Goal: Task Accomplishment & Management: Use online tool/utility

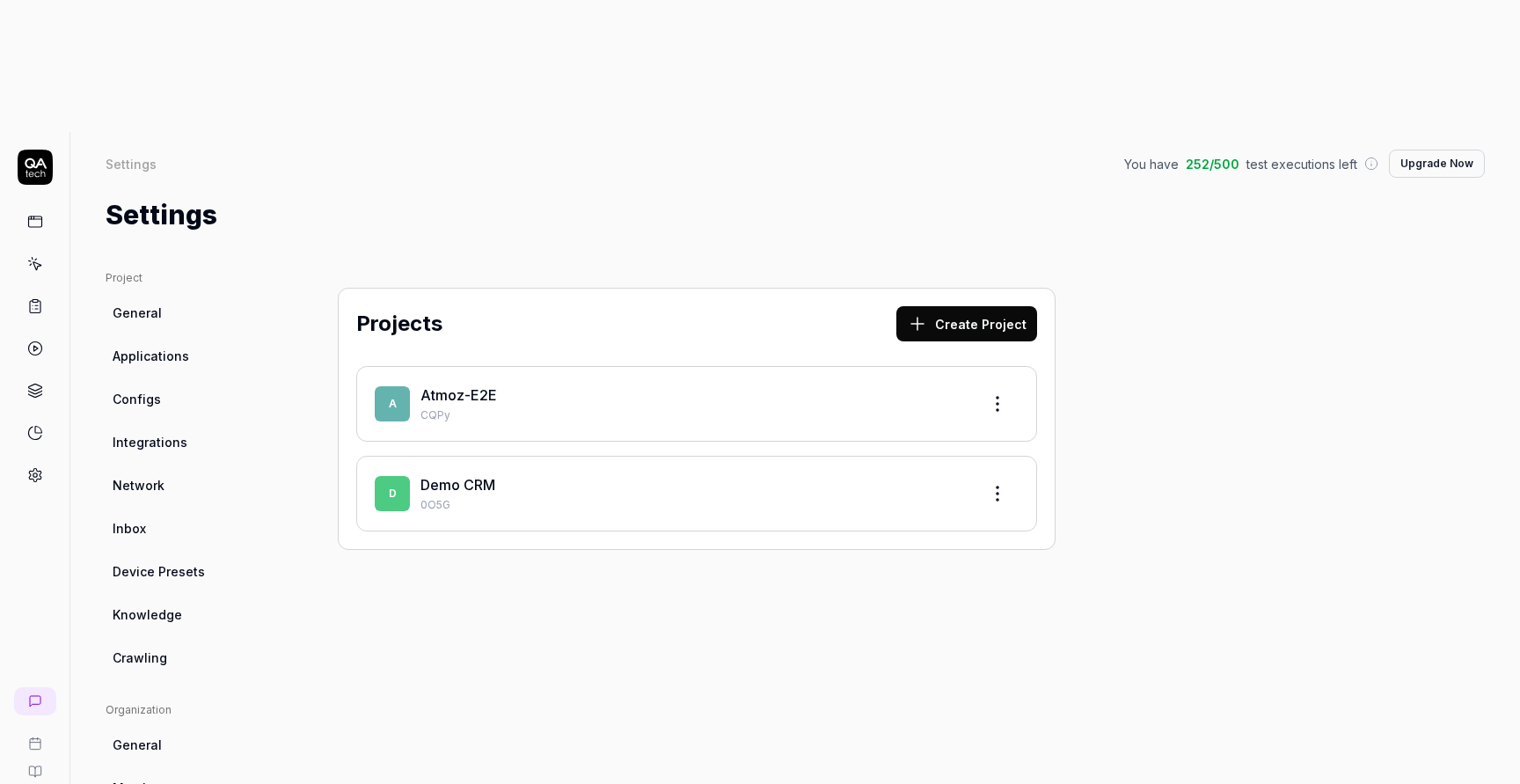
click at [637, 384] on div "Atmoz-E2E" at bounding box center [693, 395] width 545 height 21
click at [478, 386] on link "Atmoz-E2E" at bounding box center [459, 395] width 76 height 18
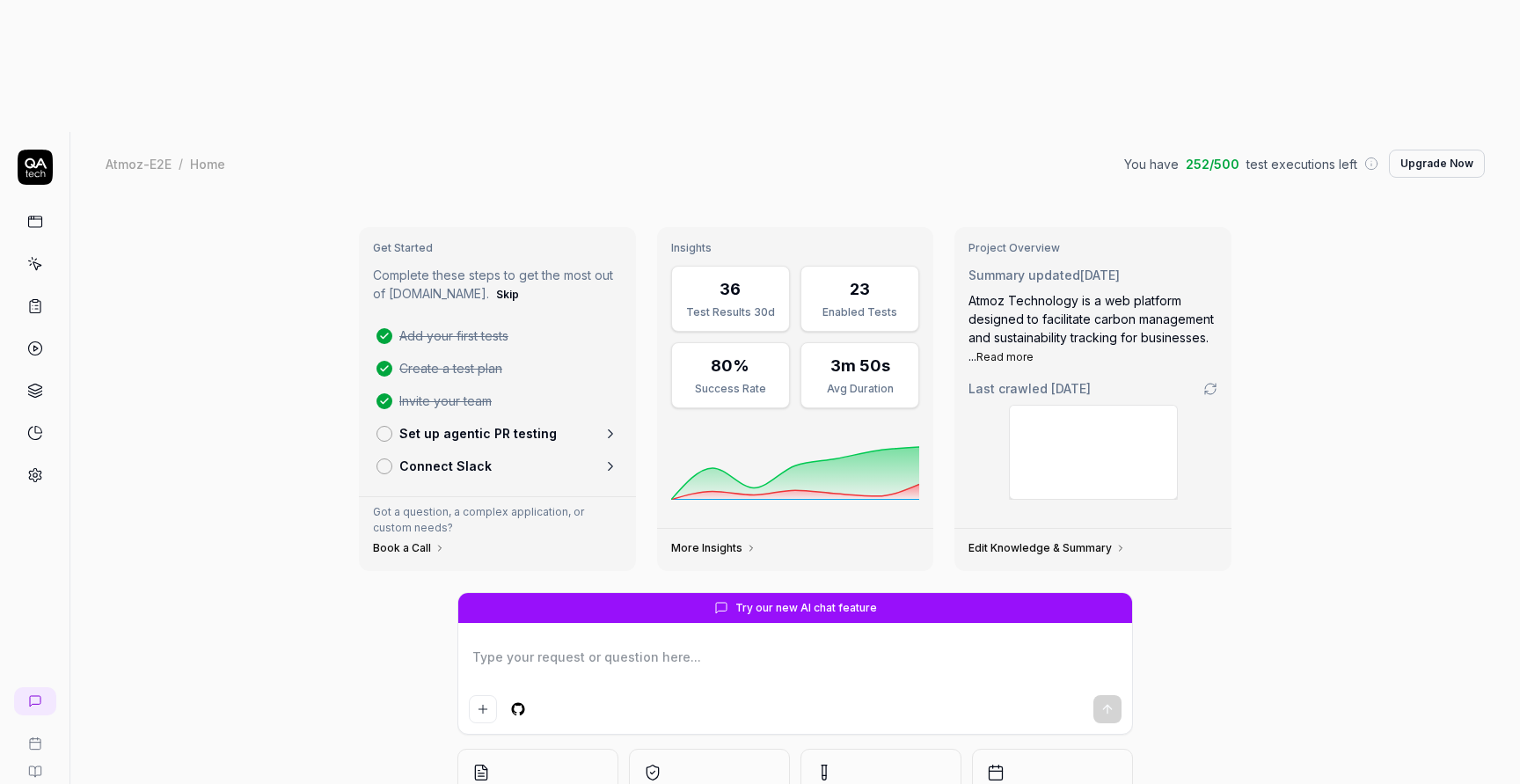
click at [484, 423] on p "Set up agentic PR testing" at bounding box center [479, 432] width 158 height 19
click at [444, 456] on p "Connect Slack" at bounding box center [446, 465] width 92 height 19
click at [42, 256] on icon at bounding box center [35, 264] width 16 height 16
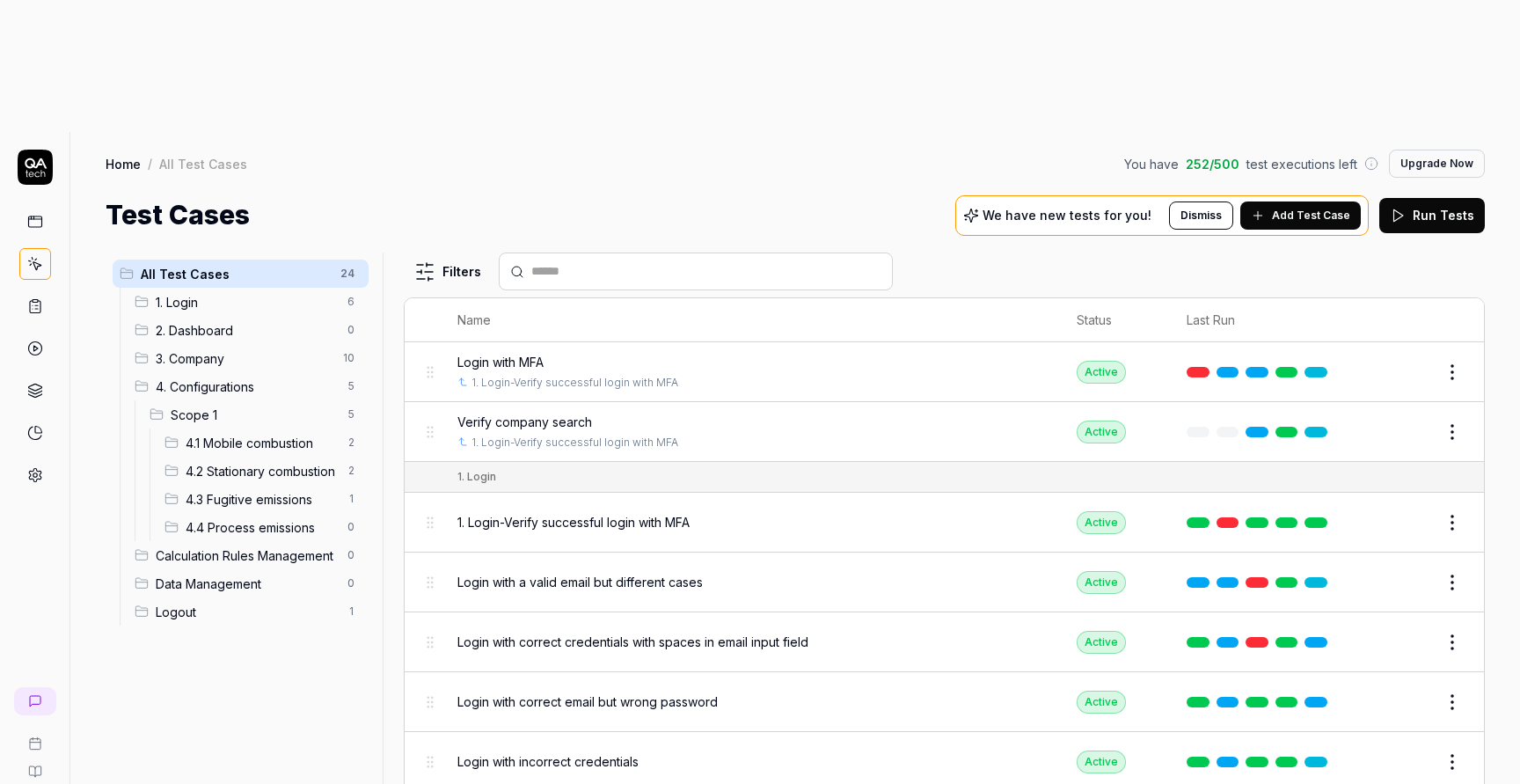
click at [261, 462] on span "4.2 Stationary combustion" at bounding box center [261, 470] width 152 height 19
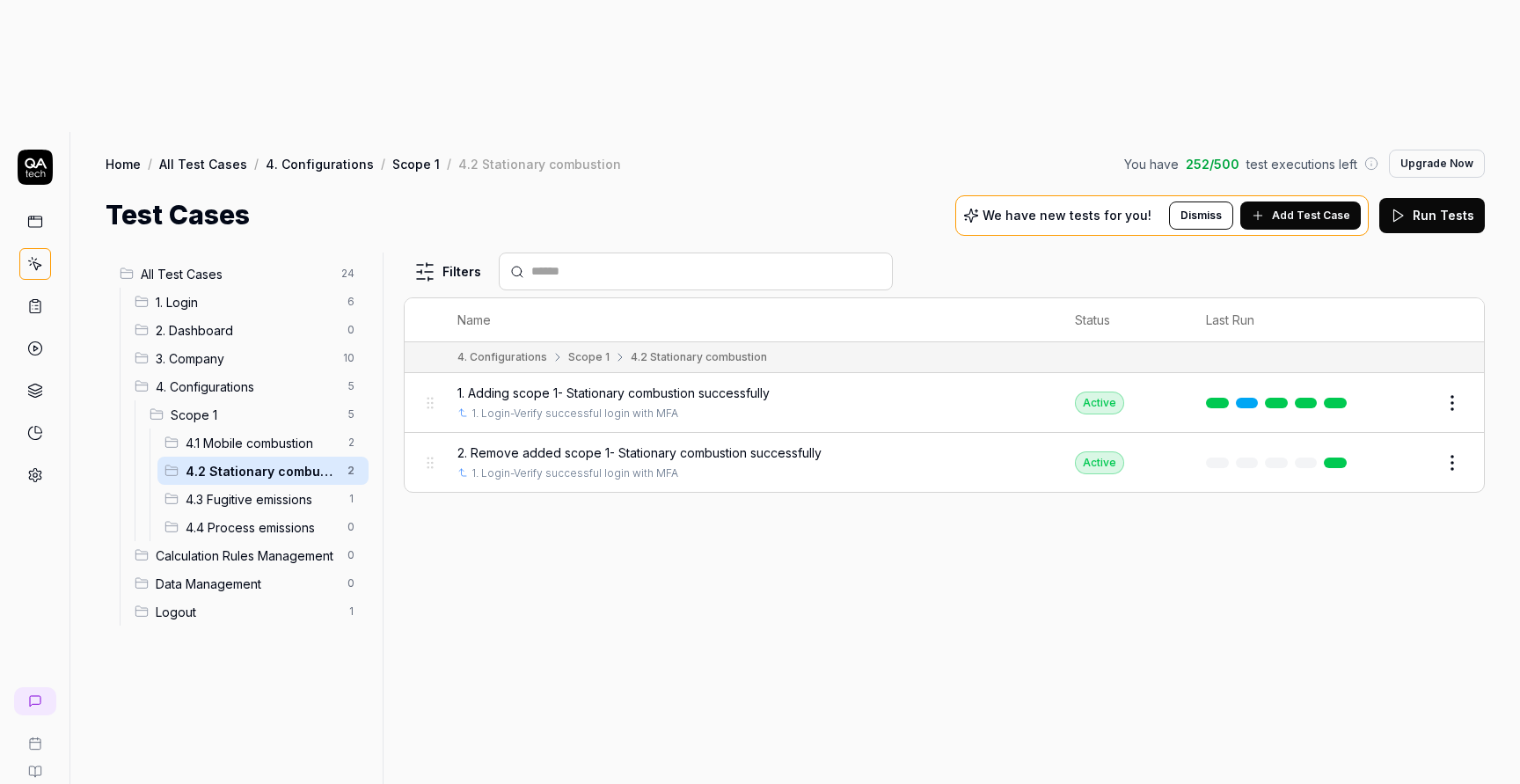
click at [713, 384] on span "1. Adding scope 1- Stationary combustion successfully" at bounding box center [613, 392] width 312 height 19
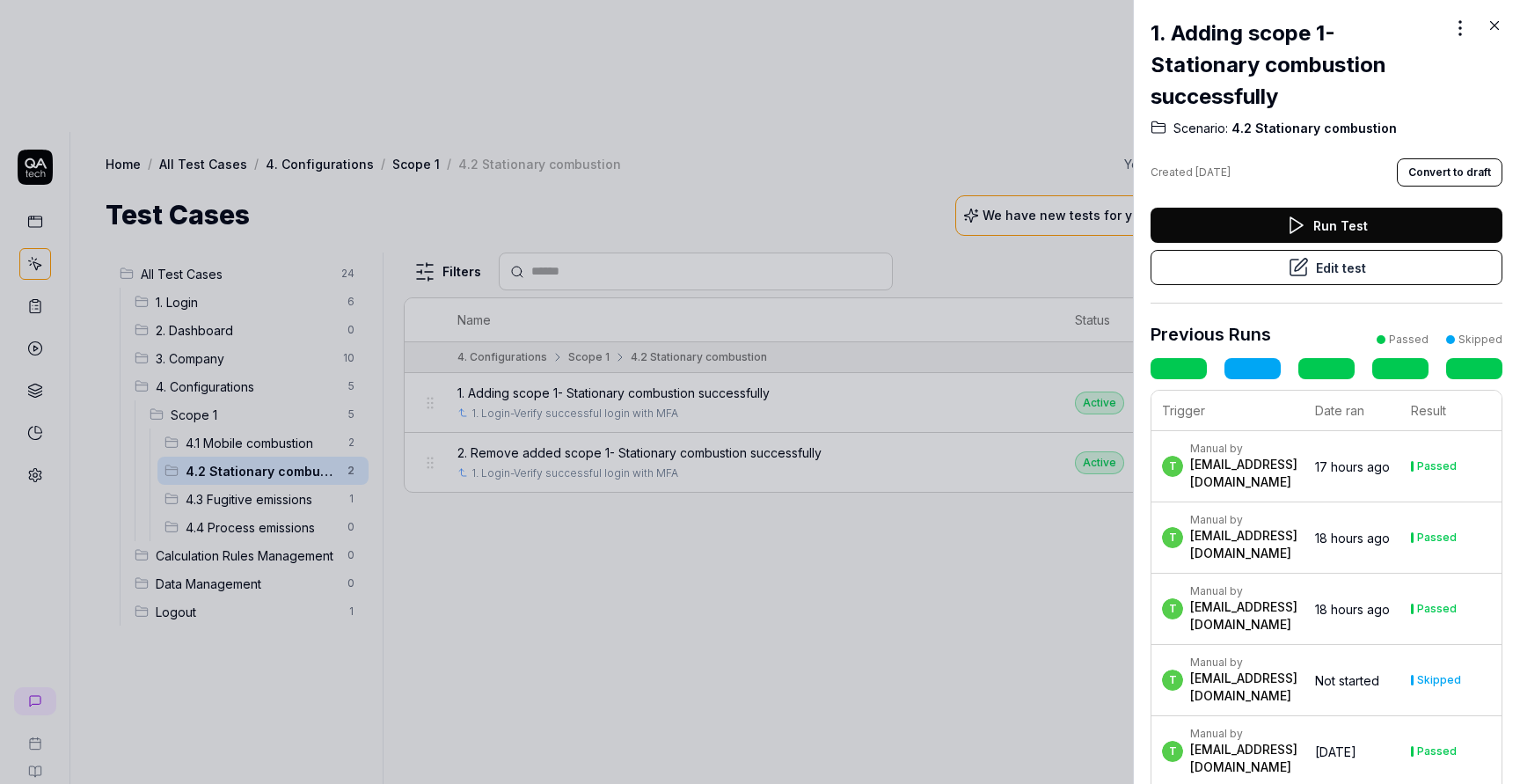
click at [716, 324] on div at bounding box center [760, 392] width 1520 height 784
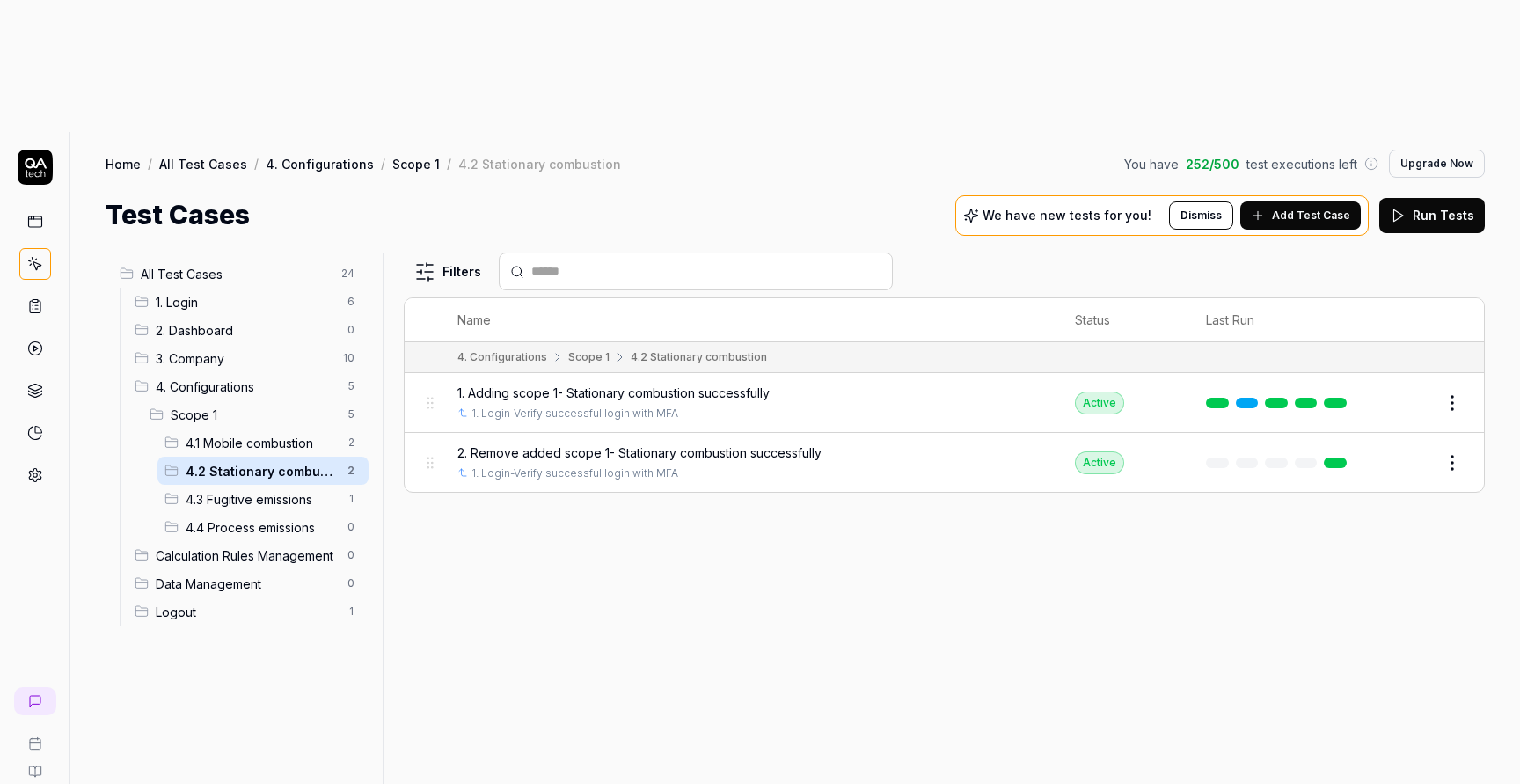
click at [716, 443] on span "2. Remove added scope 1- Stationary combustion successfully" at bounding box center [639, 452] width 364 height 19
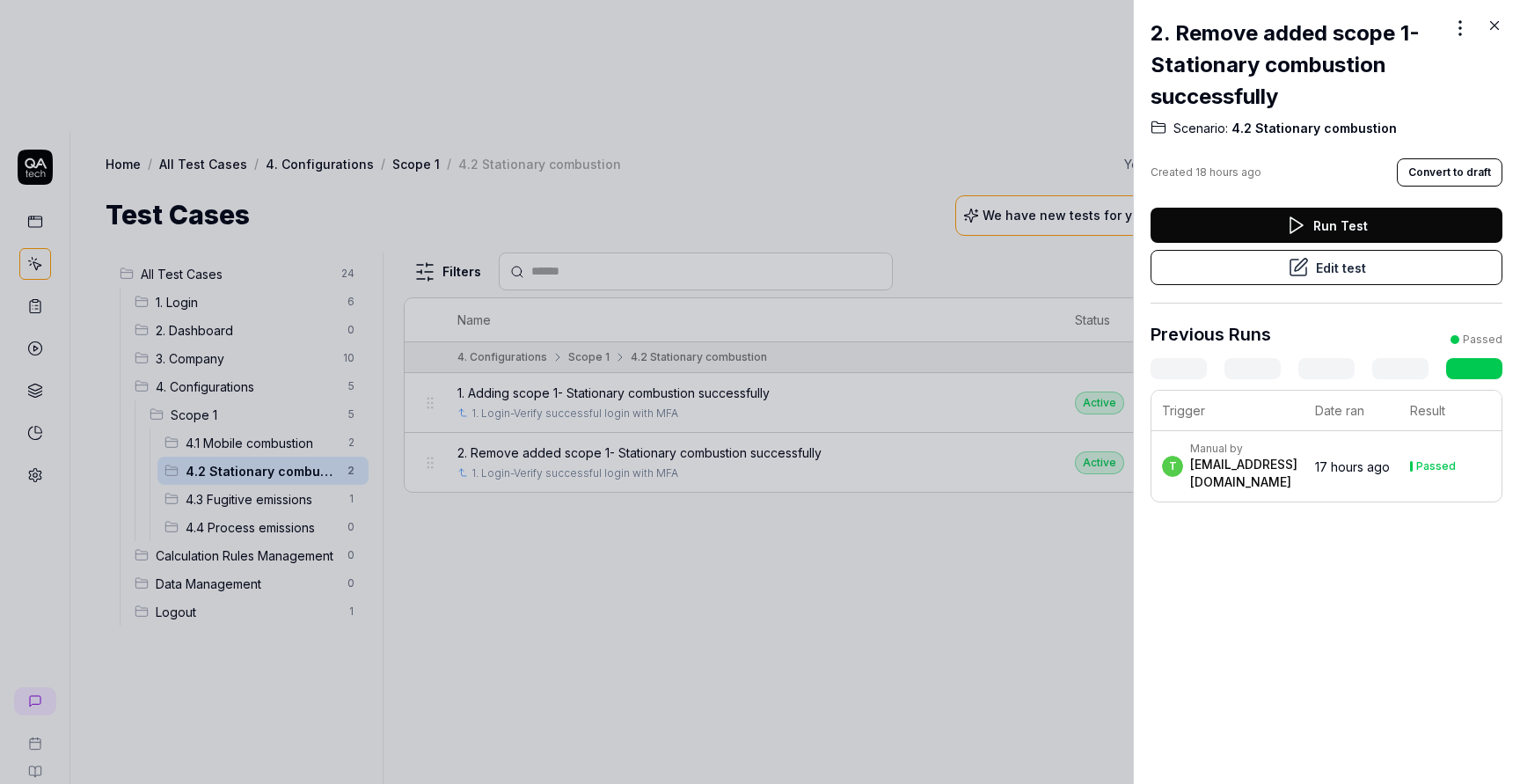
click at [1261, 257] on button "Edit test" at bounding box center [1326, 268] width 352 height 35
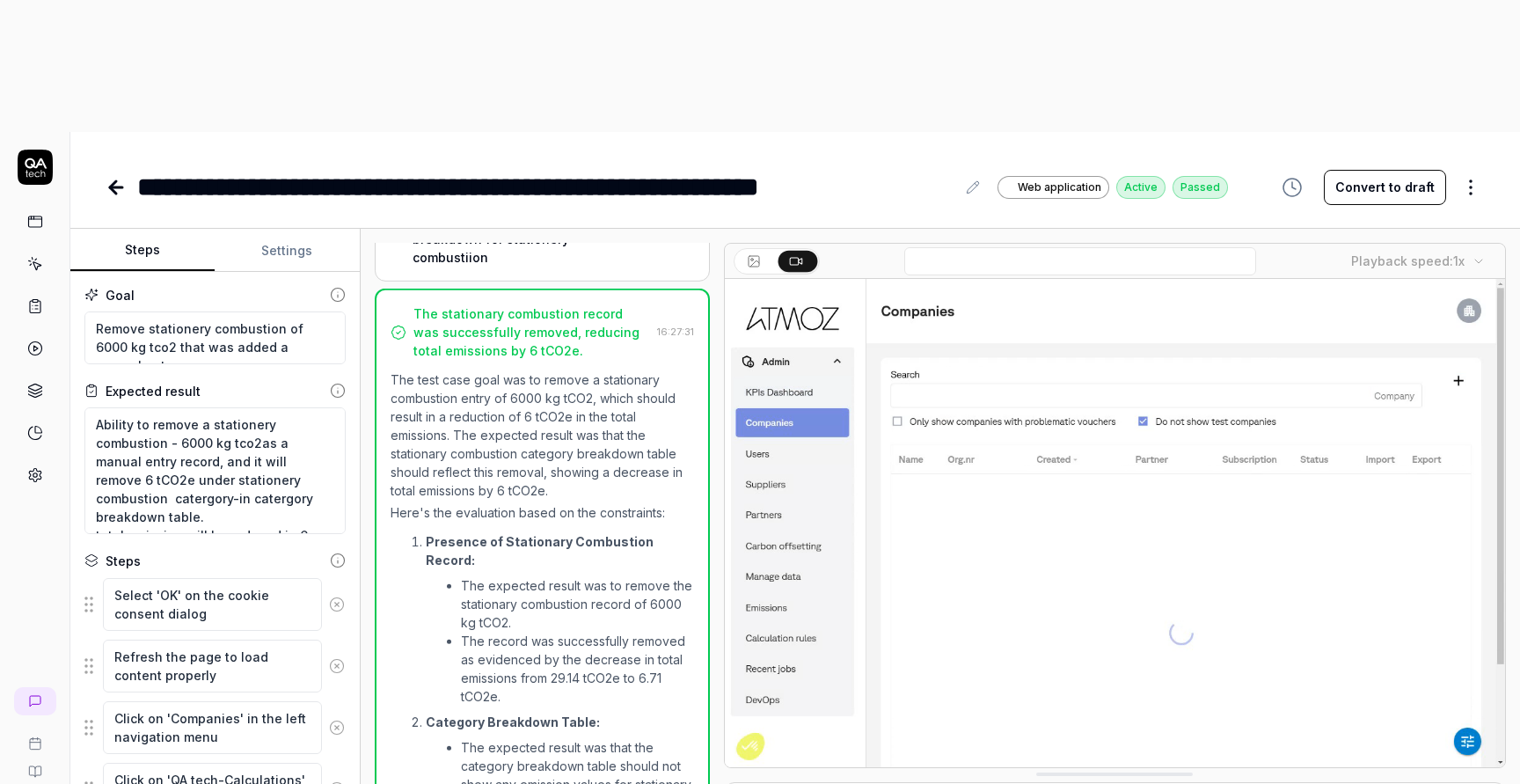
click at [297, 229] on button "Settings" at bounding box center [286, 251] width 144 height 43
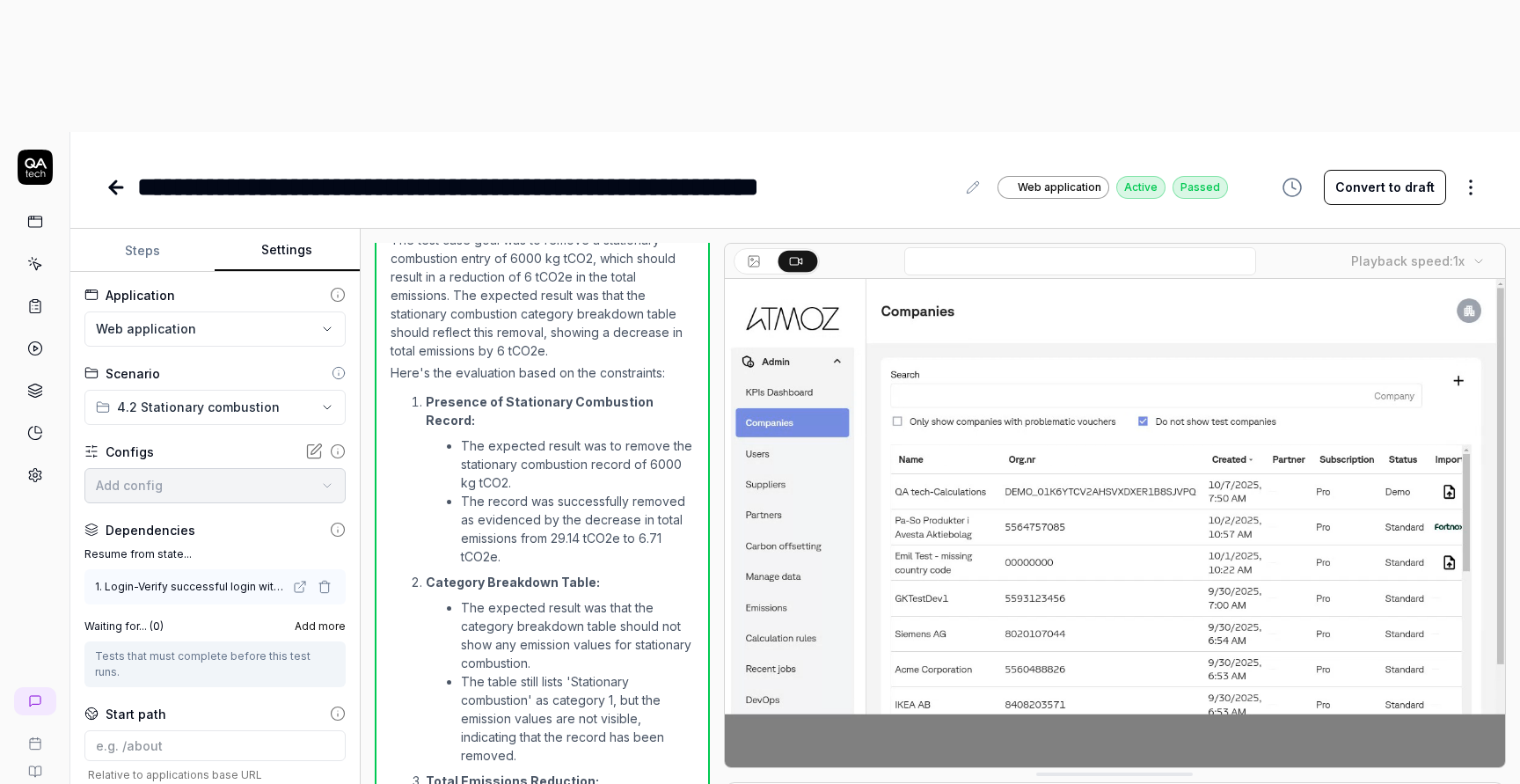
scroll to position [1010, 0]
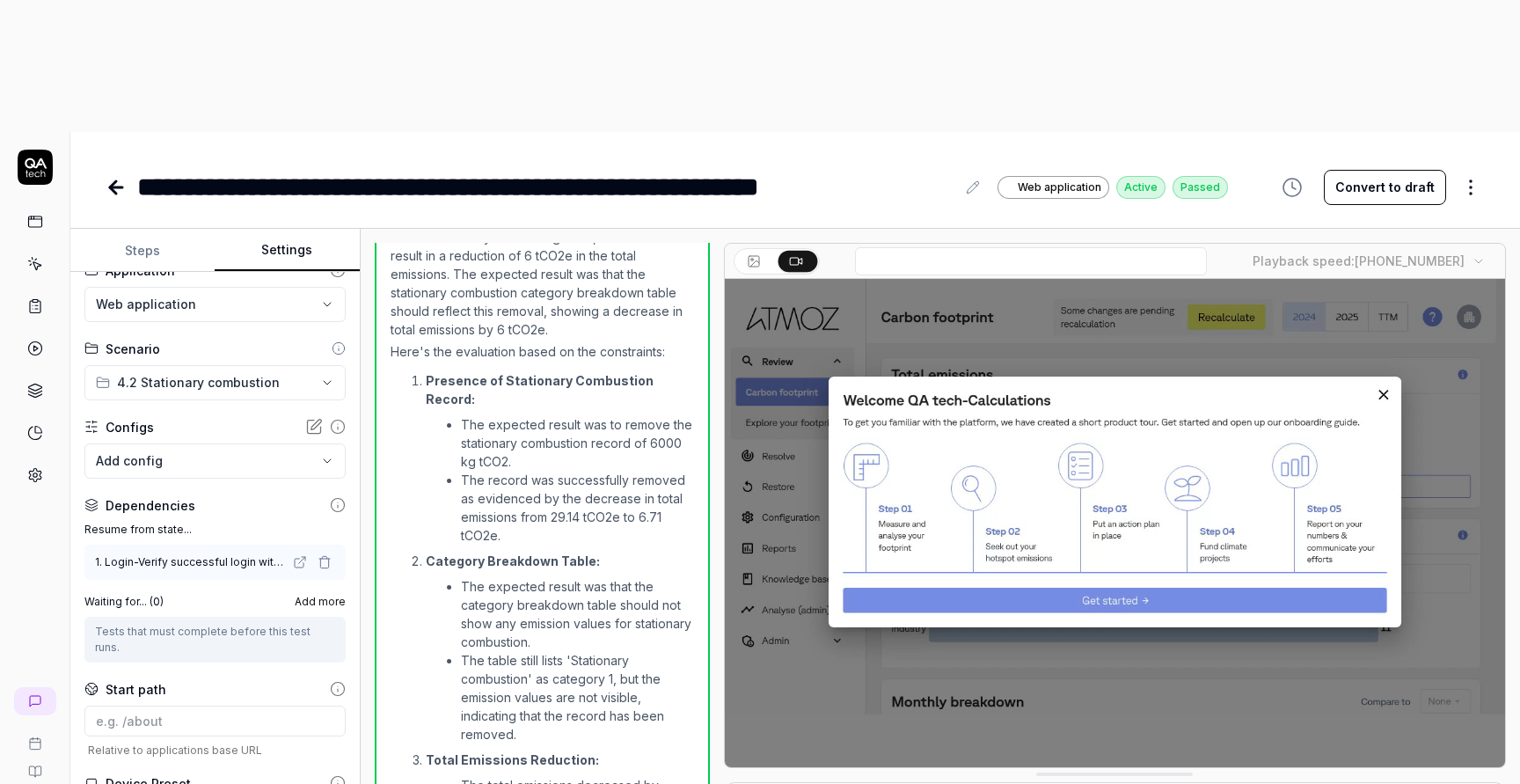
scroll to position [65, 0]
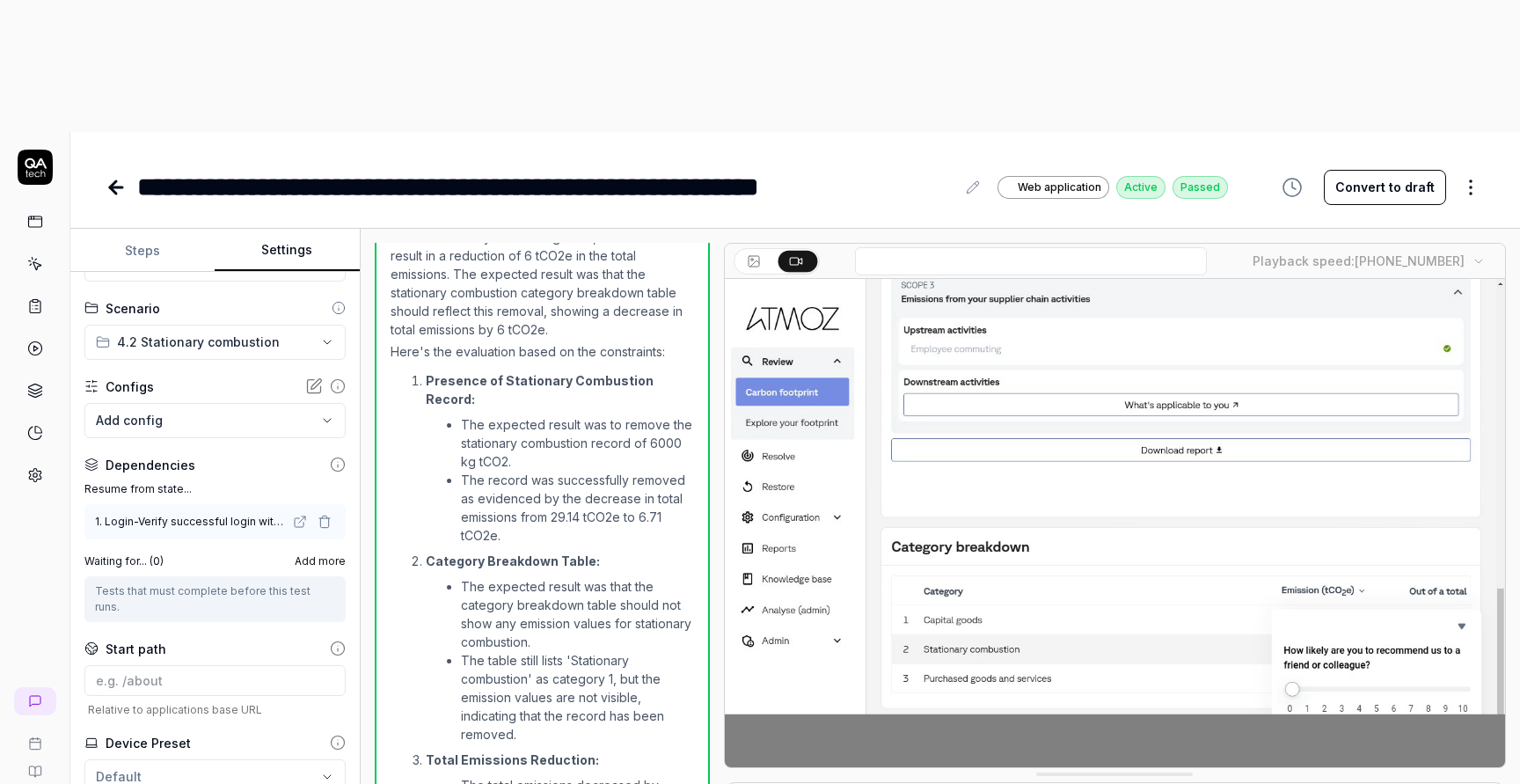
click at [261, 583] on div "Tests that must complete before this test runs." at bounding box center [214, 599] width 240 height 32
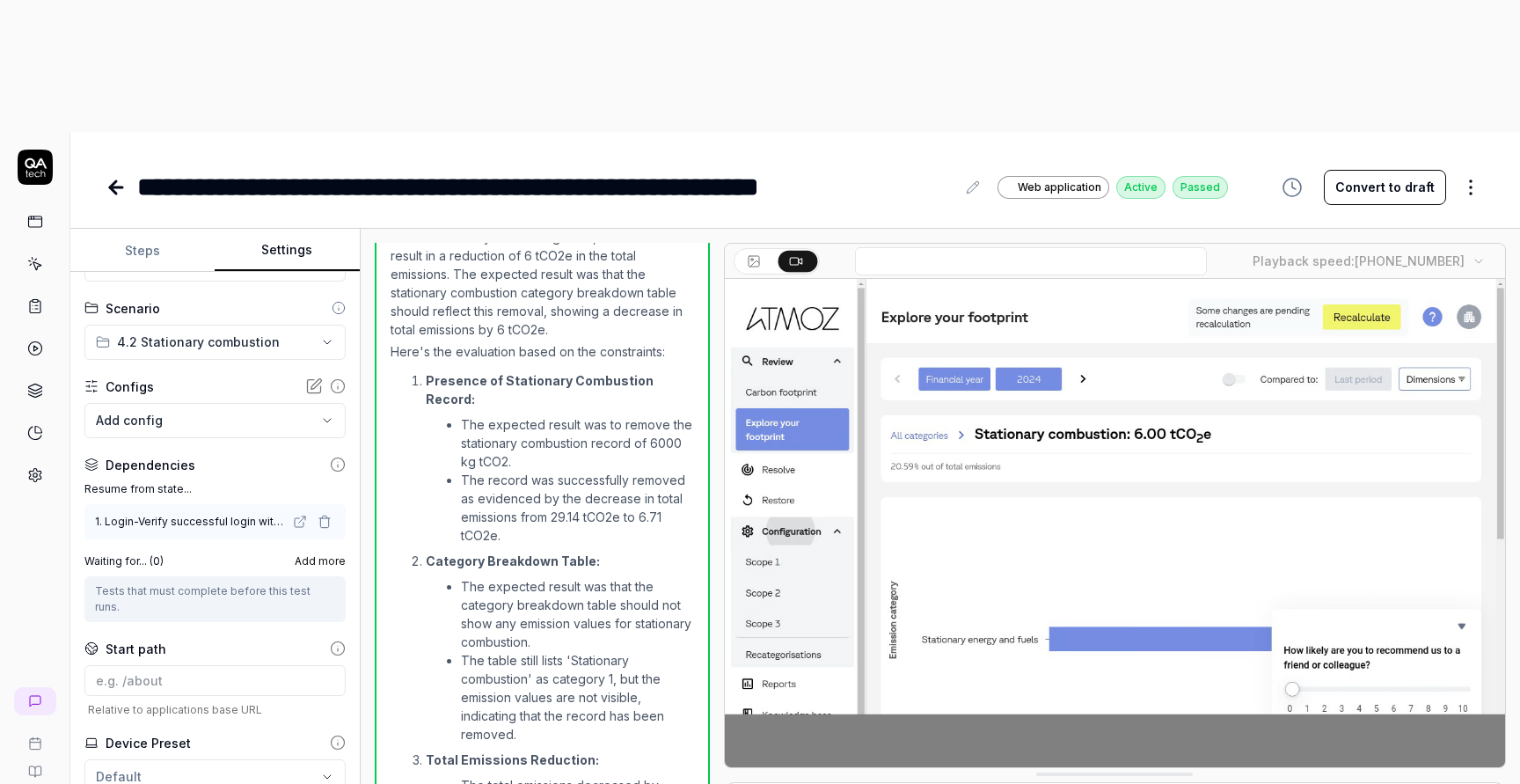
click at [261, 583] on div "Tests that must complete before this test runs." at bounding box center [214, 599] width 240 height 32
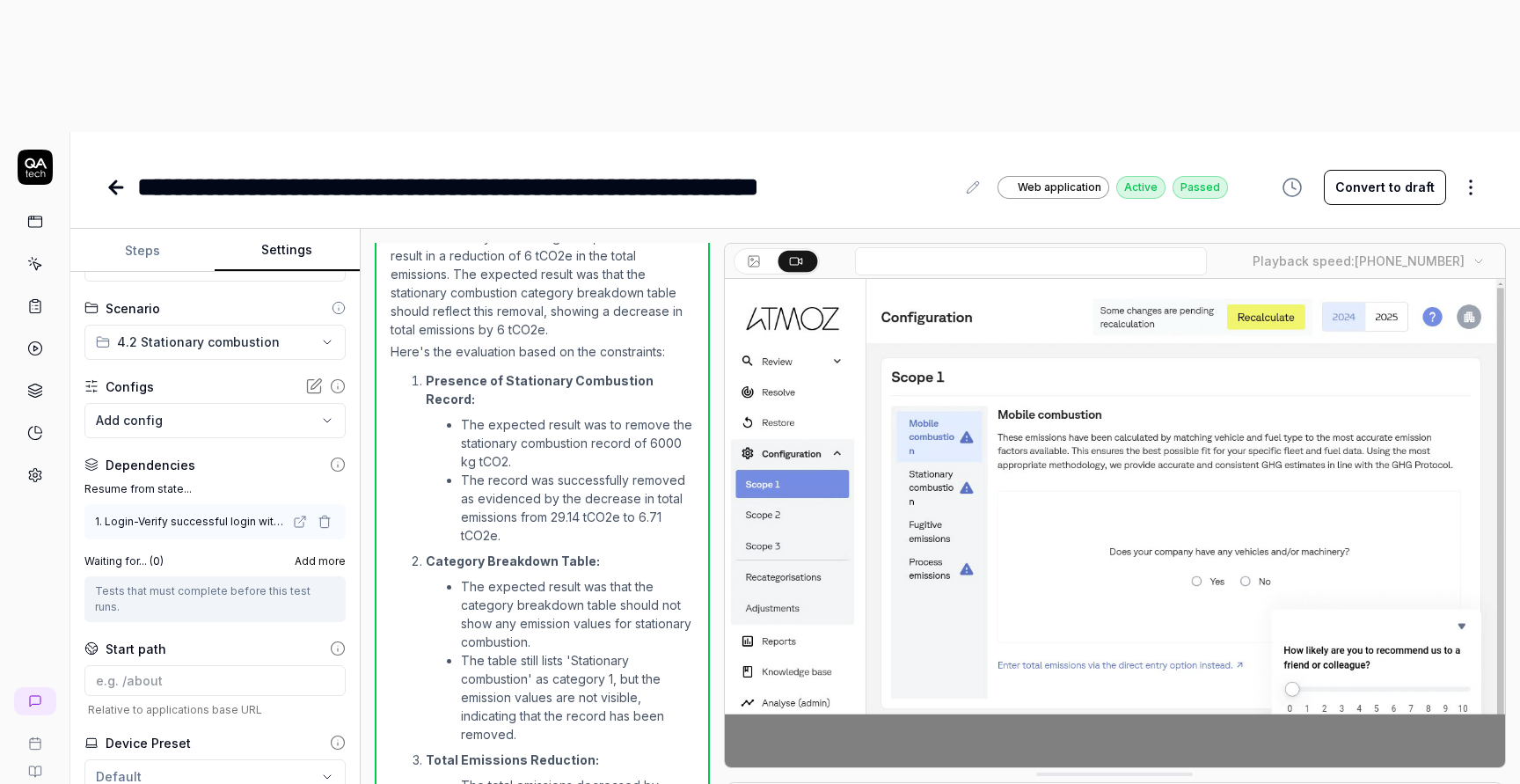
click at [317, 553] on div "Waiting for... ( 0 ) Add more Tests that must complete before this test runs." at bounding box center [214, 586] width 261 height 68
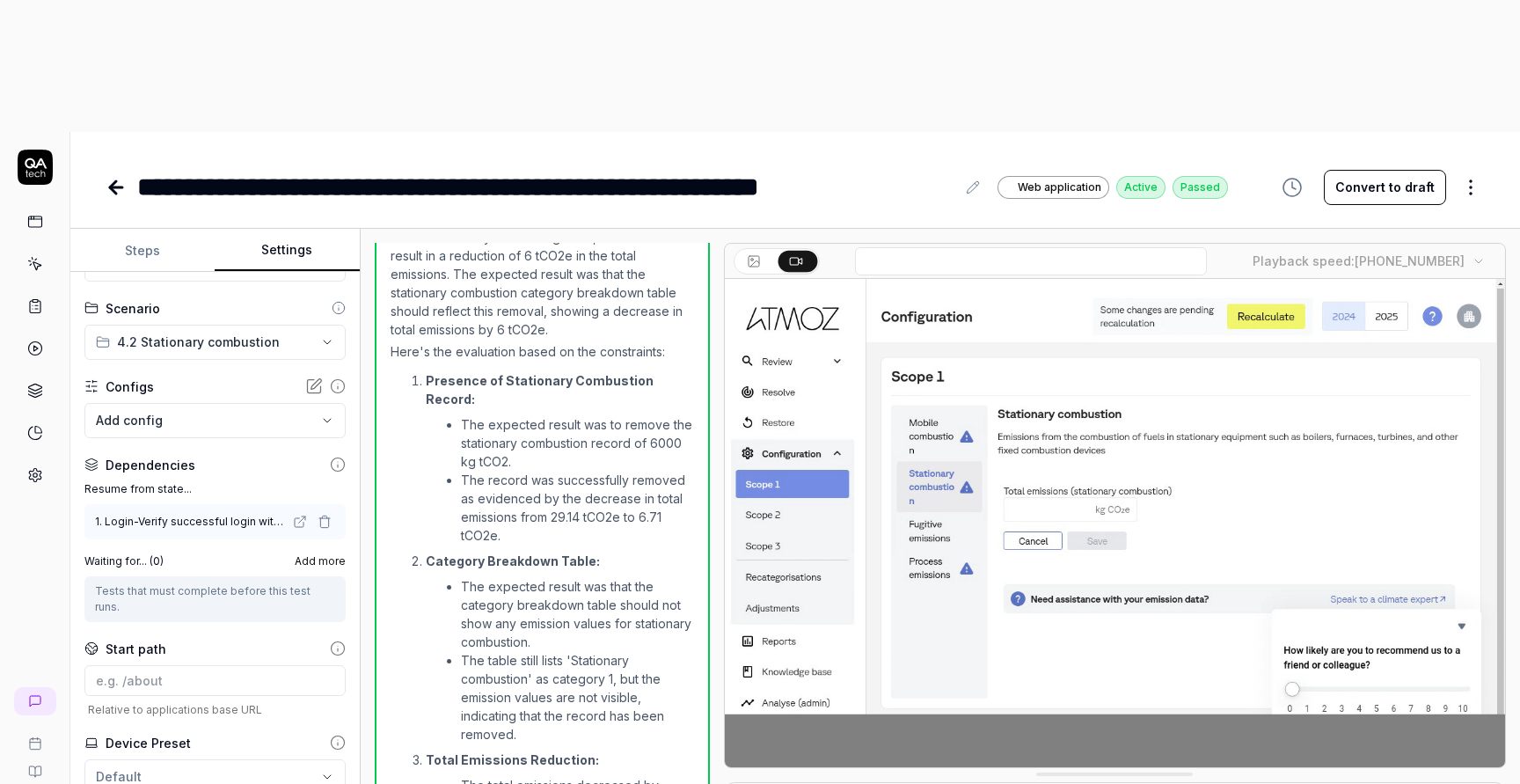
click at [319, 553] on span "Add more" at bounding box center [321, 561] width 51 height 16
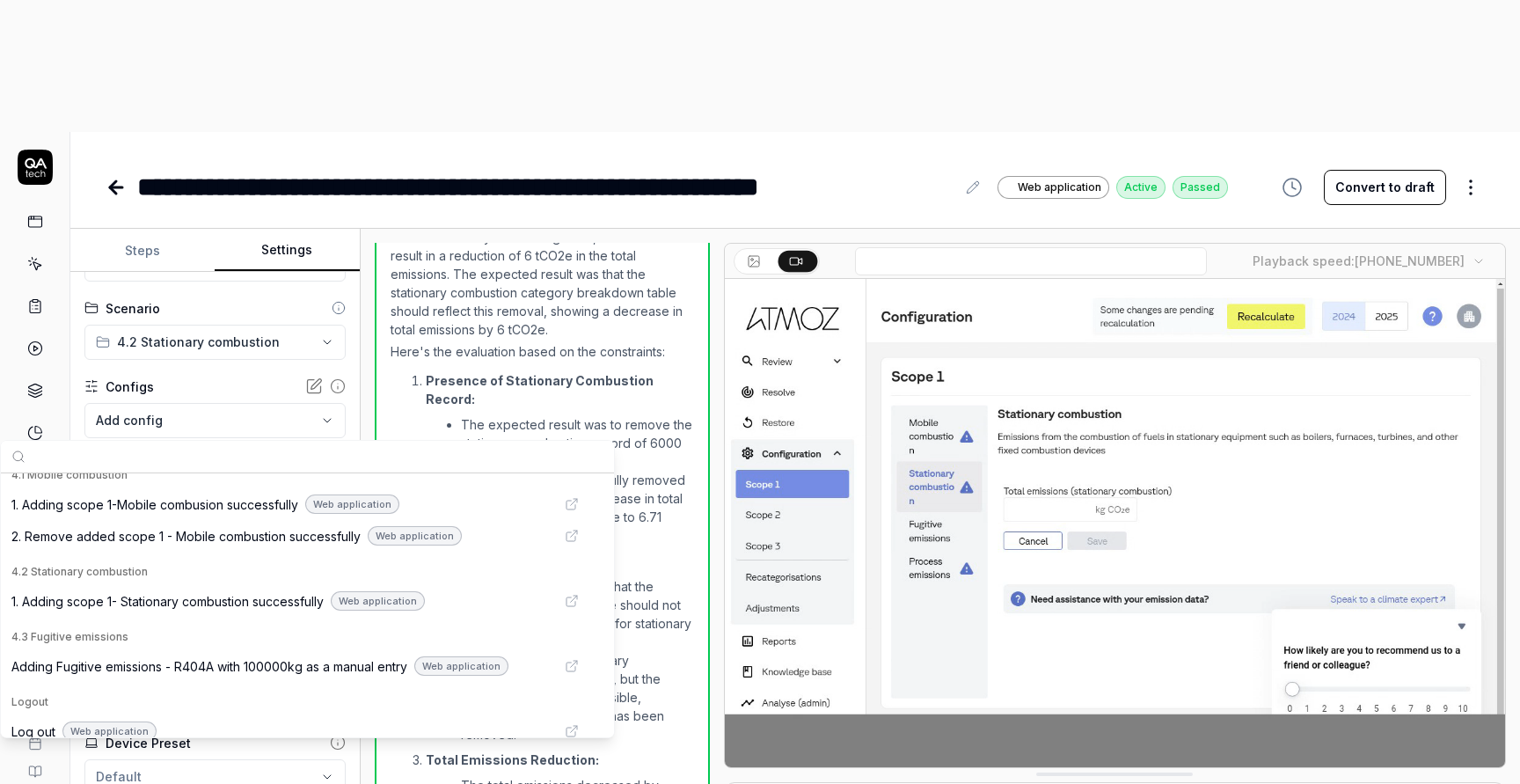
scroll to position [560, 0]
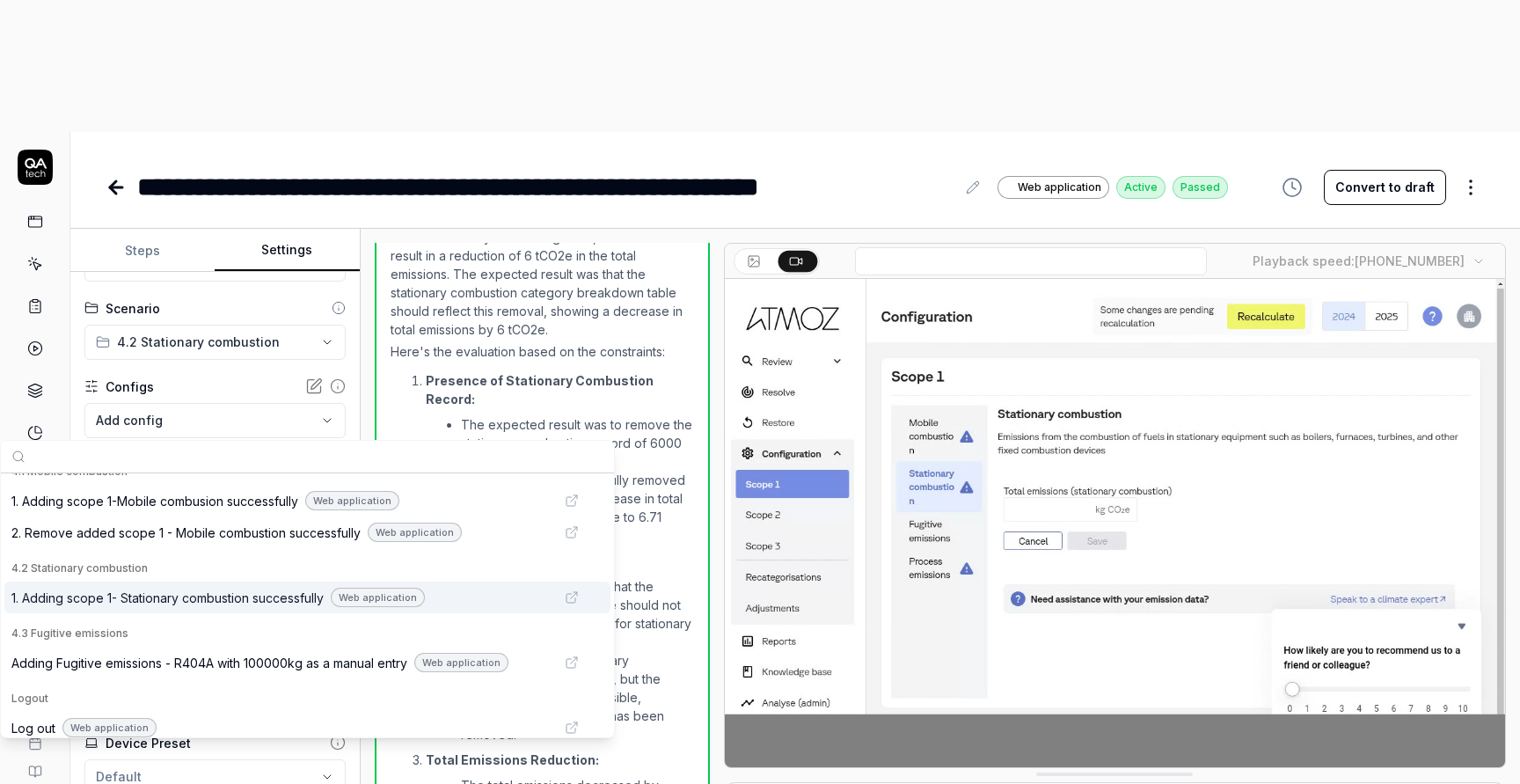
click at [211, 602] on span "1. Adding scope 1- Stationary combustion successfully" at bounding box center [168, 597] width 312 height 19
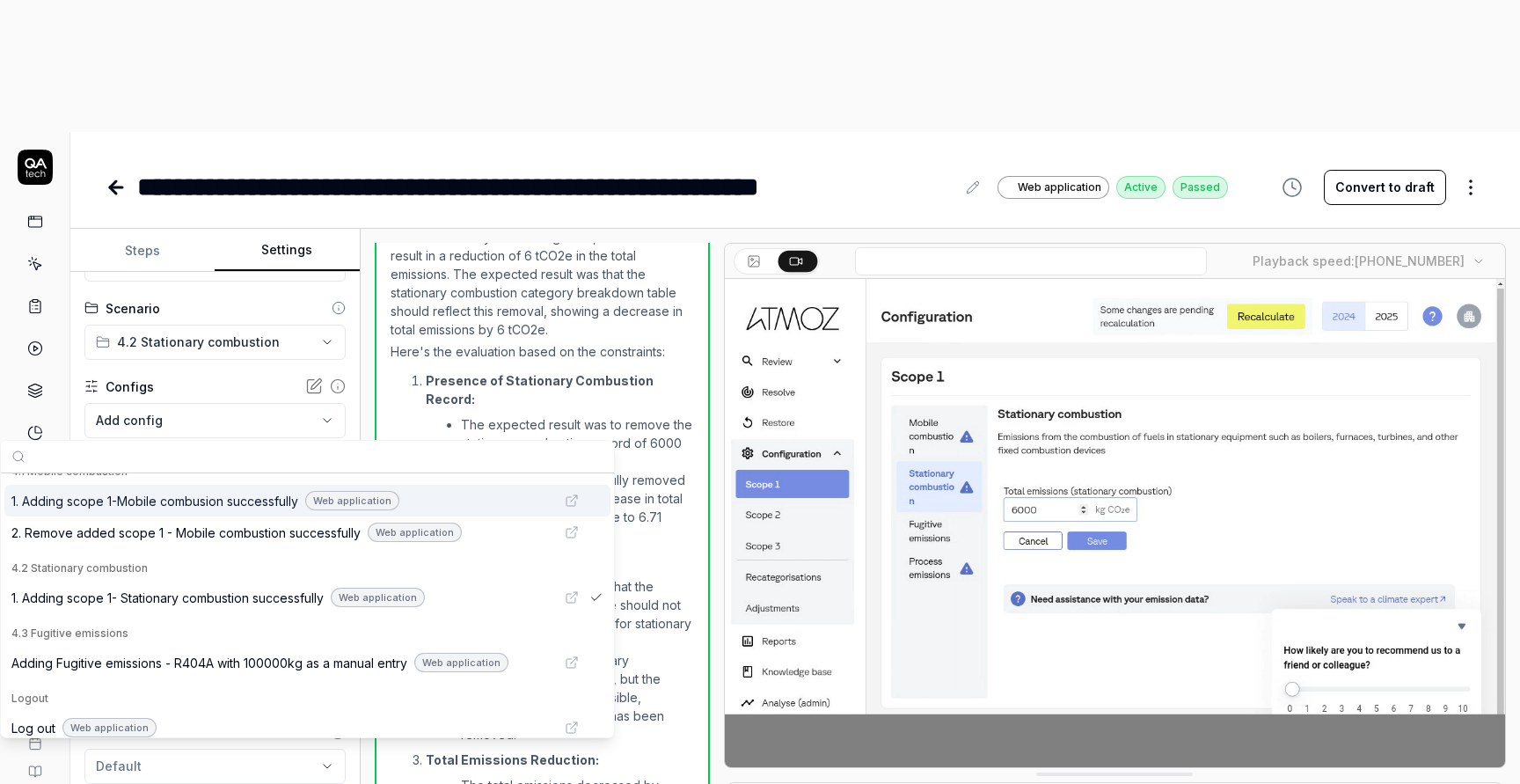
click at [46, 394] on div "t A" at bounding box center [35, 524] width 70 height 784
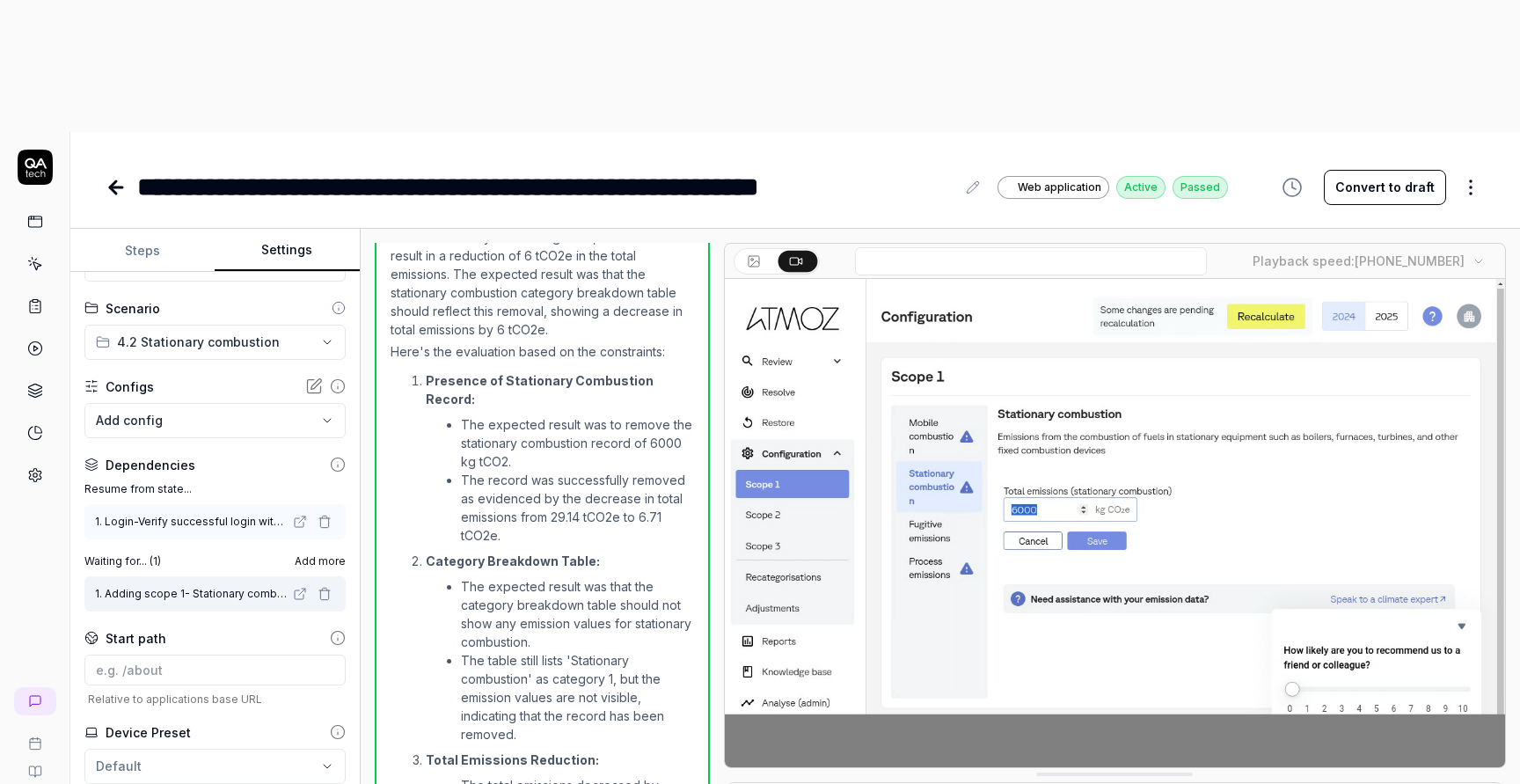
scroll to position [997, 0]
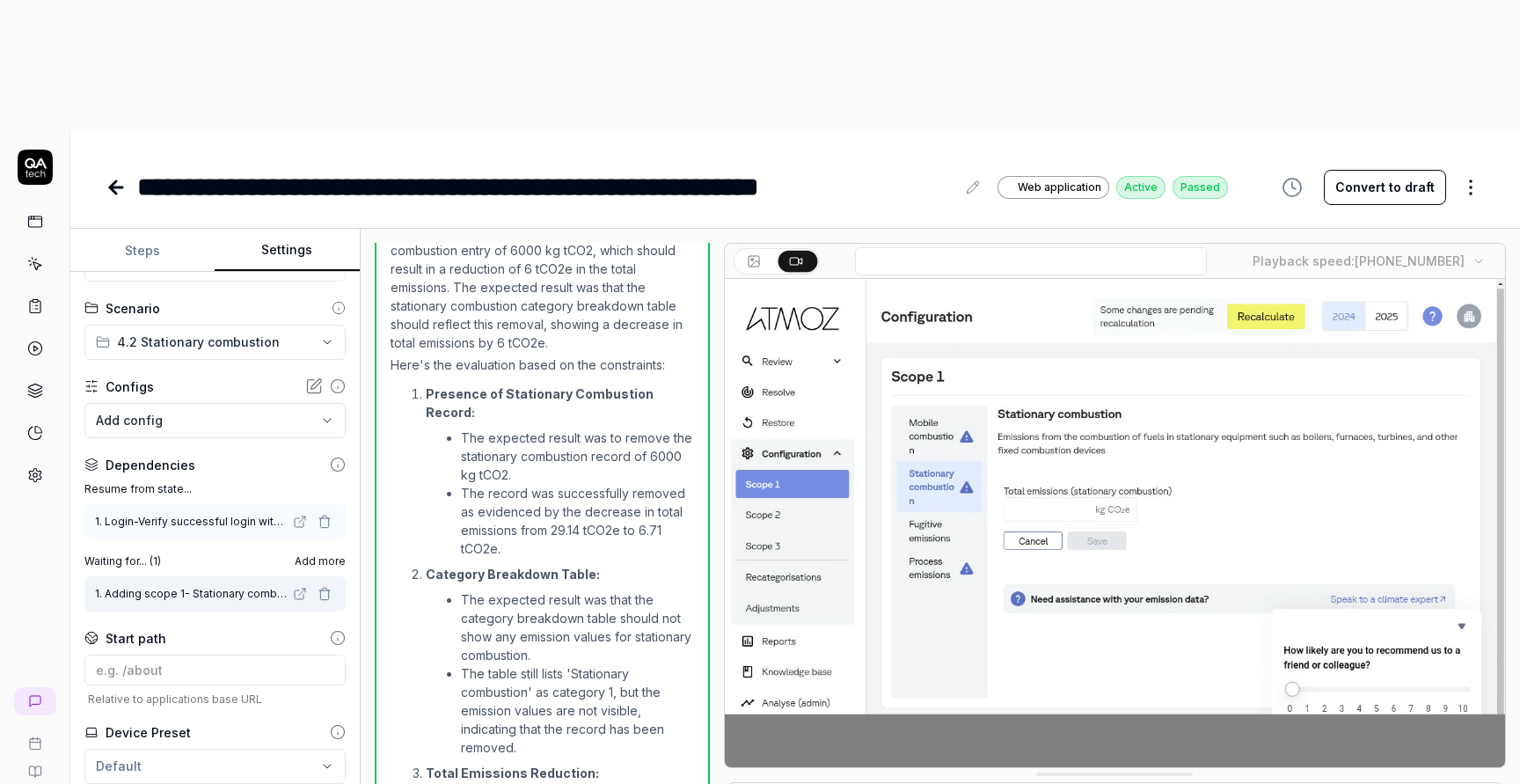
click at [152, 229] on button "Steps" at bounding box center [142, 251] width 144 height 43
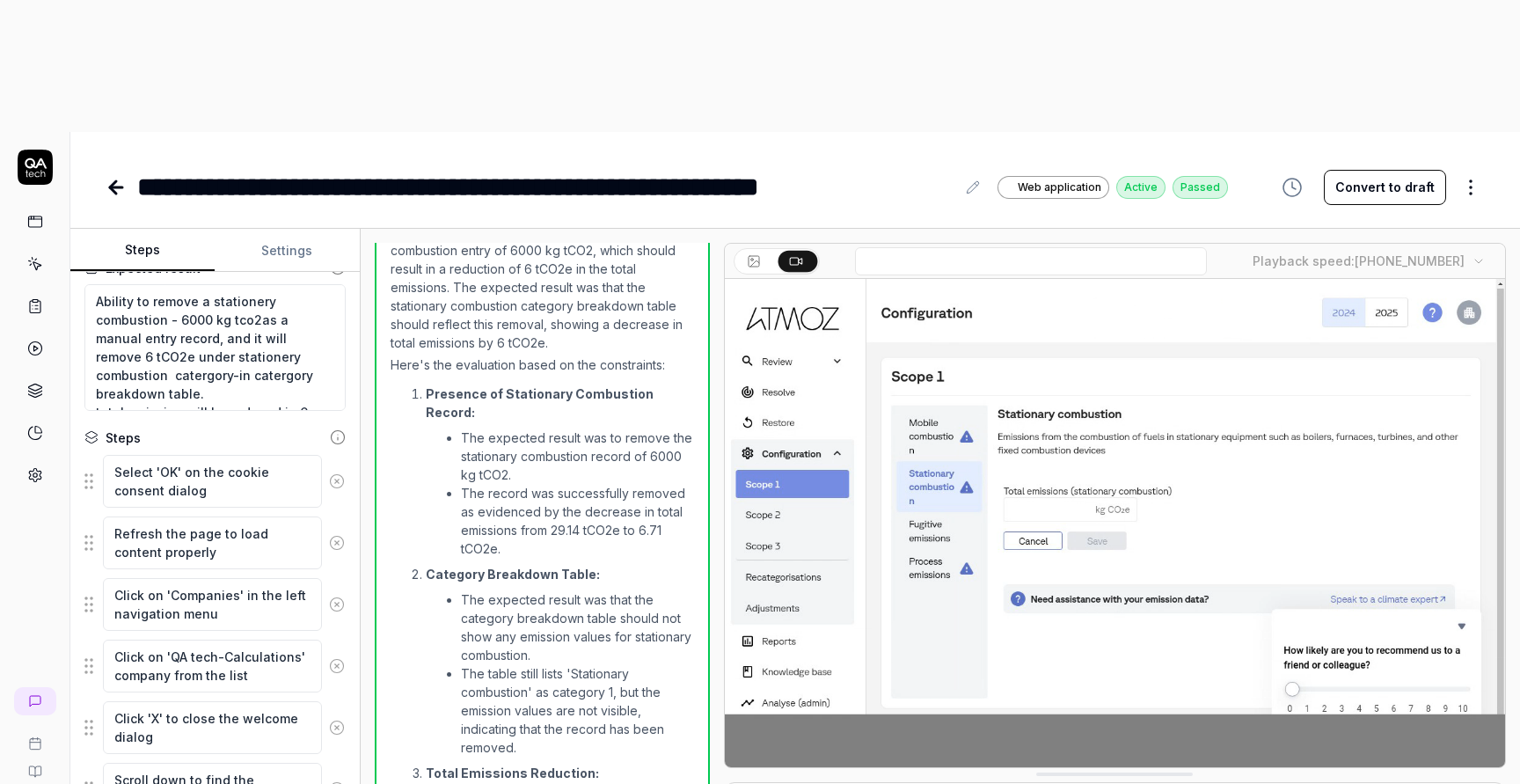
scroll to position [0, 0]
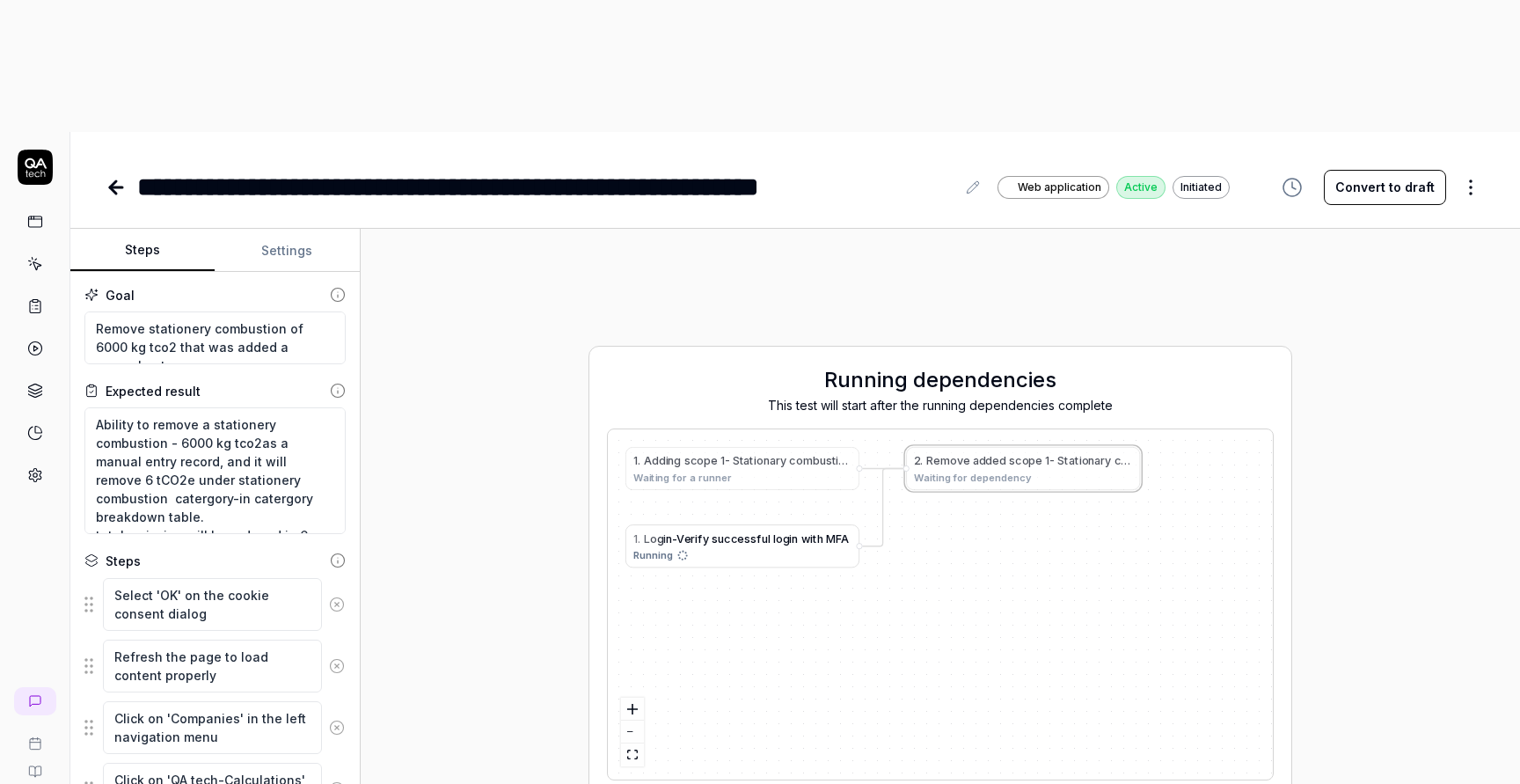
click at [100, 132] on div "**********" at bounding box center [795, 169] width 1450 height 74
click at [124, 177] on icon at bounding box center [116, 188] width 21 height 21
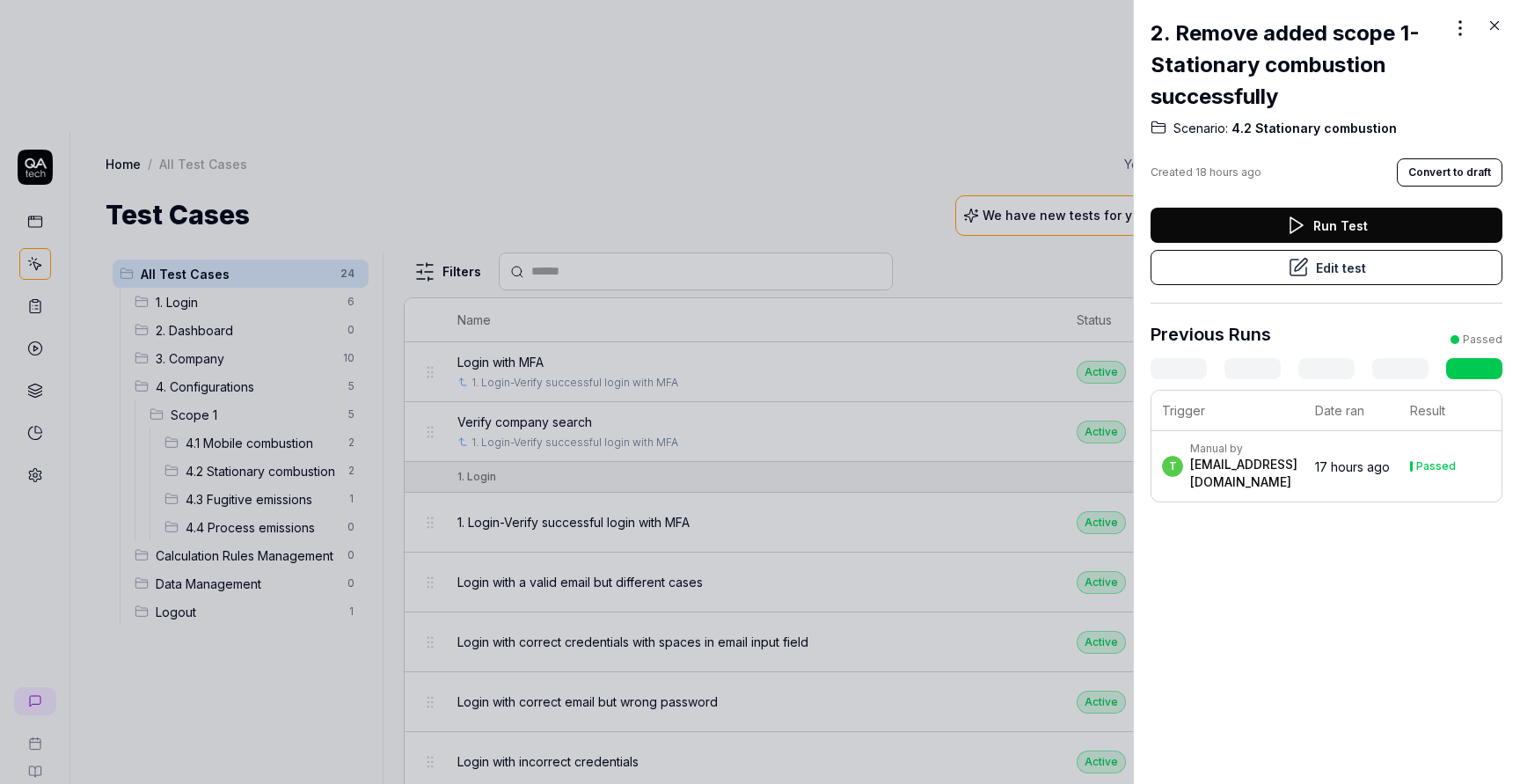
click at [456, 63] on div at bounding box center [760, 392] width 1520 height 784
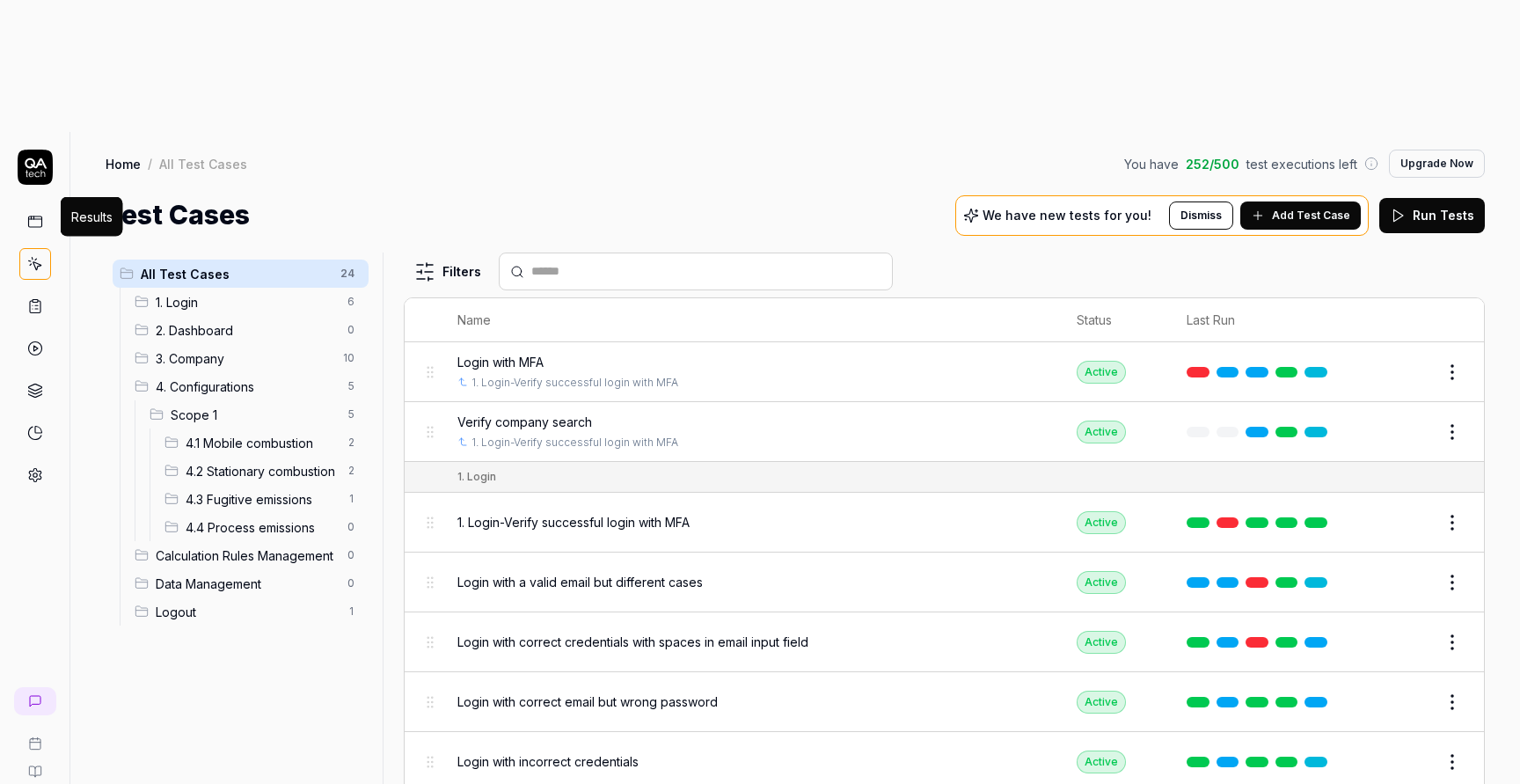
click at [31, 340] on icon at bounding box center [35, 348] width 16 height 16
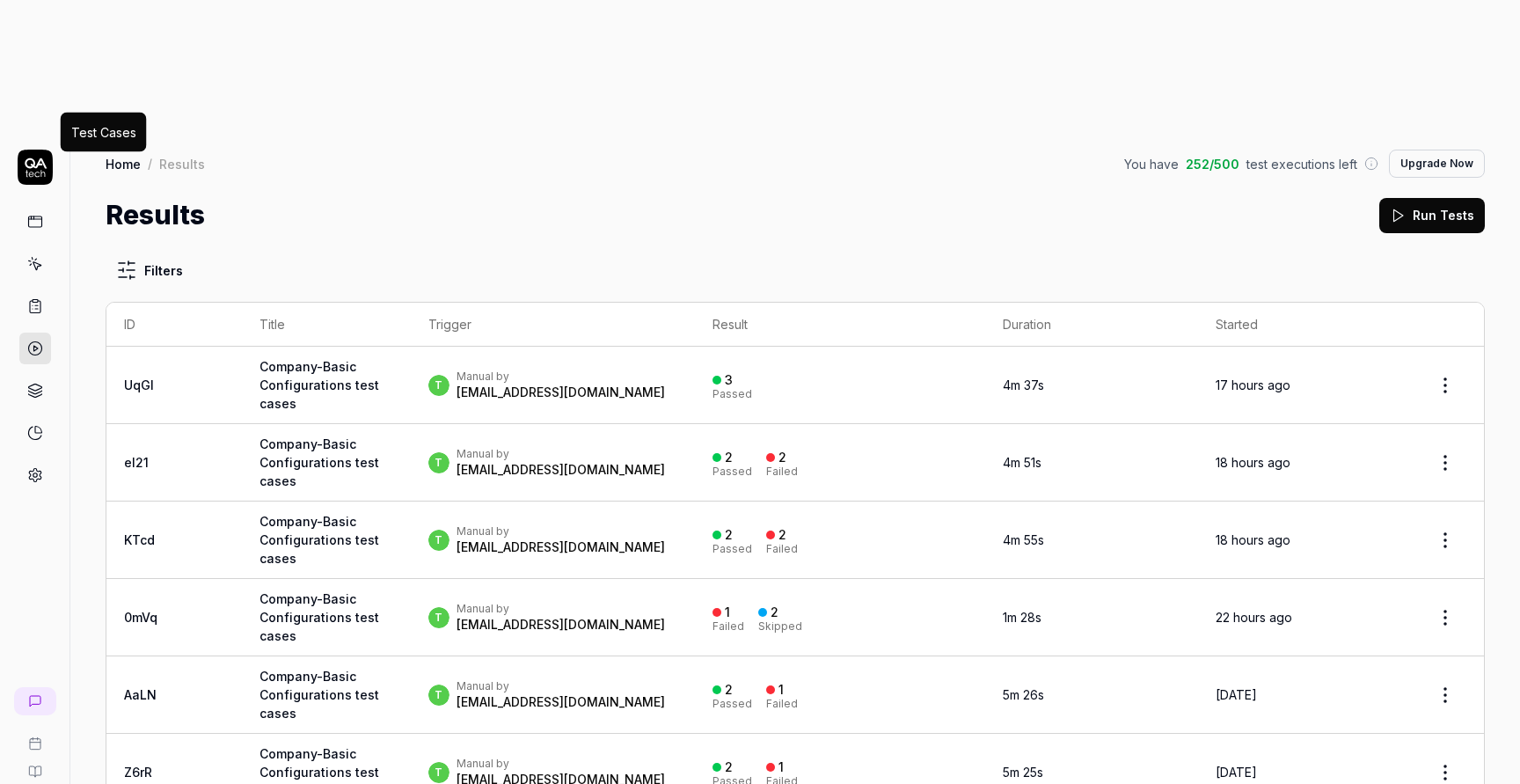
click at [35, 259] on icon at bounding box center [36, 259] width 2 height 1
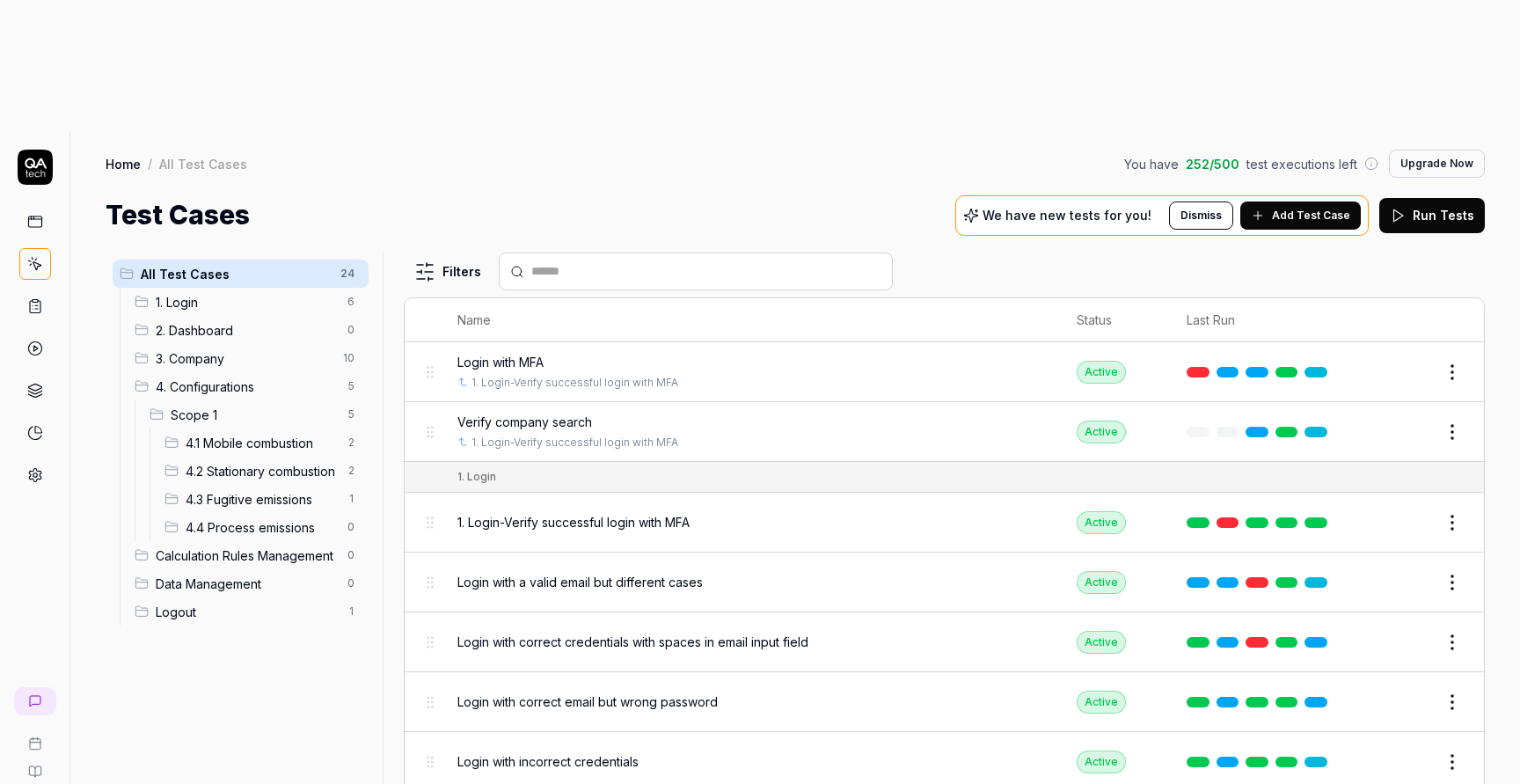
click at [266, 462] on span "4.2 Stationary combustion" at bounding box center [261, 470] width 152 height 19
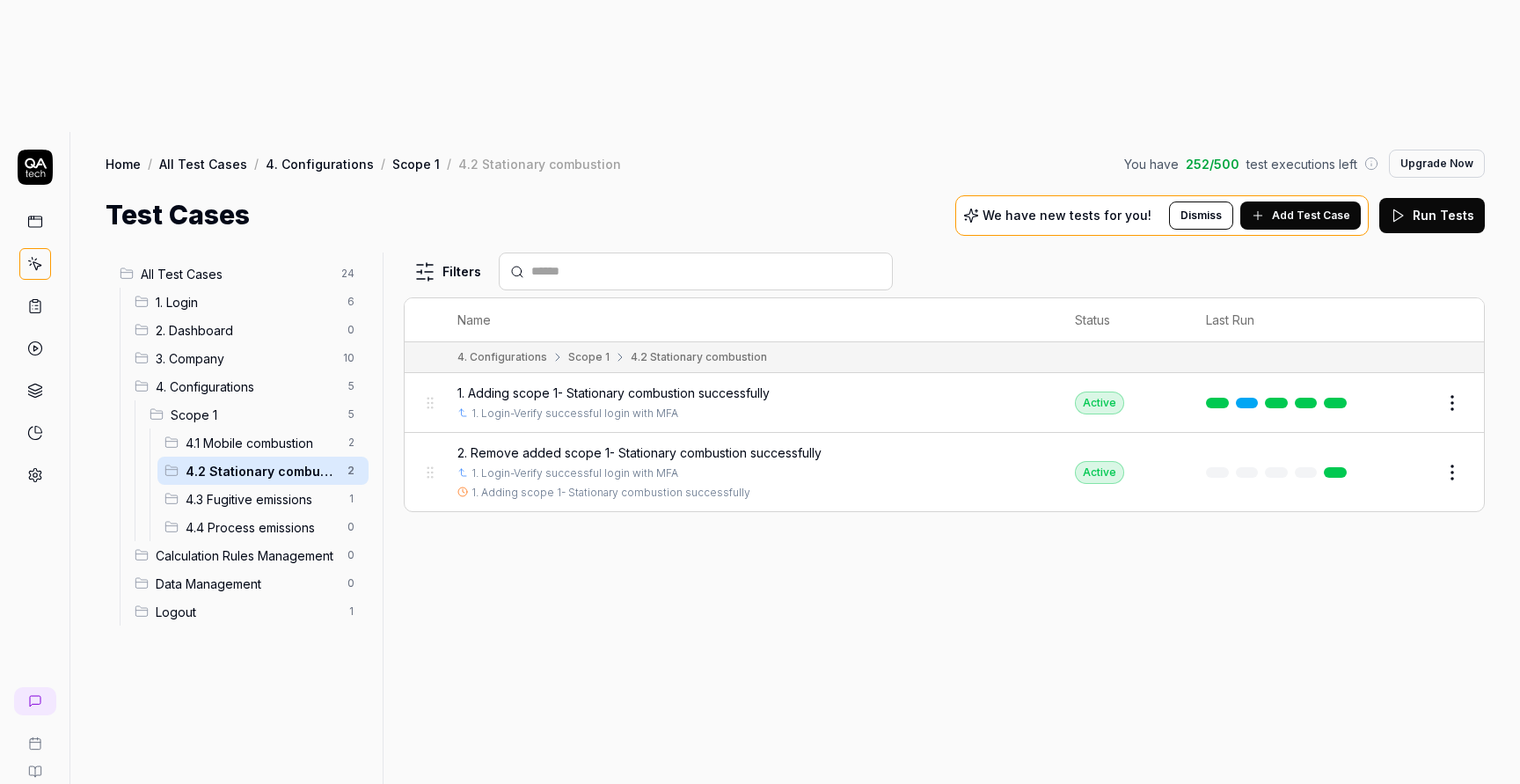
click at [738, 443] on span "2. Remove added scope 1- Stationary combustion successfully" at bounding box center [639, 452] width 364 height 19
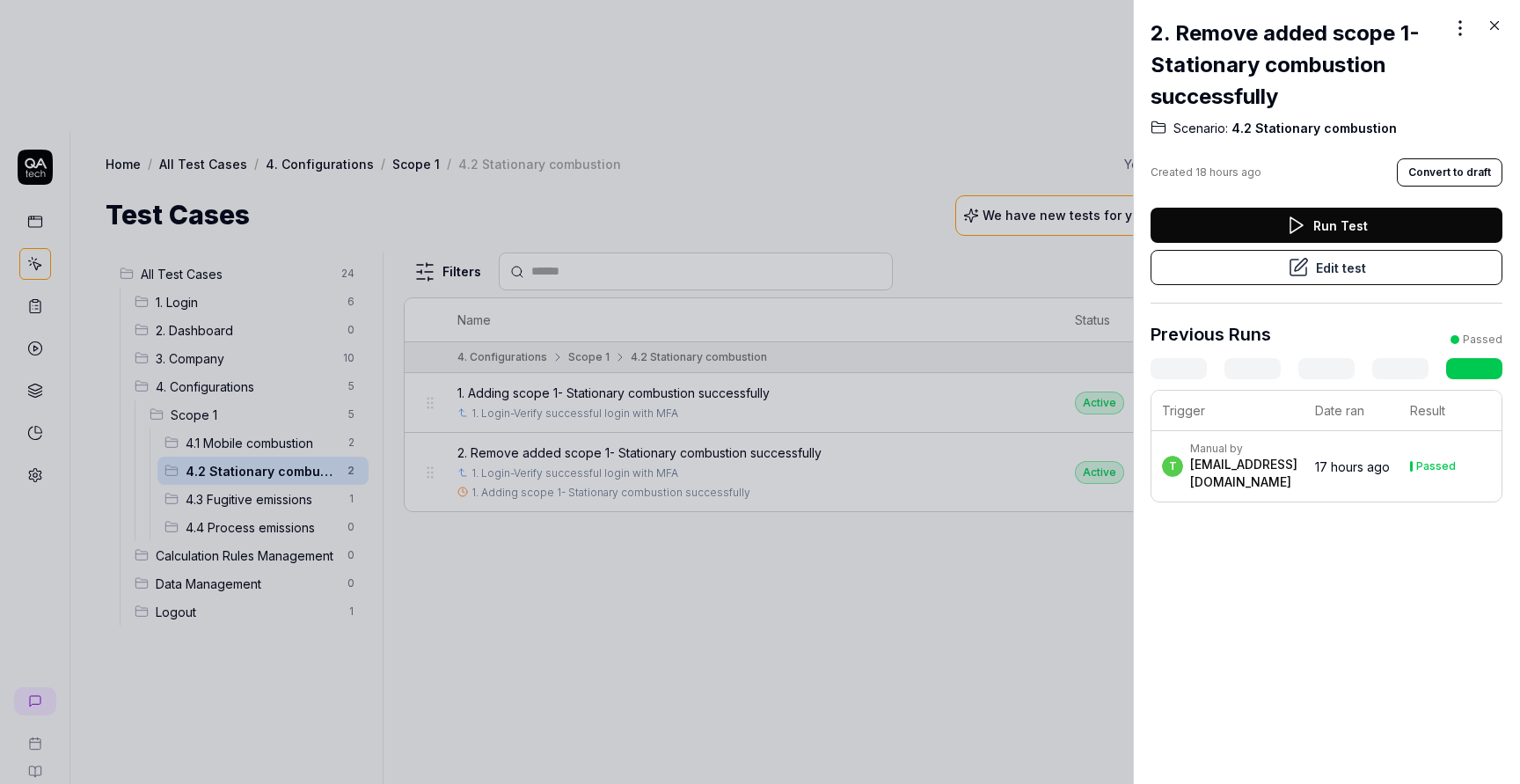
click at [760, 438] on div at bounding box center [760, 392] width 1520 height 784
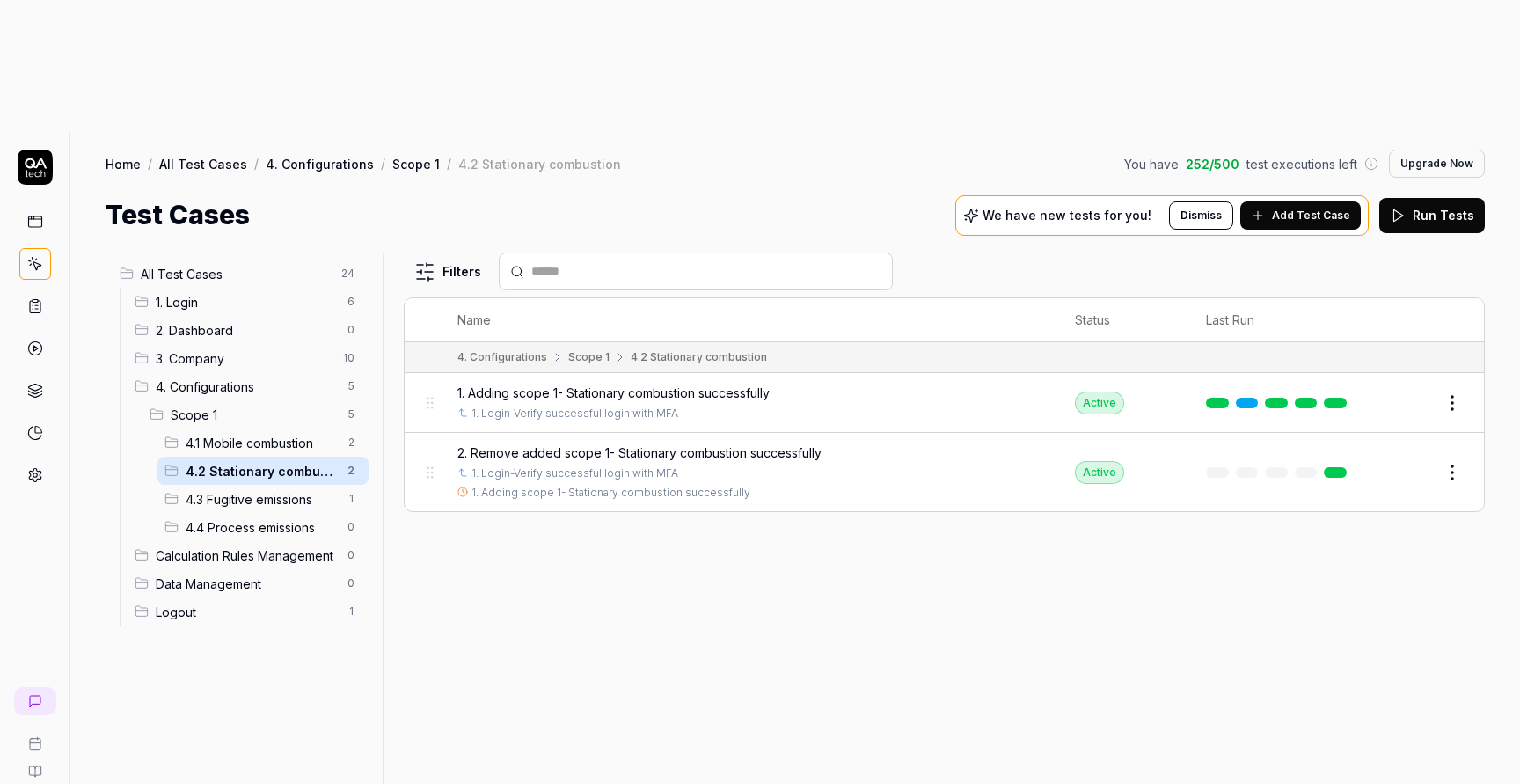
click at [705, 443] on span "2. Remove added scope 1- Stationary combustion successfully" at bounding box center [639, 452] width 364 height 19
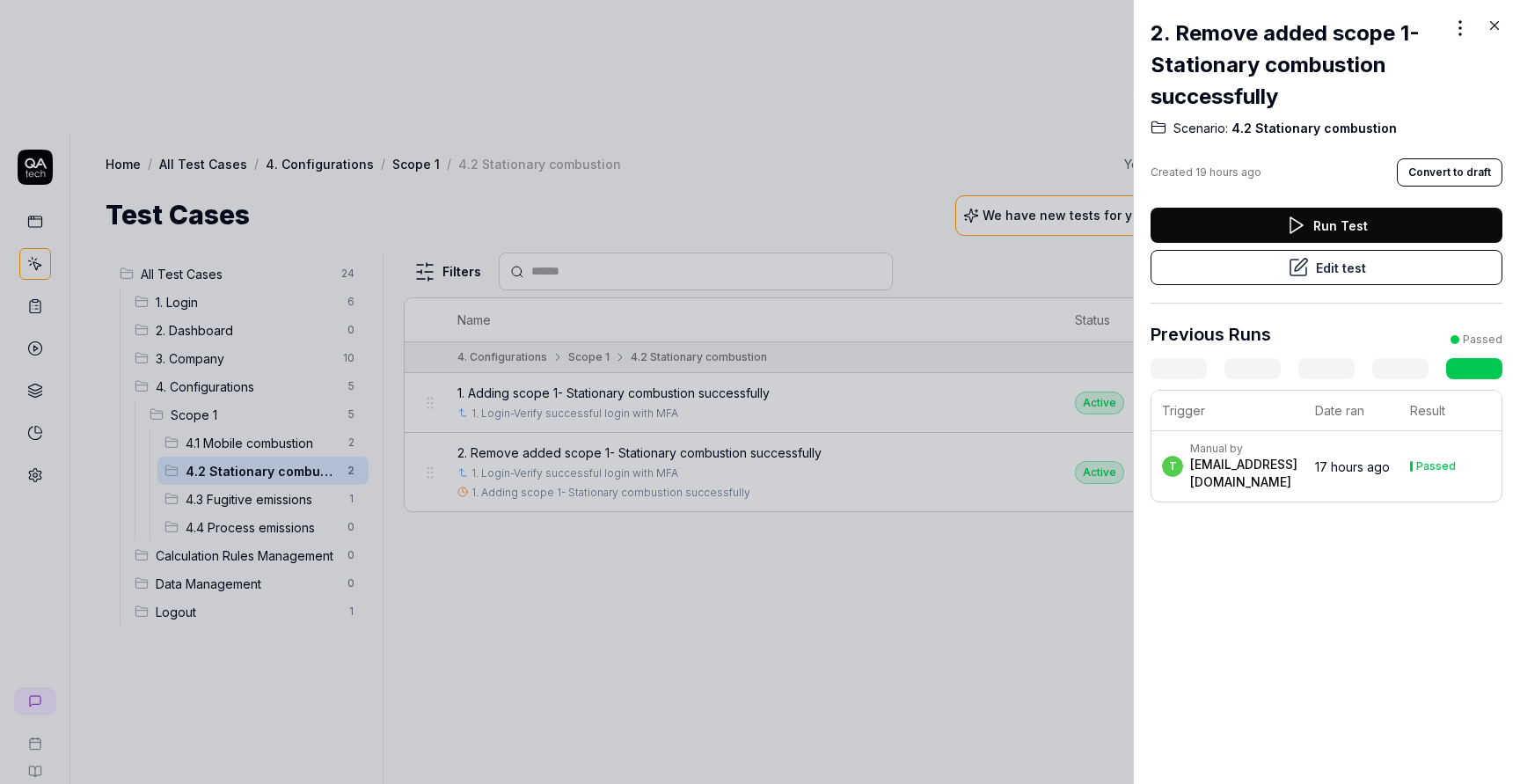
click at [1325, 261] on button "Edit test" at bounding box center [1326, 268] width 352 height 35
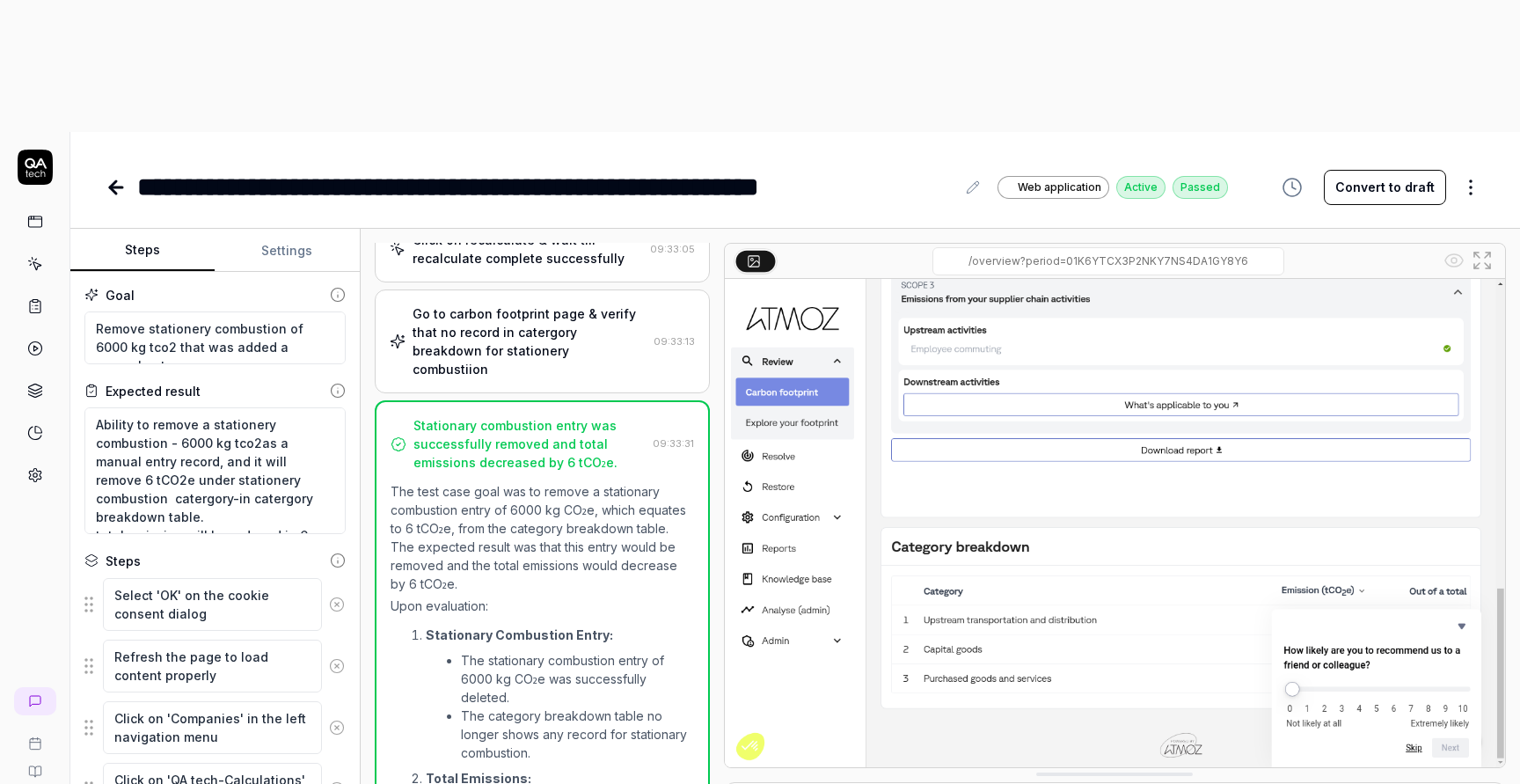
scroll to position [13, 0]
type textarea "*"
click at [37, 299] on icon at bounding box center [35, 307] width 16 height 16
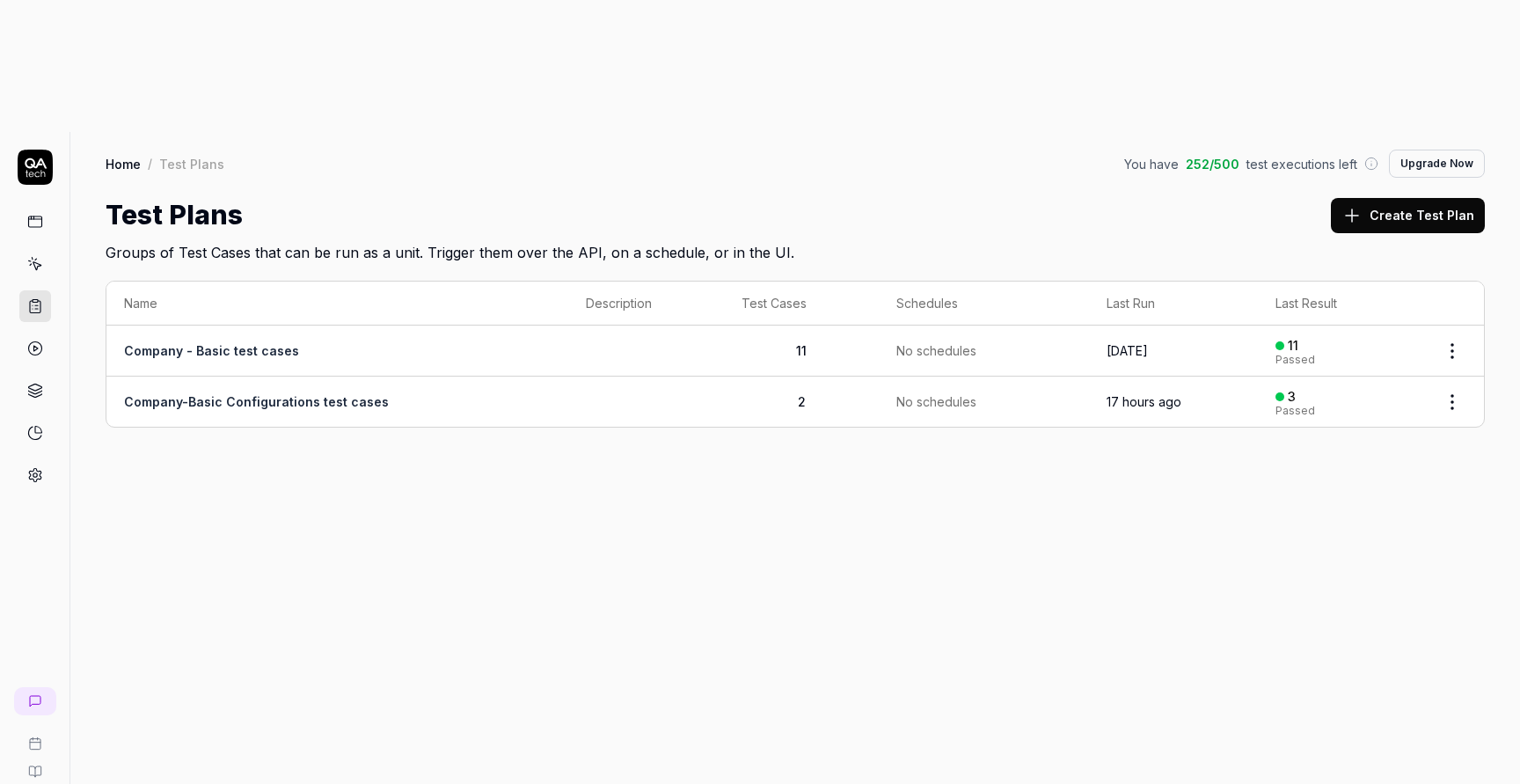
click at [577, 376] on td at bounding box center [646, 401] width 156 height 50
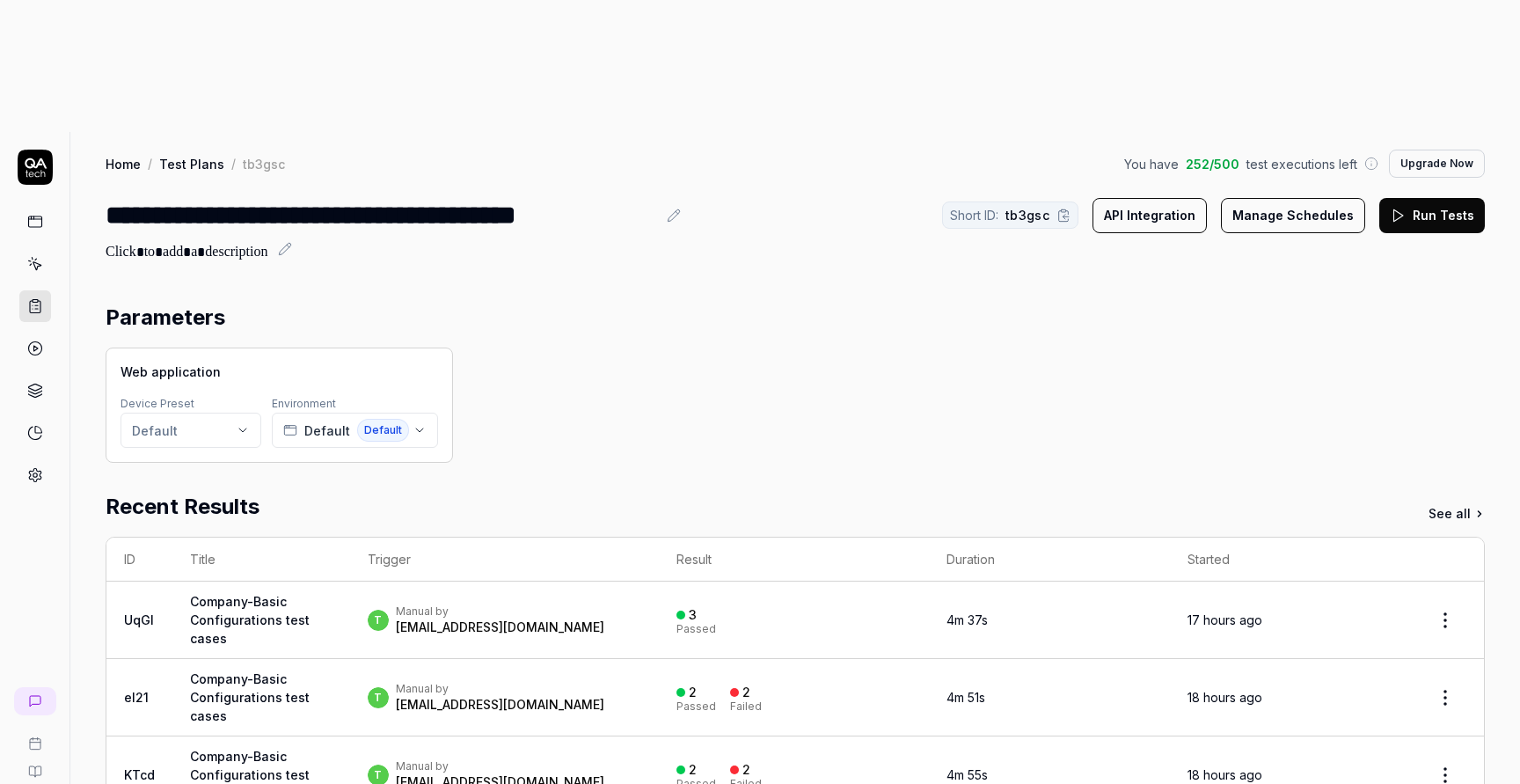
click at [1419, 198] on button "Run Tests" at bounding box center [1432, 215] width 105 height 35
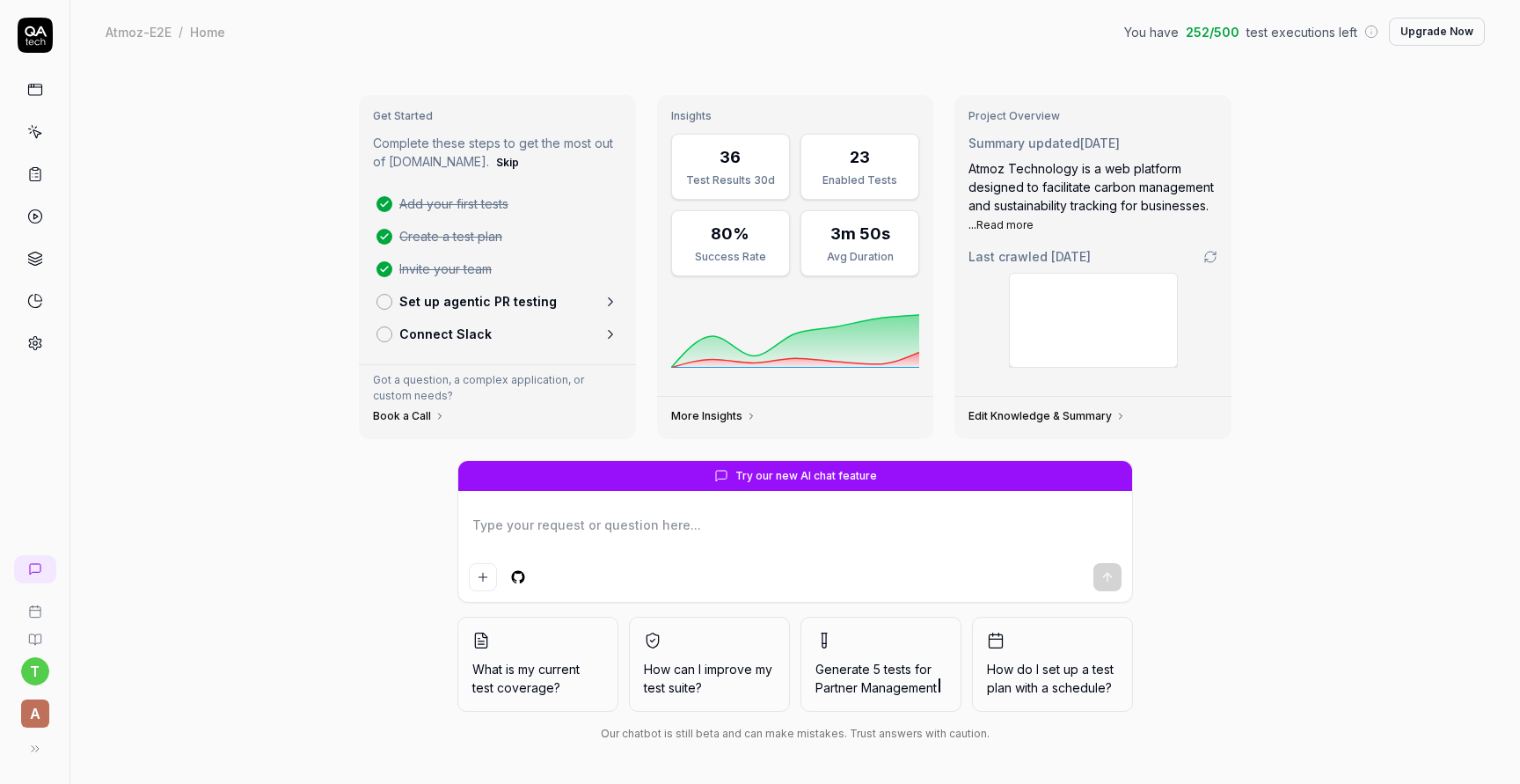
click at [43, 170] on link at bounding box center [35, 175] width 32 height 32
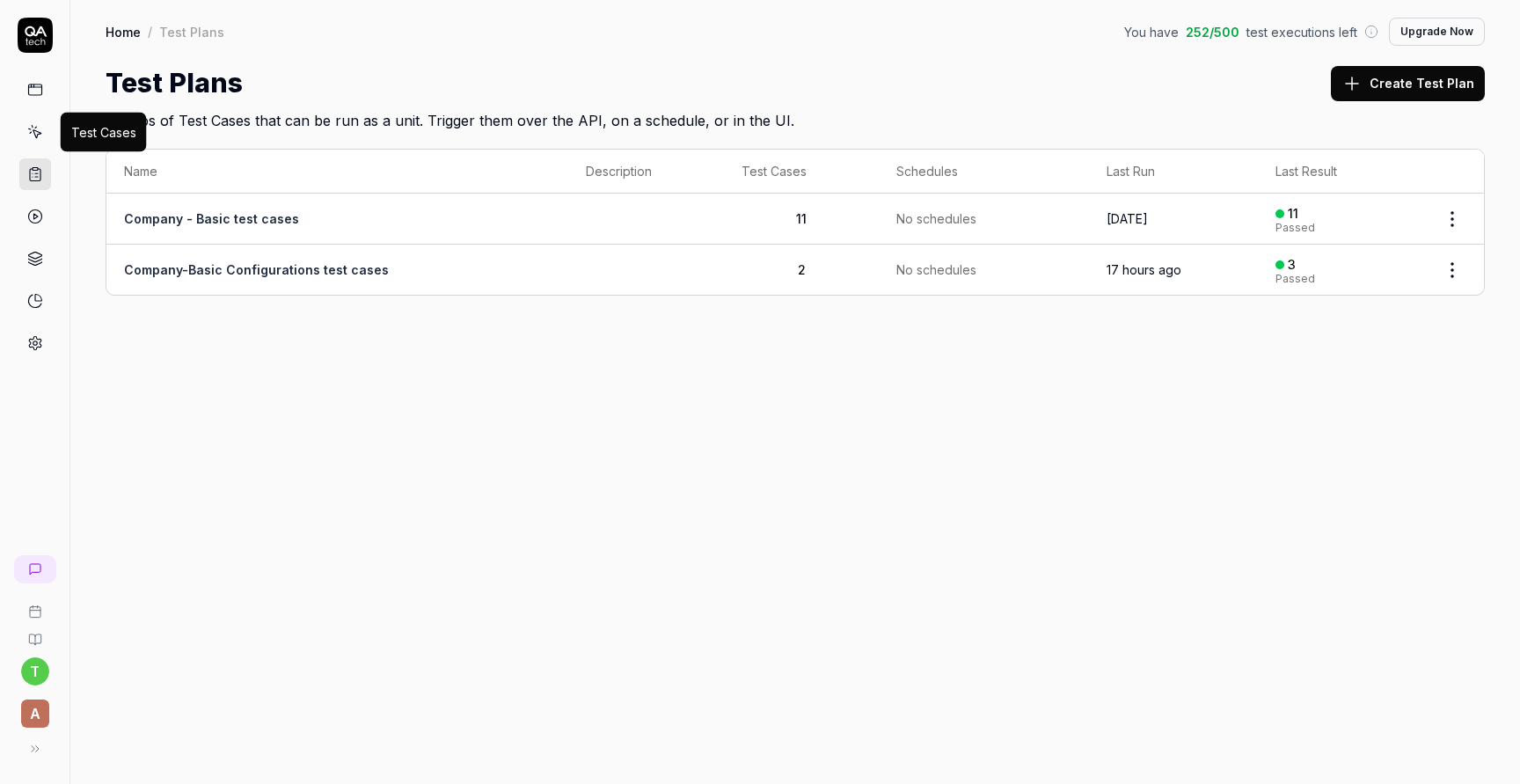
click at [43, 135] on icon at bounding box center [35, 132] width 16 height 16
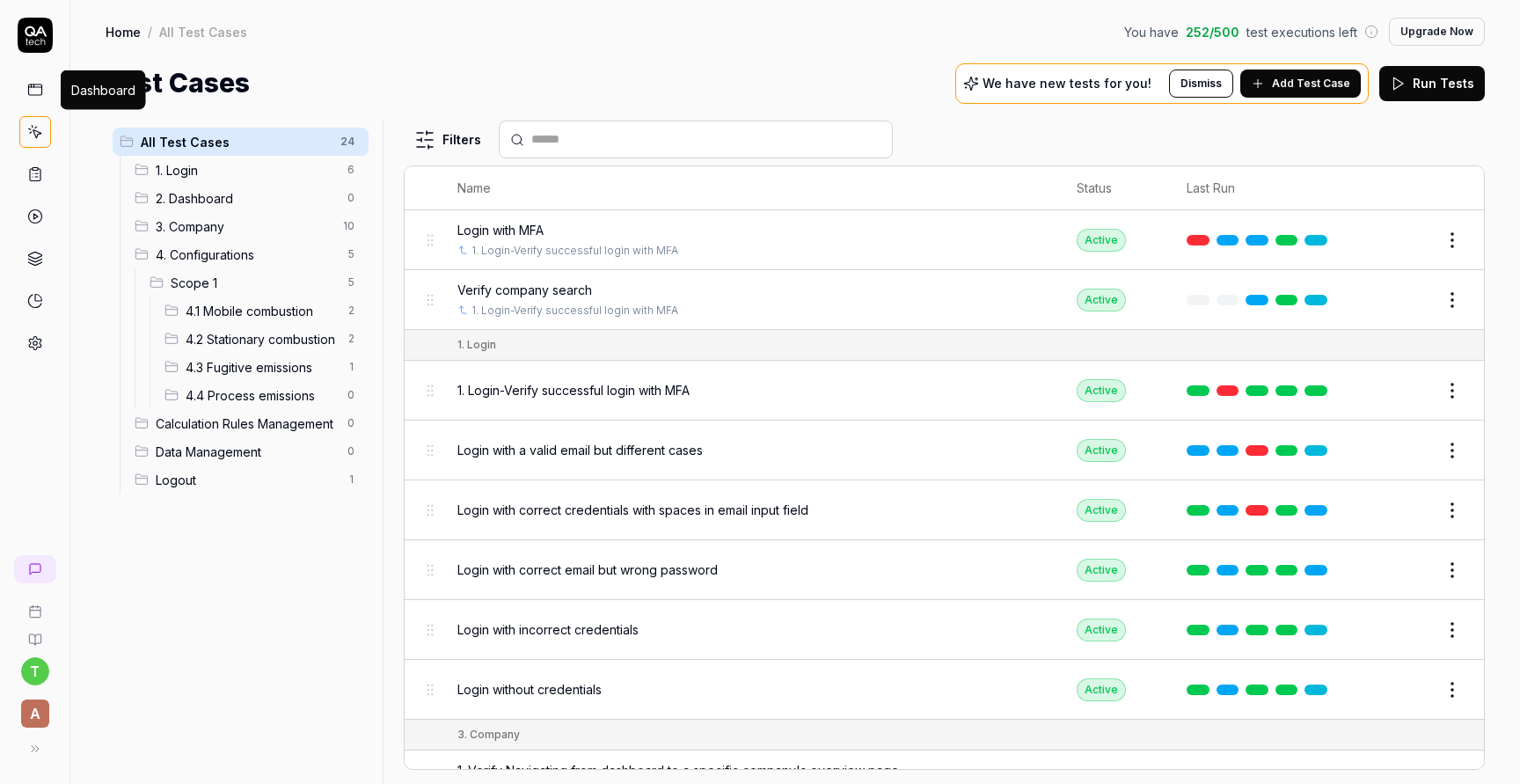
click at [32, 84] on rect at bounding box center [35, 89] width 13 height 11
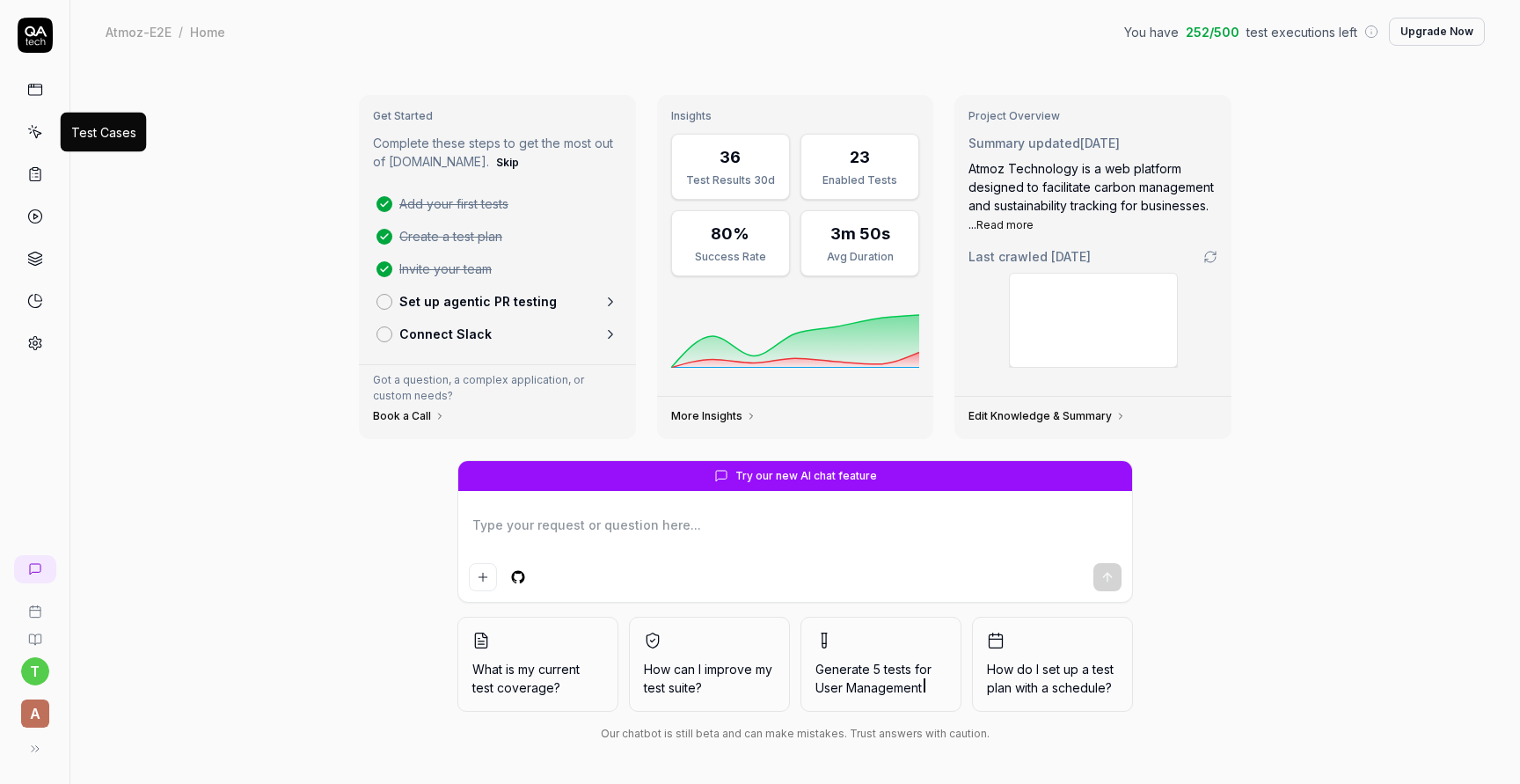
click at [37, 133] on icon at bounding box center [35, 132] width 16 height 16
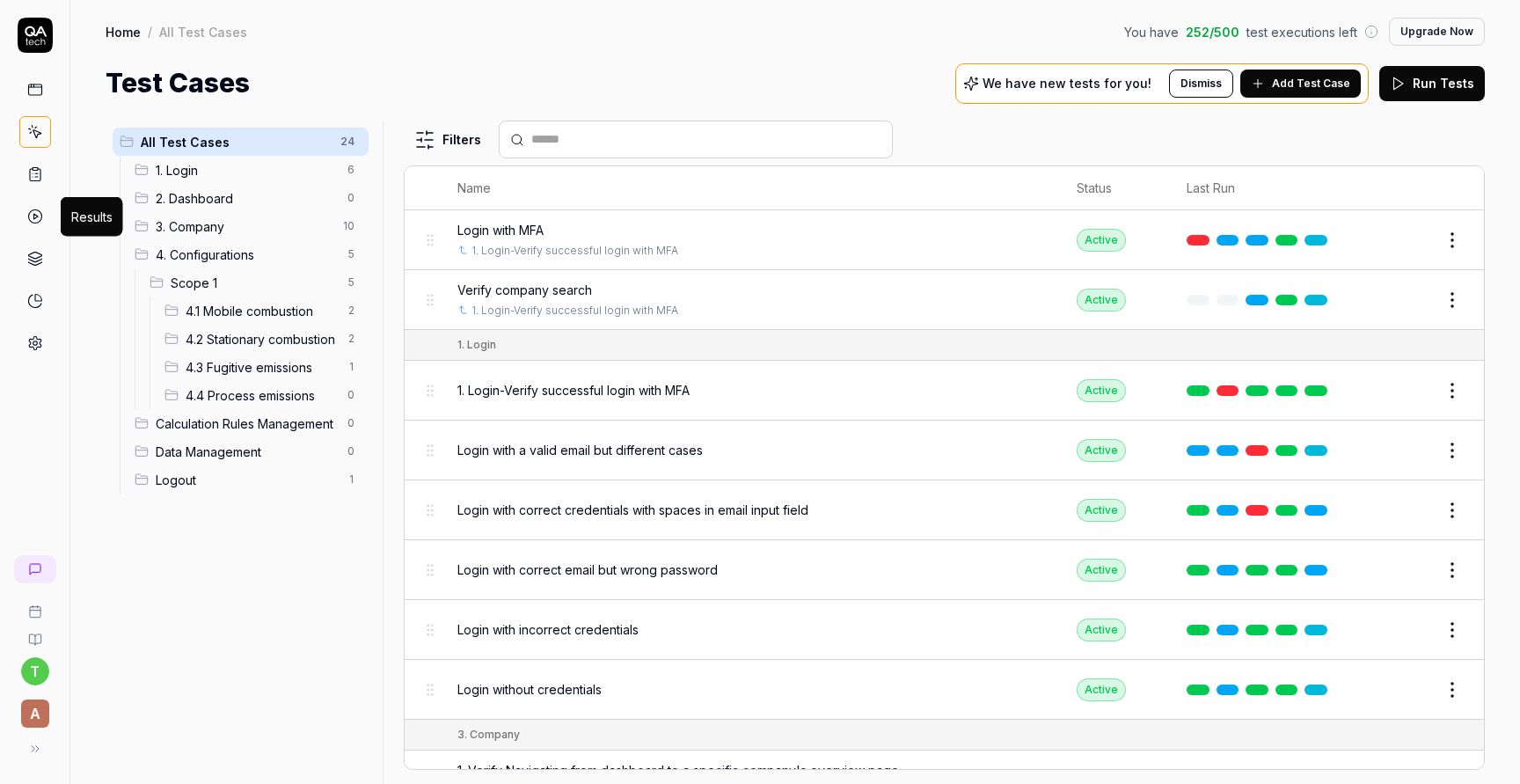
click at [35, 210] on icon at bounding box center [35, 216] width 16 height 16
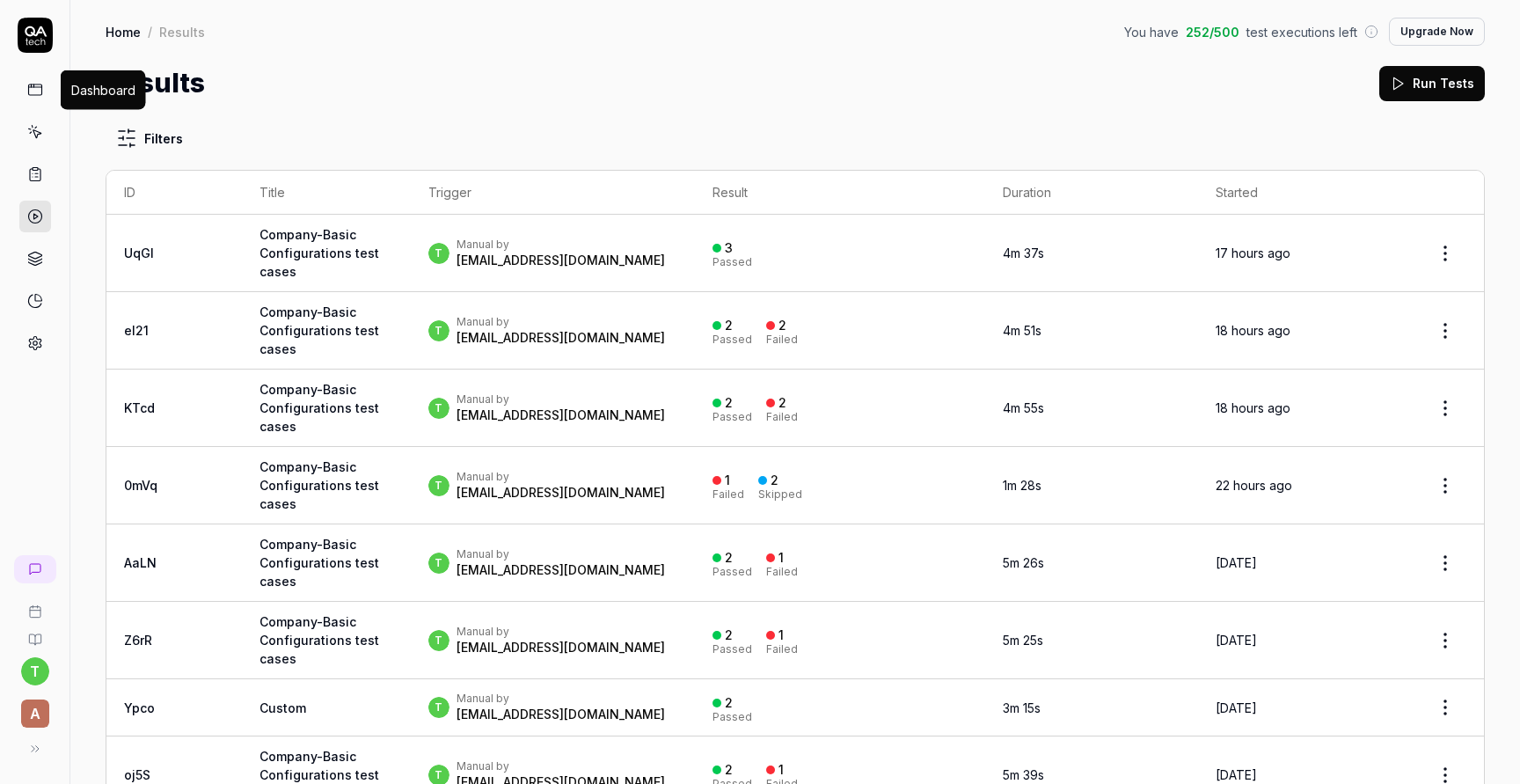
click at [34, 92] on icon at bounding box center [35, 89] width 16 height 16
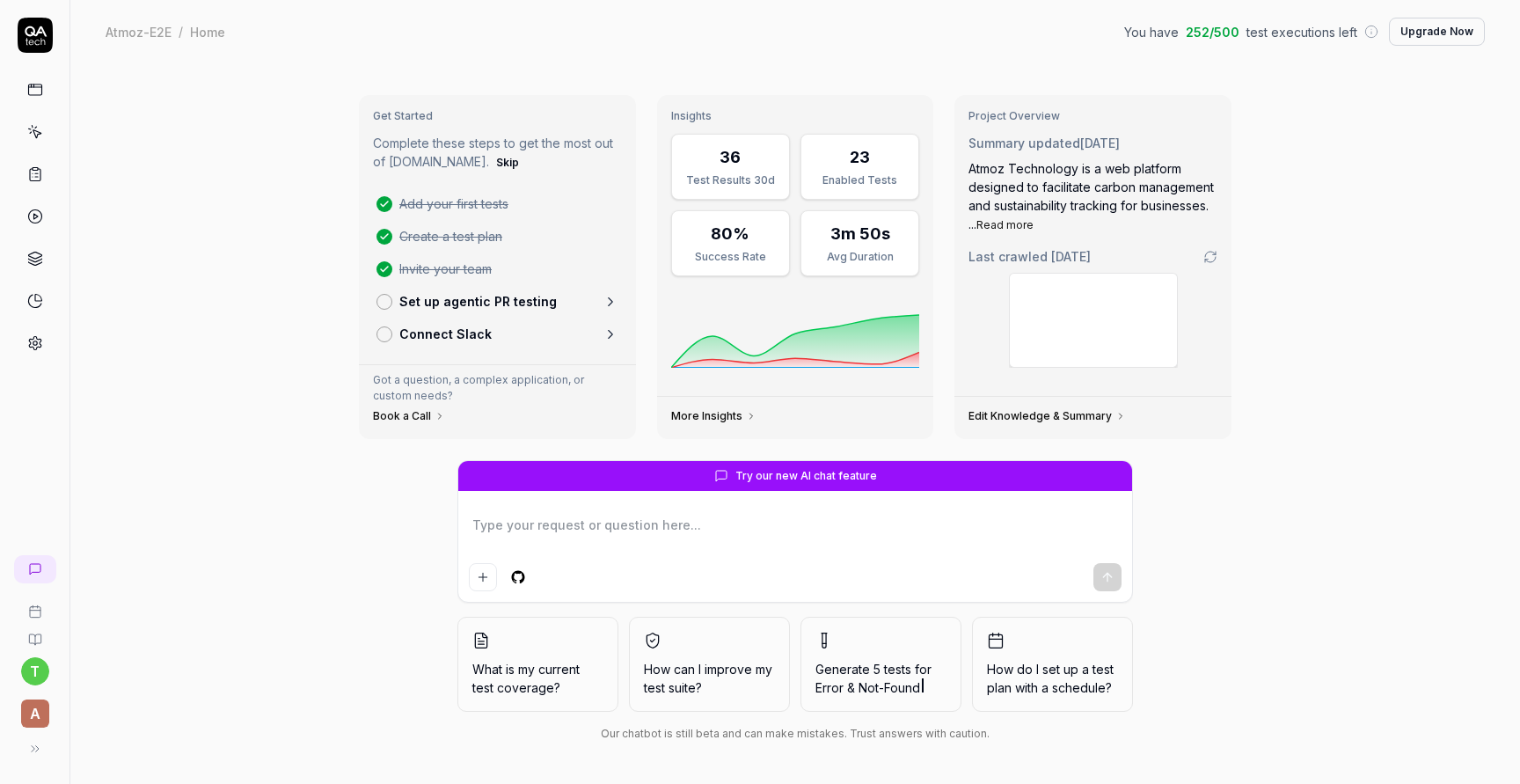
type textarea "*"
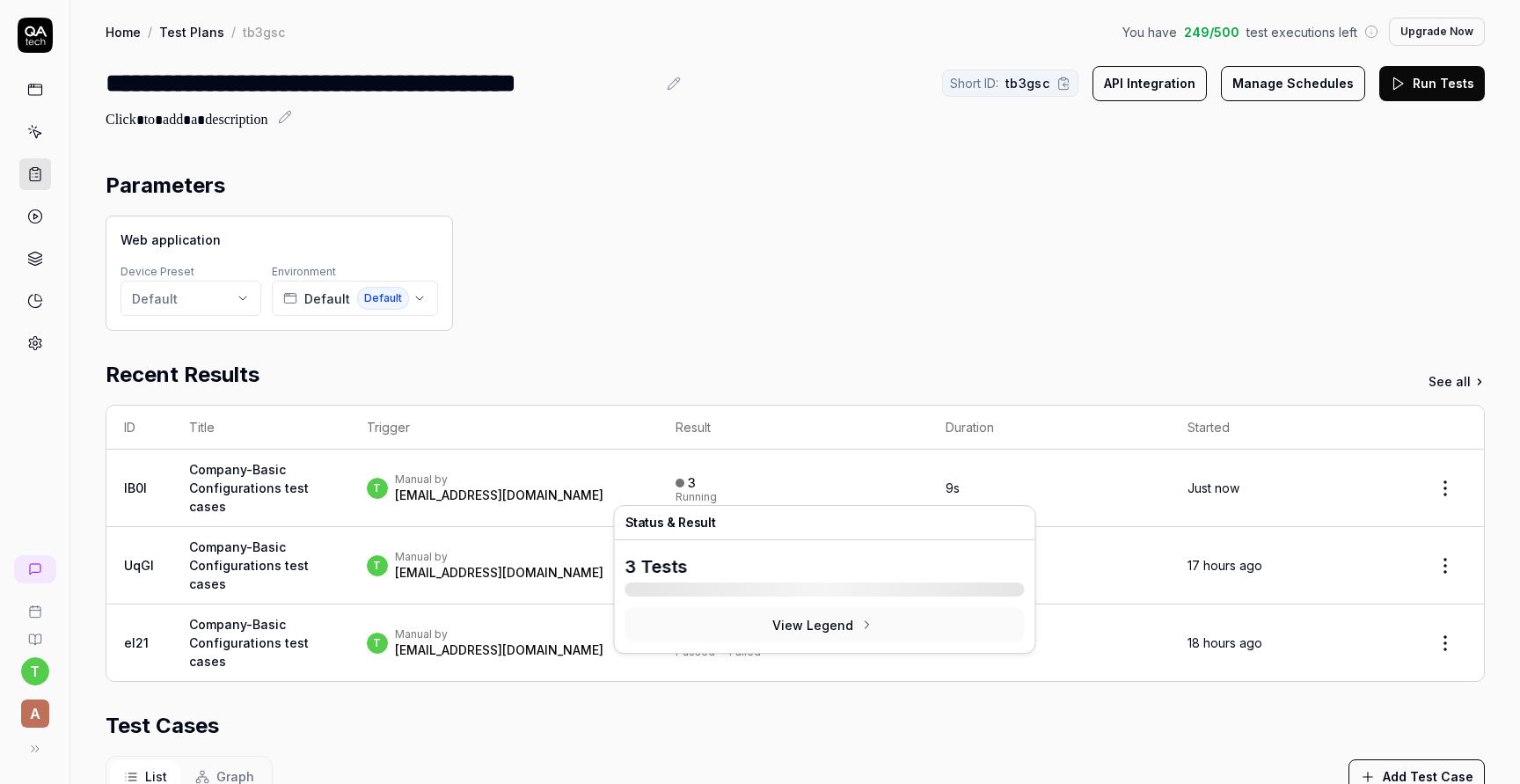
click at [684, 484] on div at bounding box center [680, 483] width 9 height 9
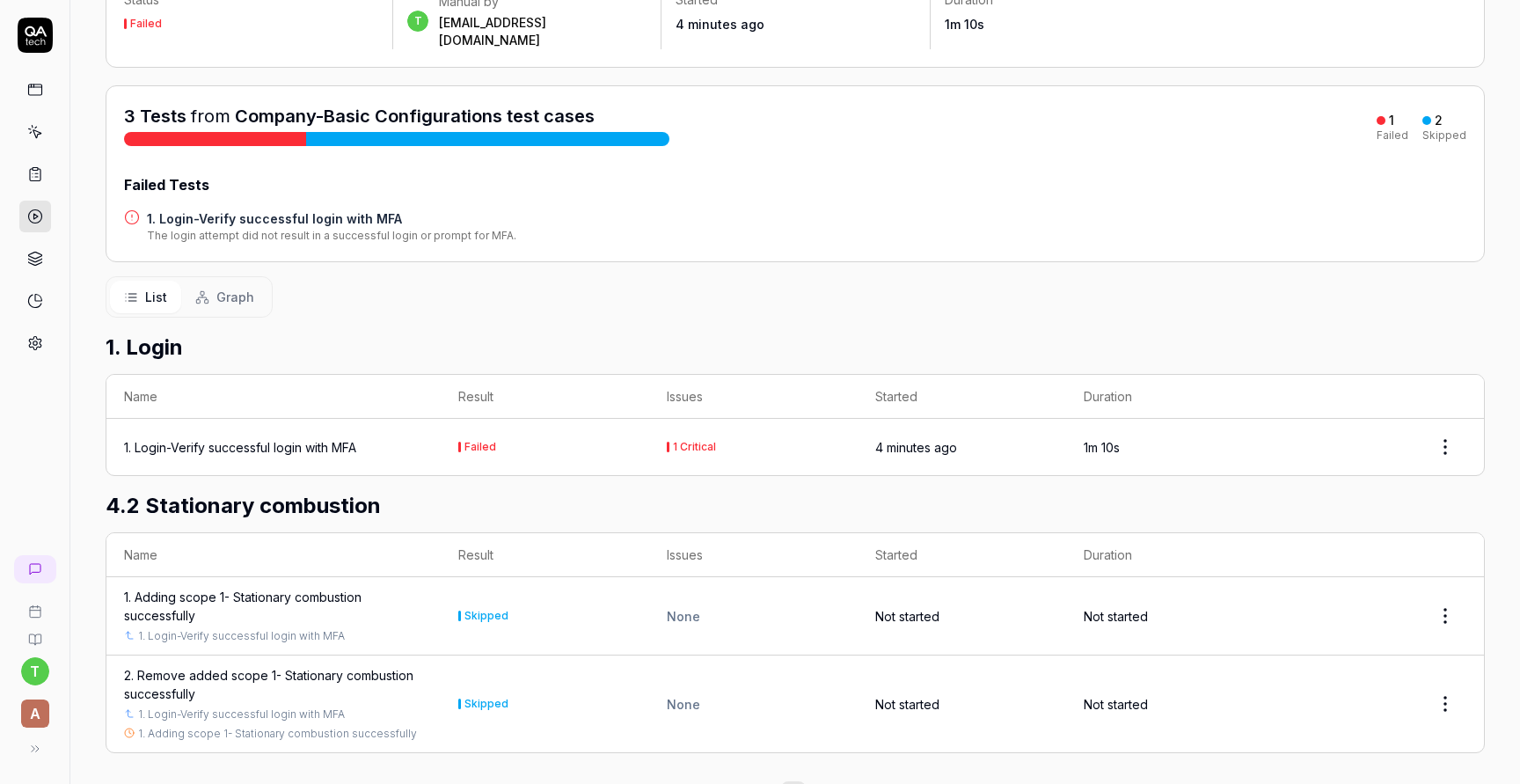
scroll to position [181, 0]
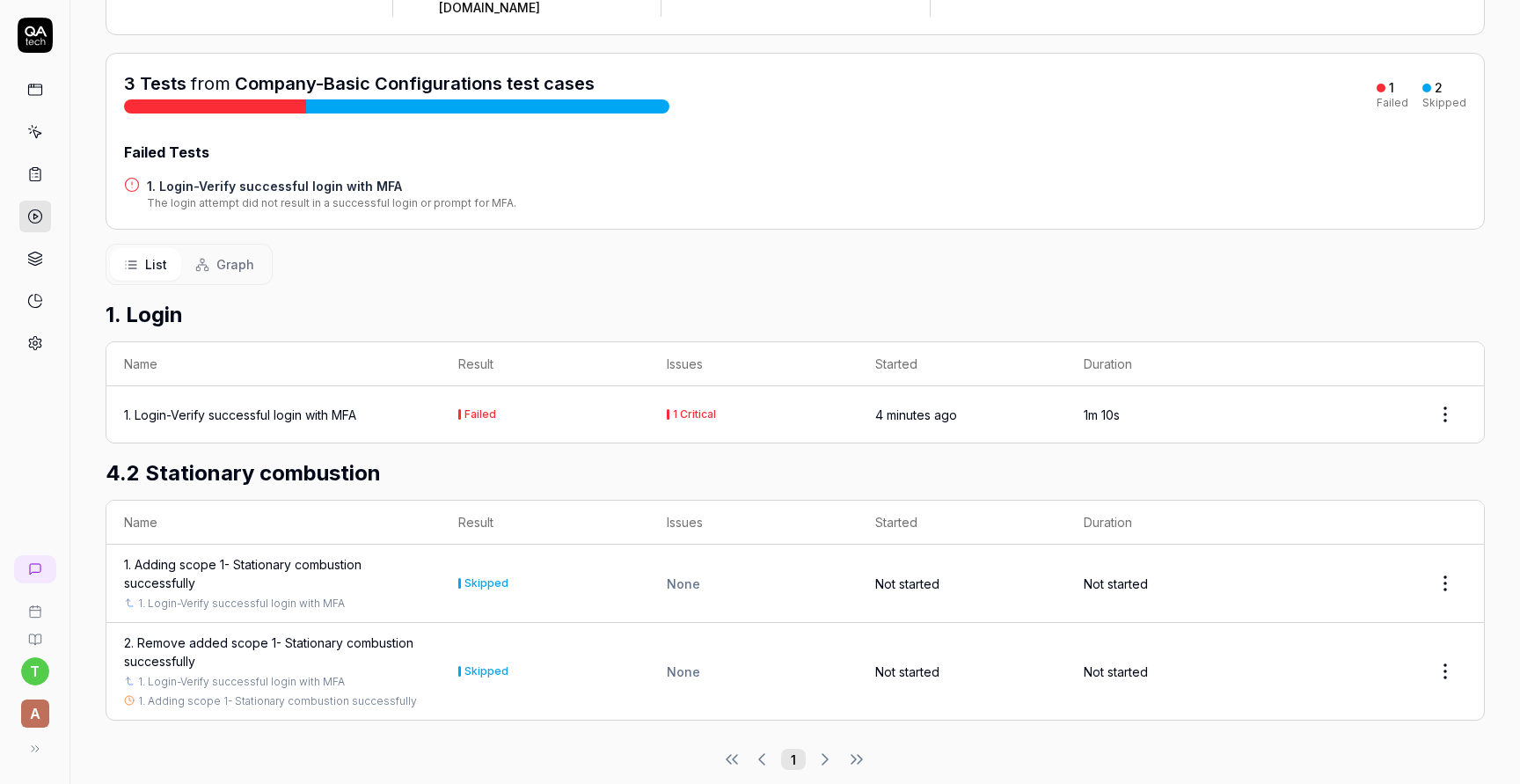
click at [707, 409] on div "1 Critical" at bounding box center [694, 415] width 43 height 11
click at [259, 406] on div "1. Login-Verify successful login with MFA" at bounding box center [240, 415] width 232 height 19
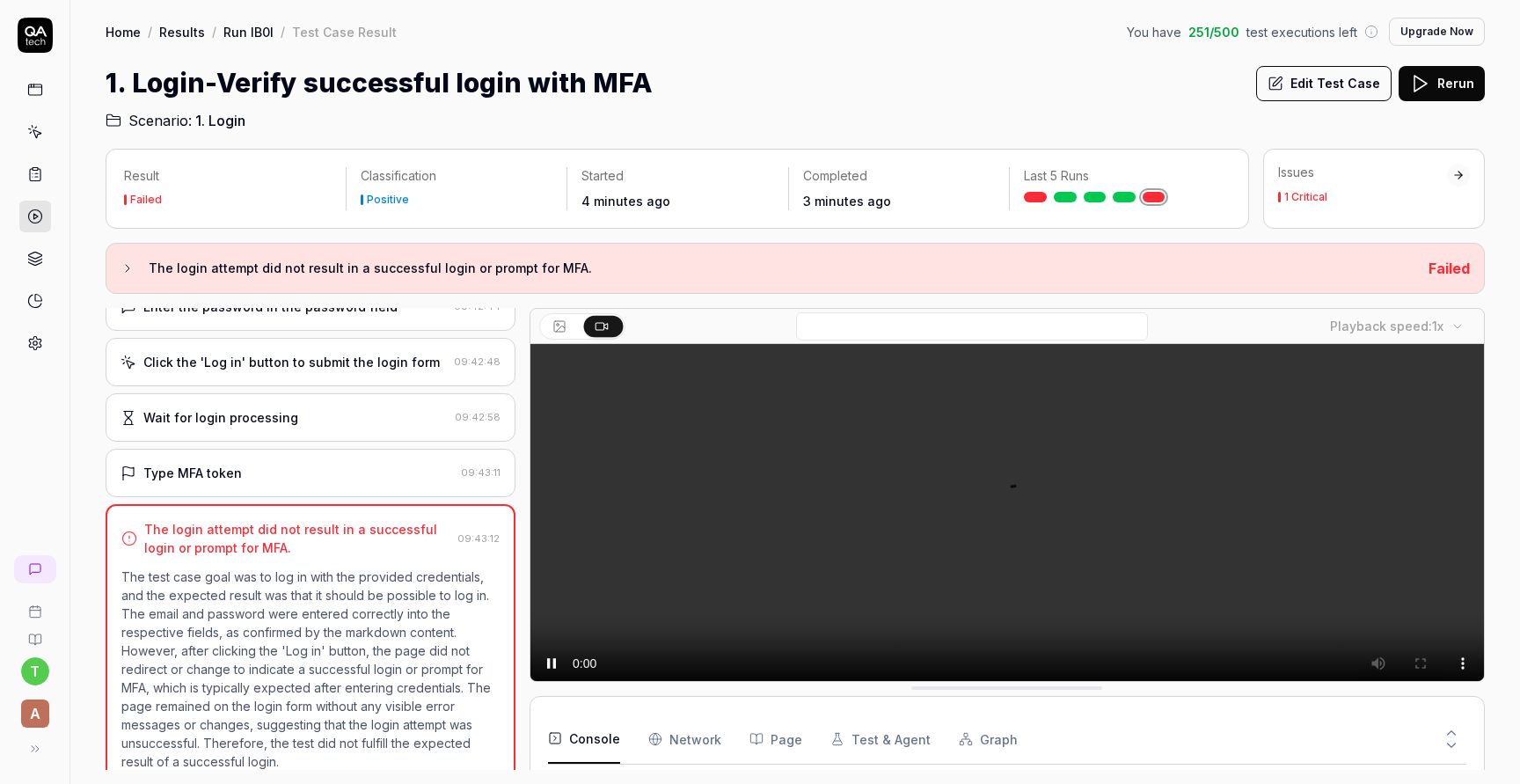
scroll to position [257, 0]
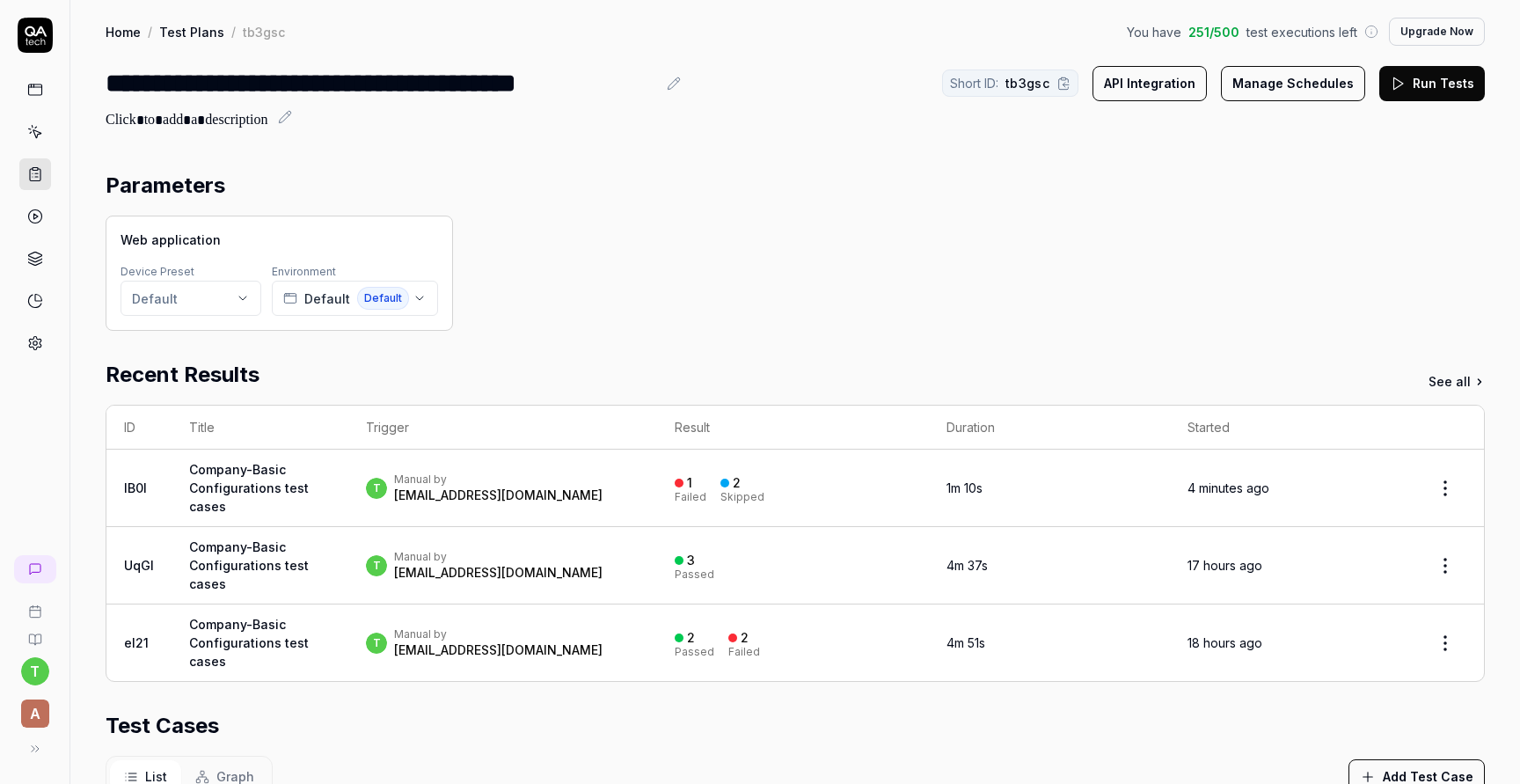
click at [1438, 84] on button "Run Tests" at bounding box center [1432, 83] width 105 height 35
click at [541, 496] on div "[EMAIL_ADDRESS][DOMAIN_NAME]" at bounding box center [498, 495] width 208 height 18
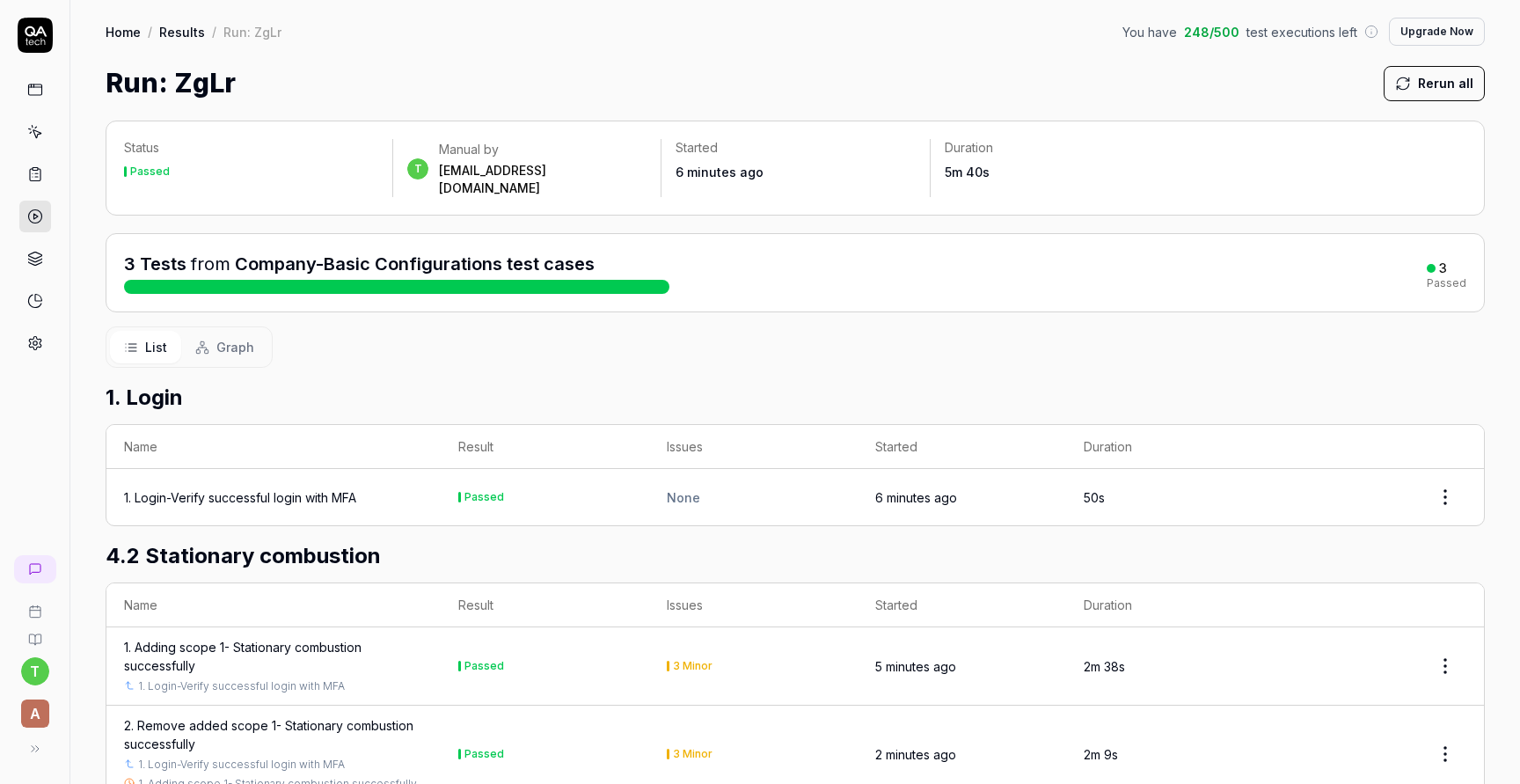
scroll to position [82, 0]
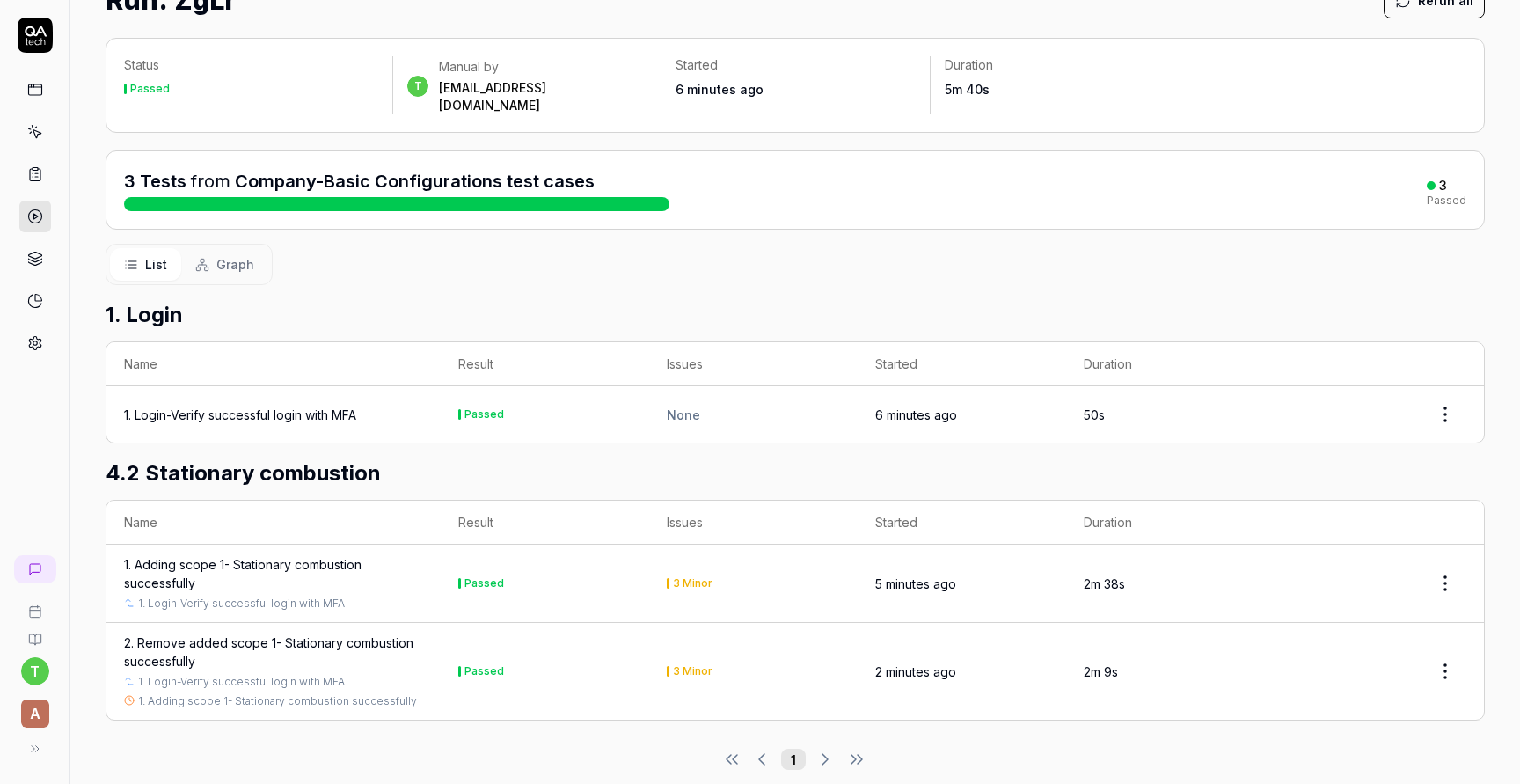
click at [289, 633] on div "2. Remove added scope 1- Stationary combustion successfully" at bounding box center [274, 652] width 300 height 37
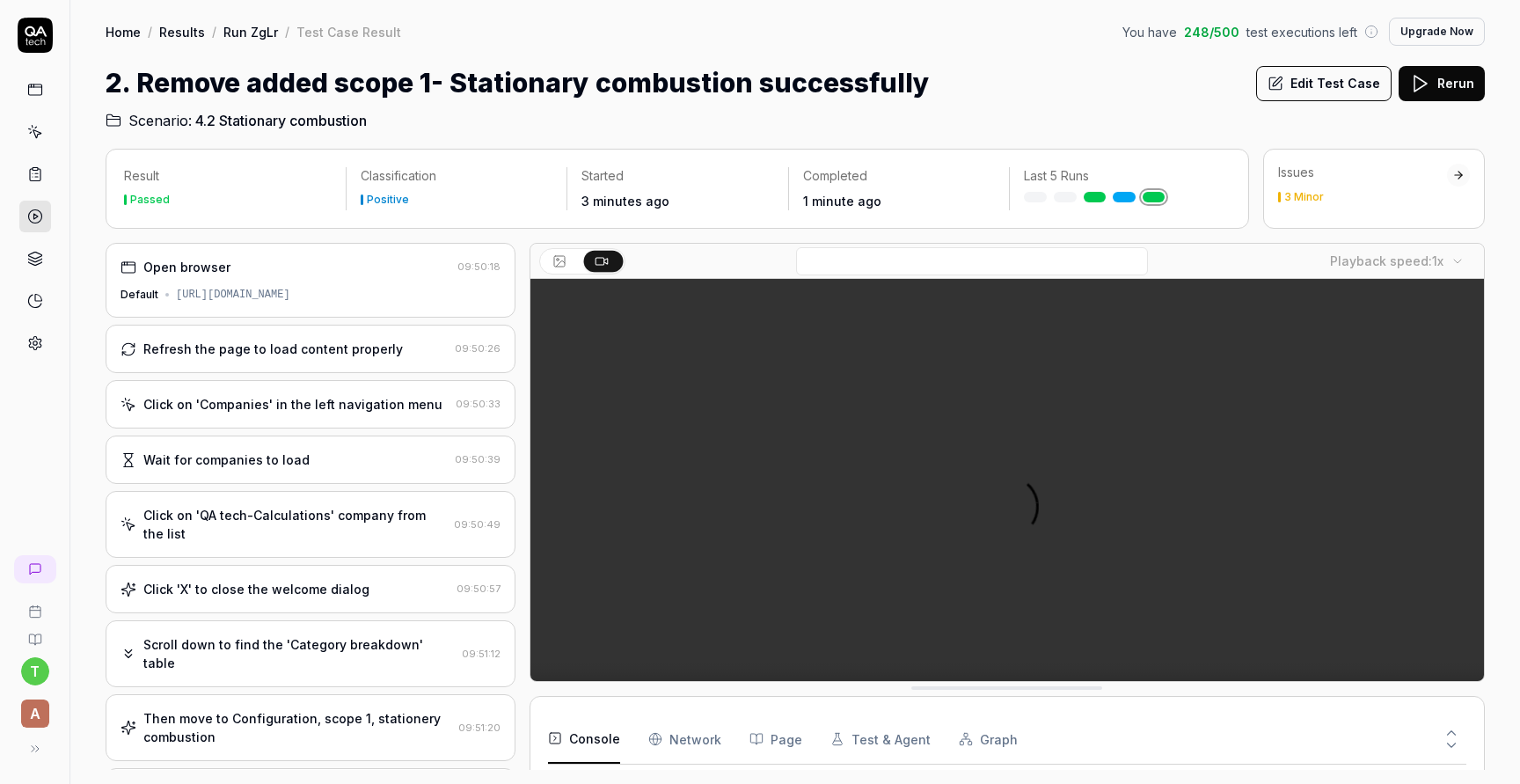
scroll to position [13, 0]
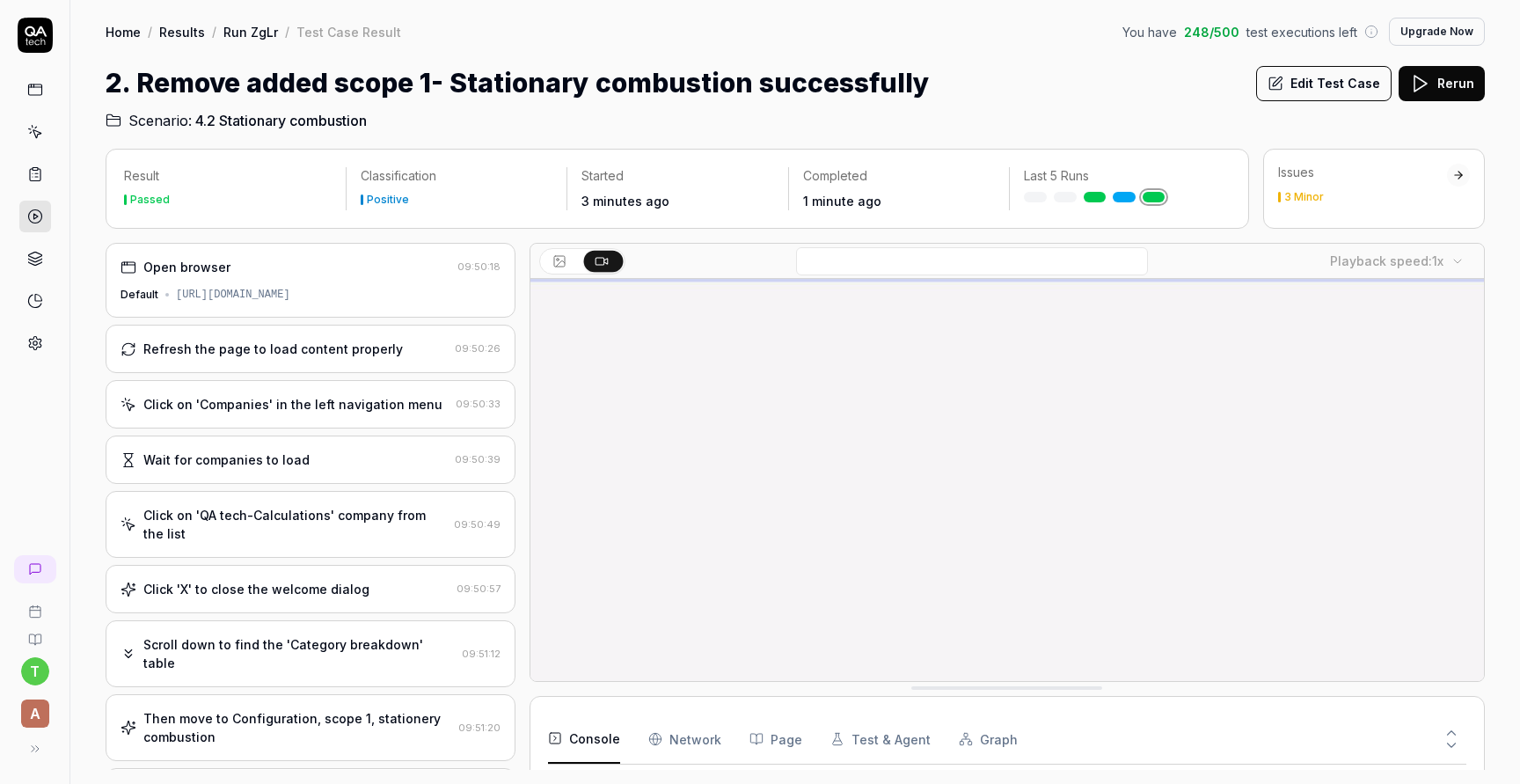
click at [44, 141] on link at bounding box center [35, 132] width 32 height 32
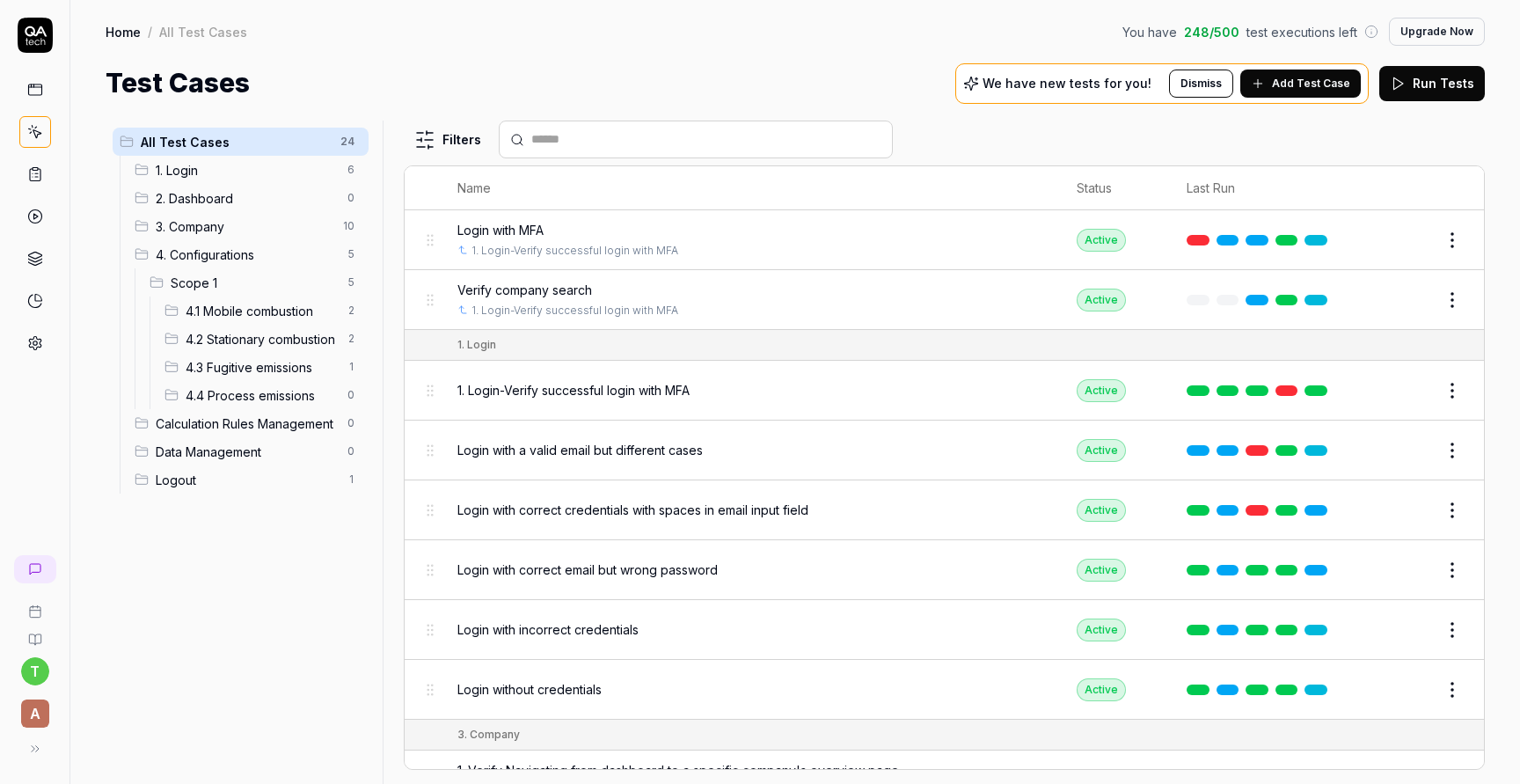
click at [262, 314] on span "4.1 Mobile combustion" at bounding box center [261, 310] width 152 height 19
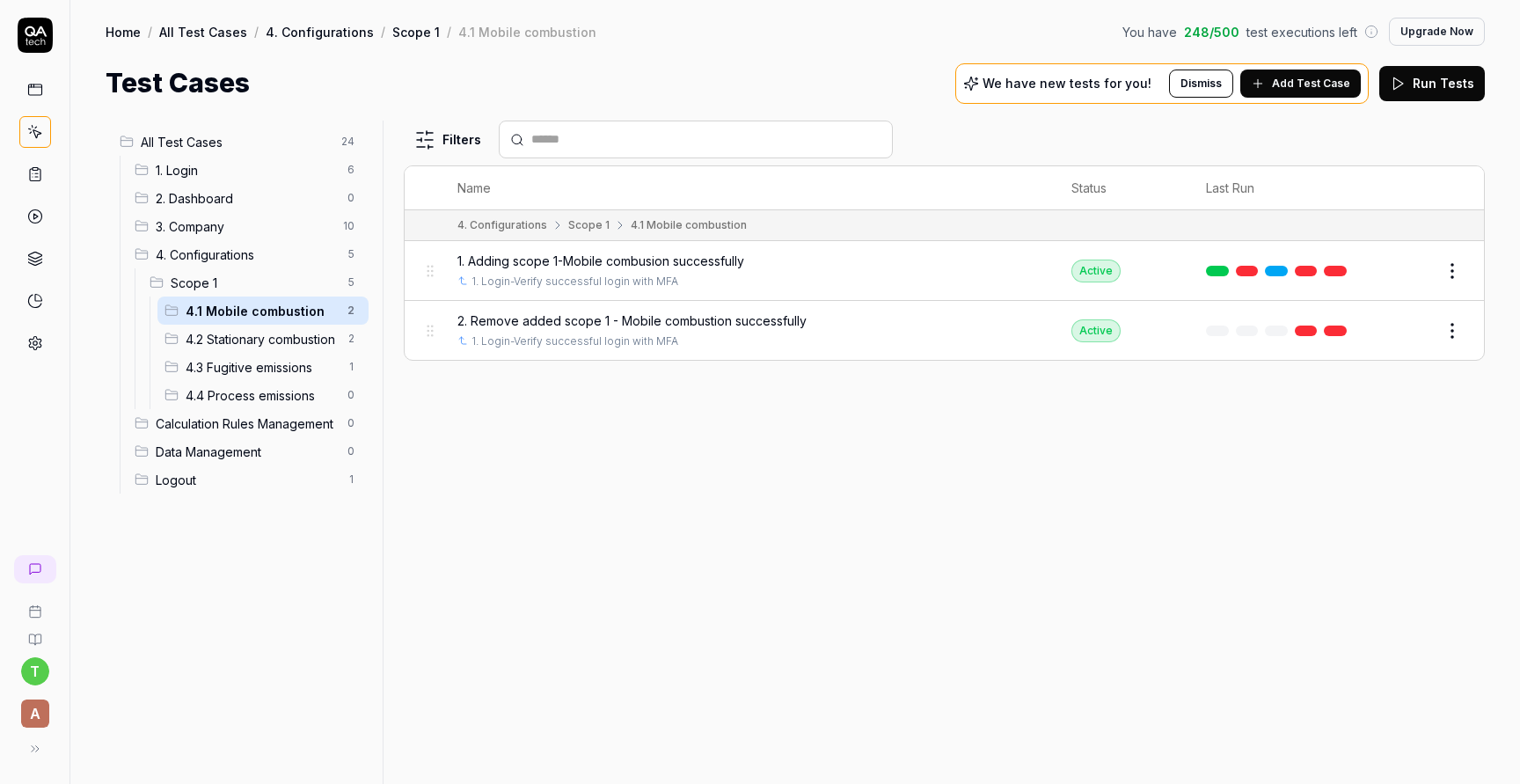
click at [252, 336] on span "4.2 Stationary combustion" at bounding box center [261, 338] width 152 height 19
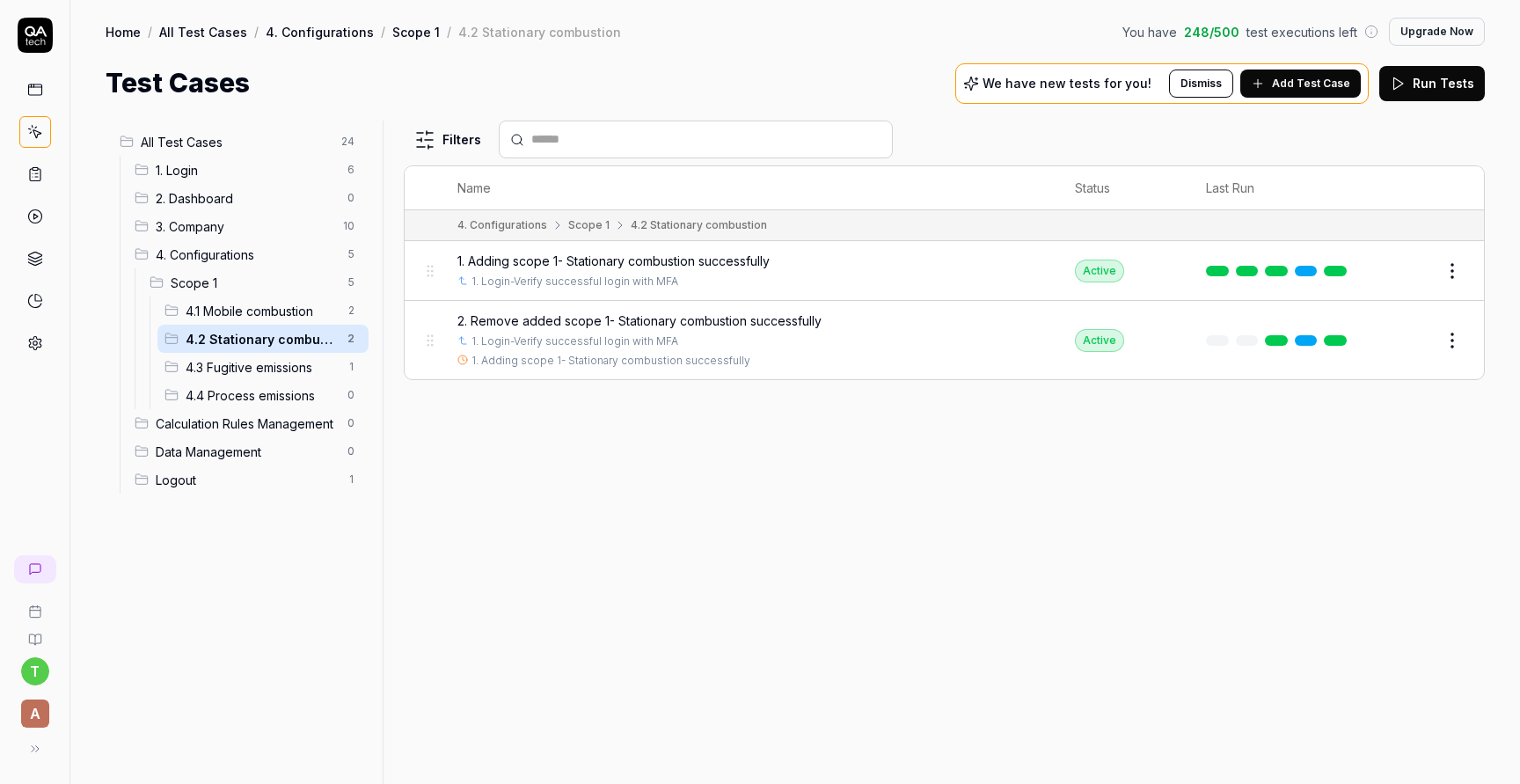
click at [705, 316] on span "2. Remove added scope 1- Stationary combustion successfully" at bounding box center [639, 320] width 364 height 19
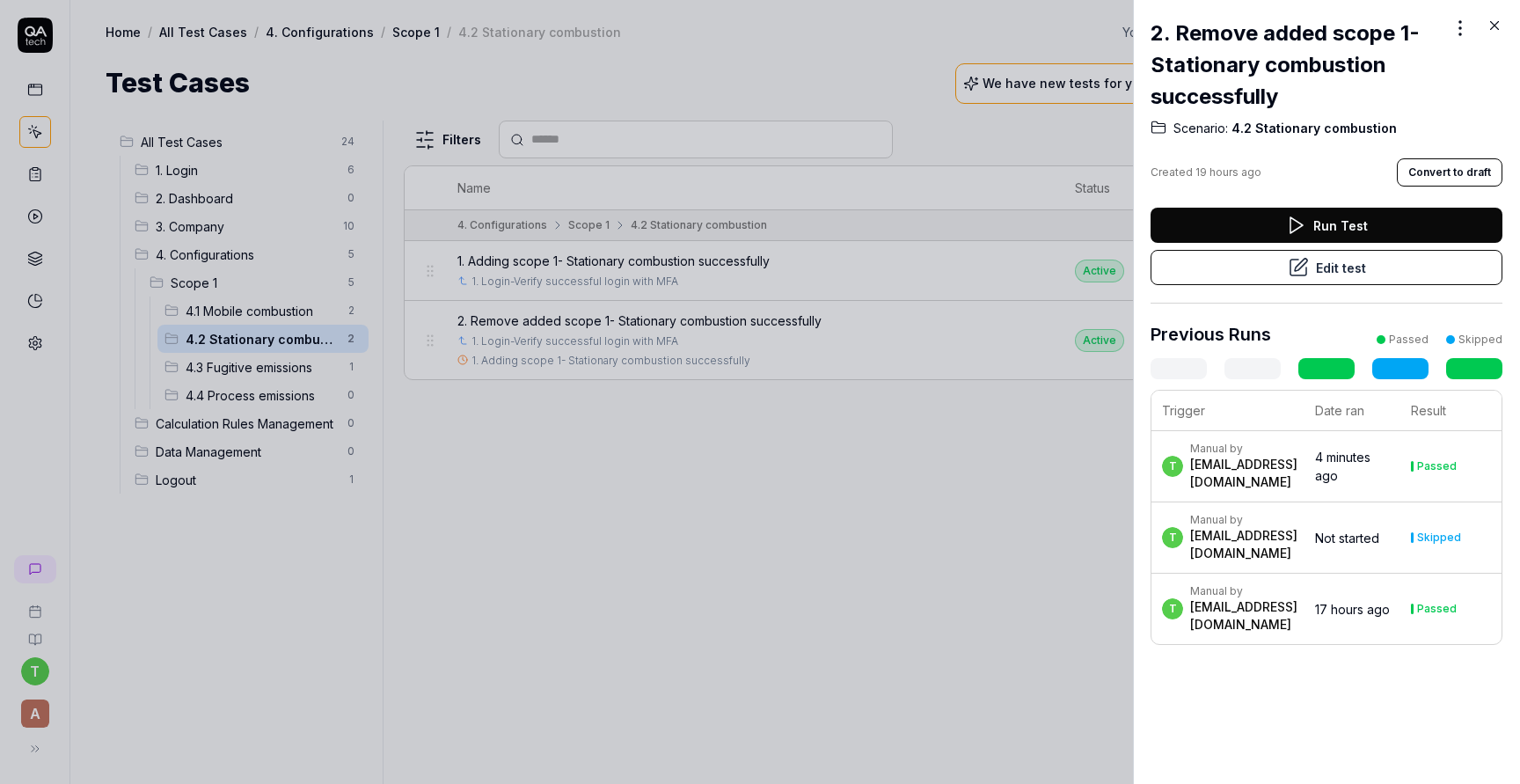
click at [1356, 268] on button "Edit test" at bounding box center [1326, 268] width 352 height 35
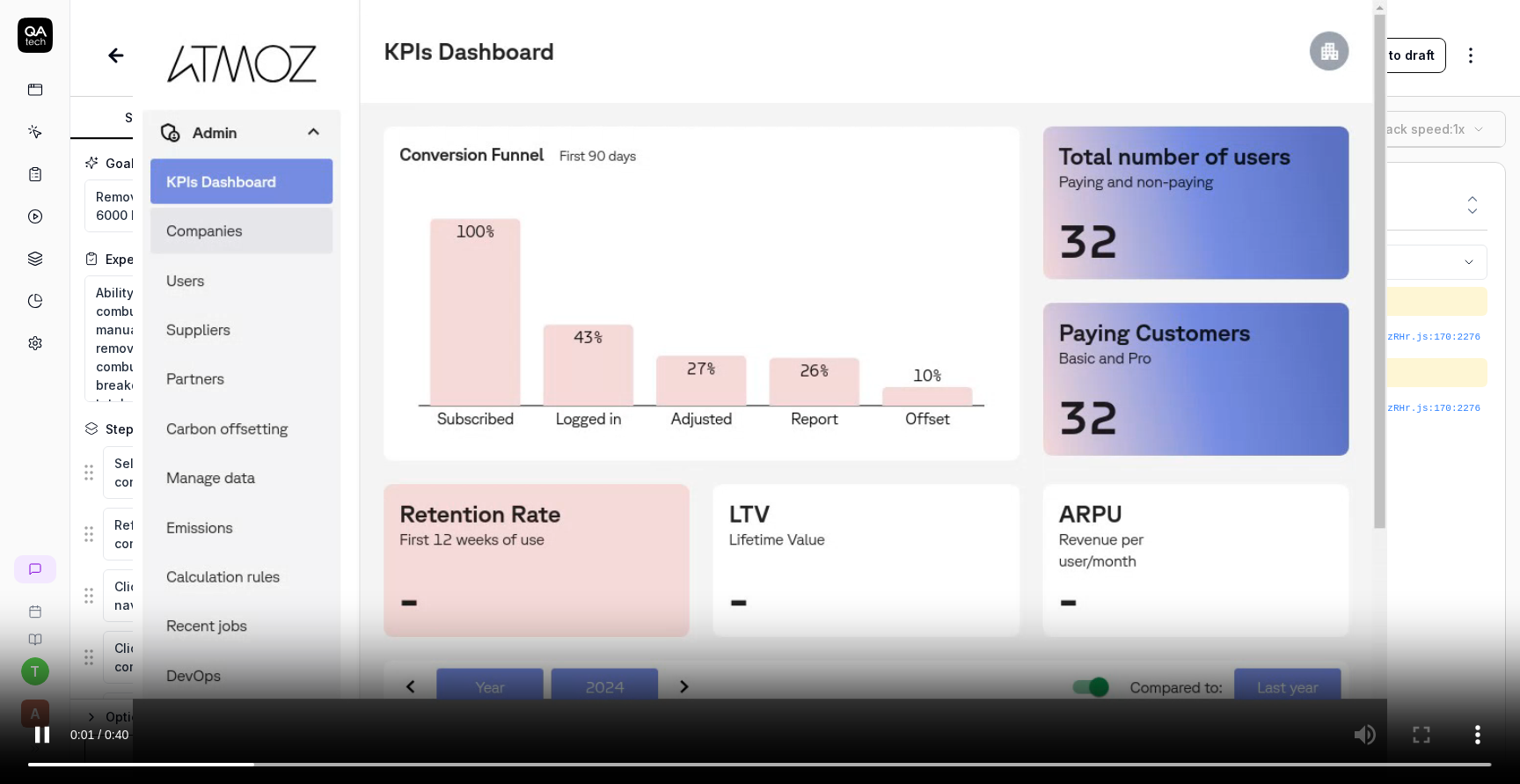
scroll to position [424, 0]
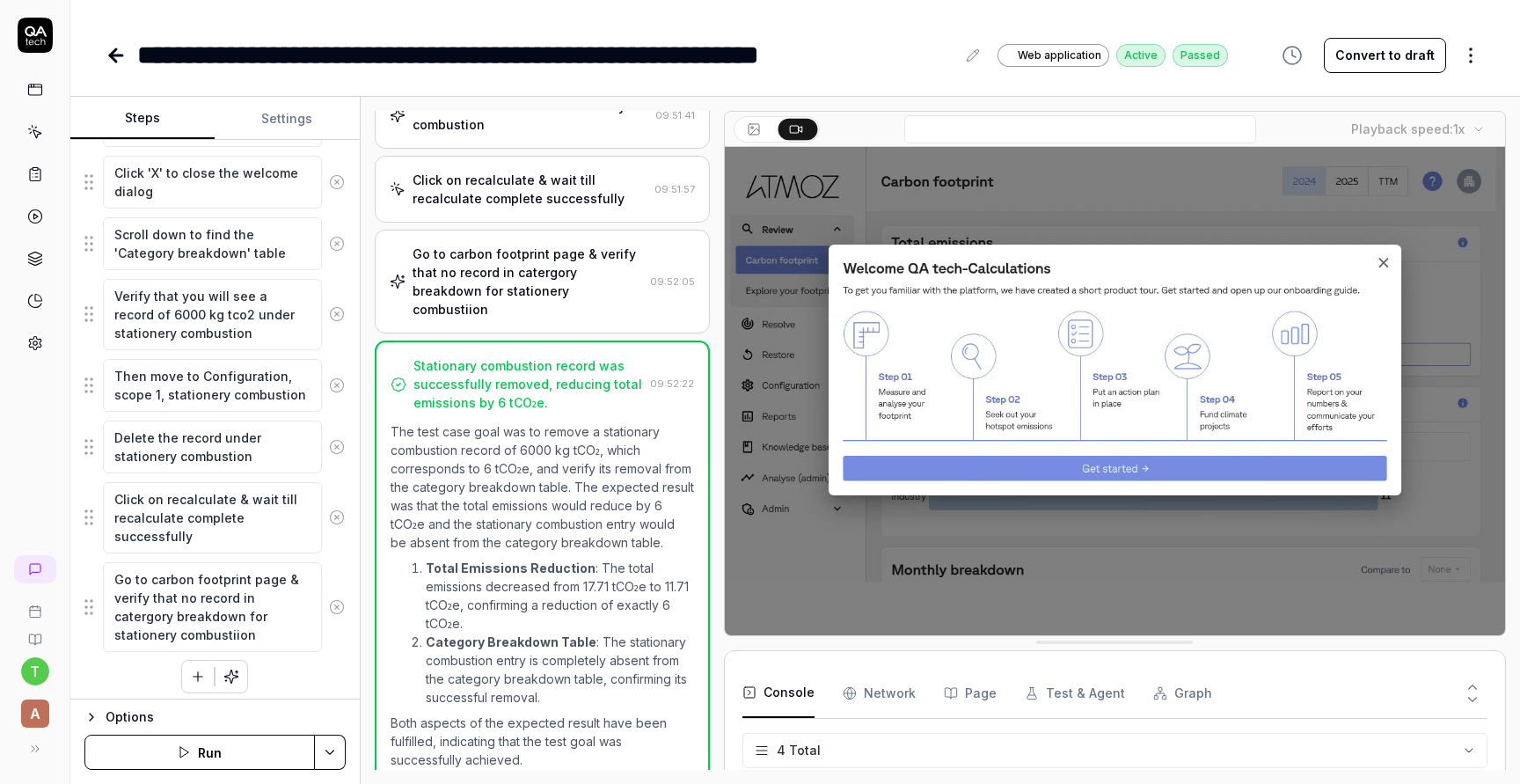
scroll to position [544, 0]
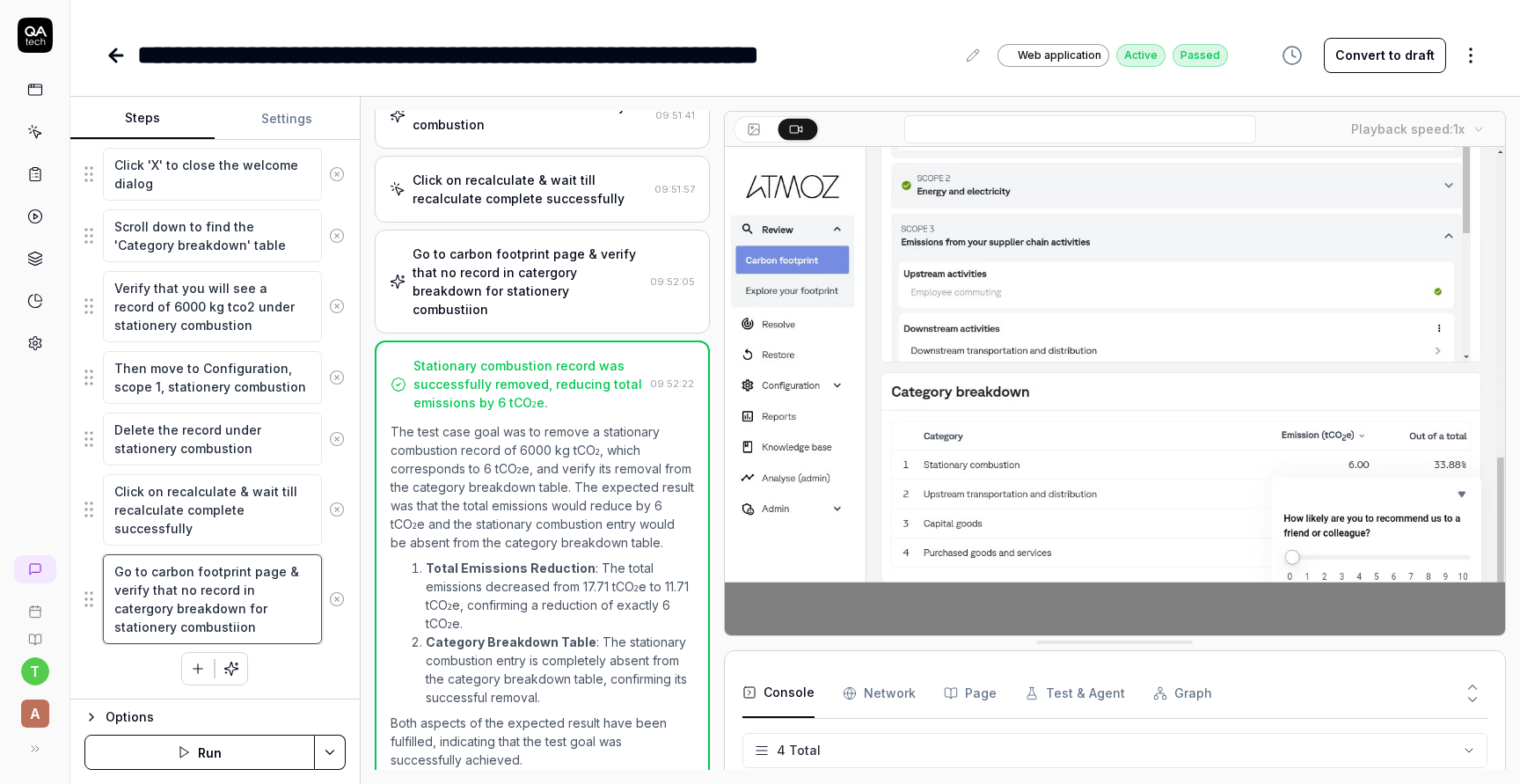
click at [144, 568] on textarea "Go to carbon footprint page & verify that no record in catergory breakdown for …" at bounding box center [212, 598] width 219 height 89
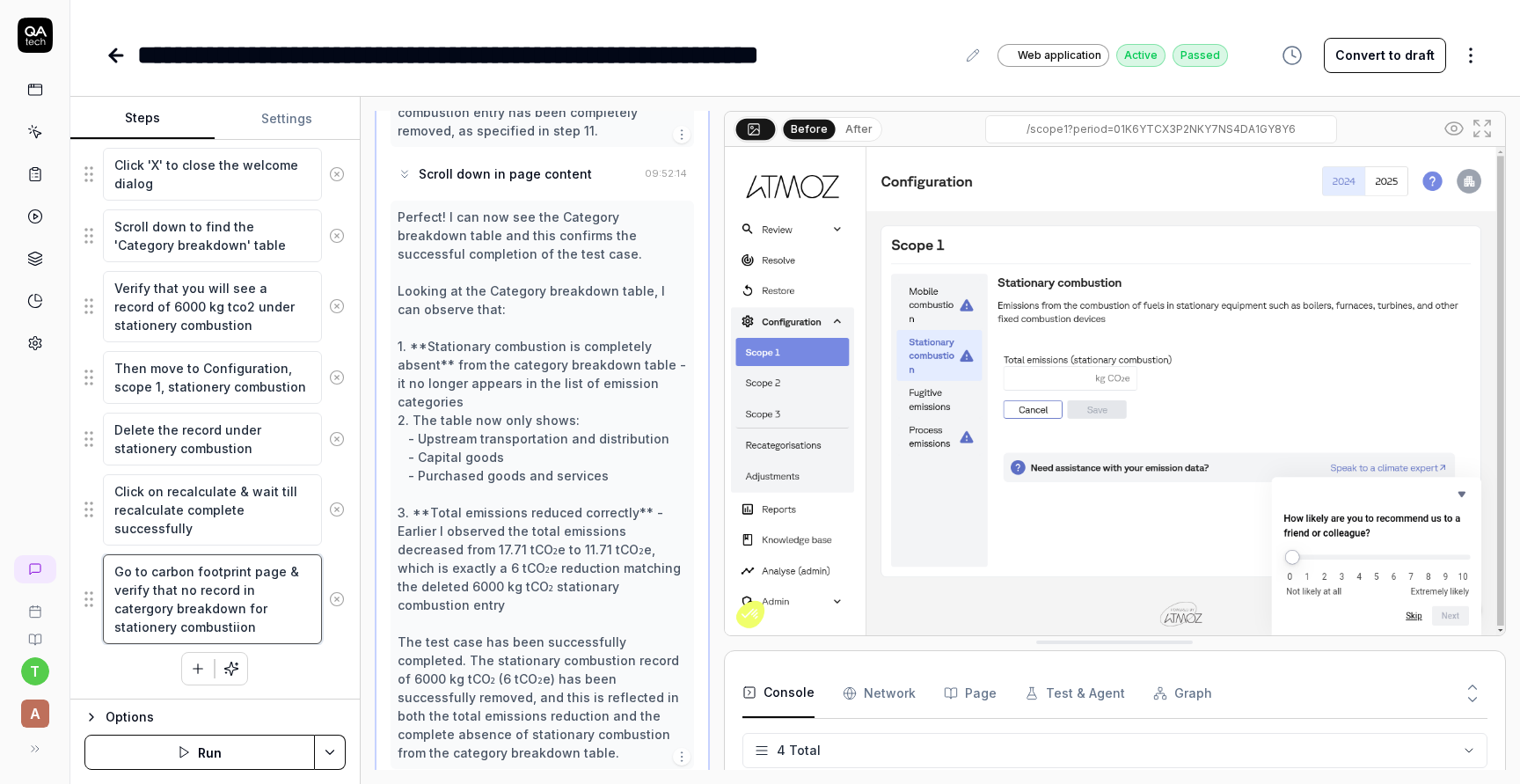
scroll to position [1411, 0]
drag, startPoint x: 278, startPoint y: 573, endPoint x: 83, endPoint y: 571, distance: 195.0
click at [83, 571] on div "Goal Remove stationery combustion of 6000 kg tco2 that was added a manual entry…" at bounding box center [214, 419] width 290 height 559
type textarea "*"
type textarea "c & verify that no record in catergory breakdown for stationery combustiion"
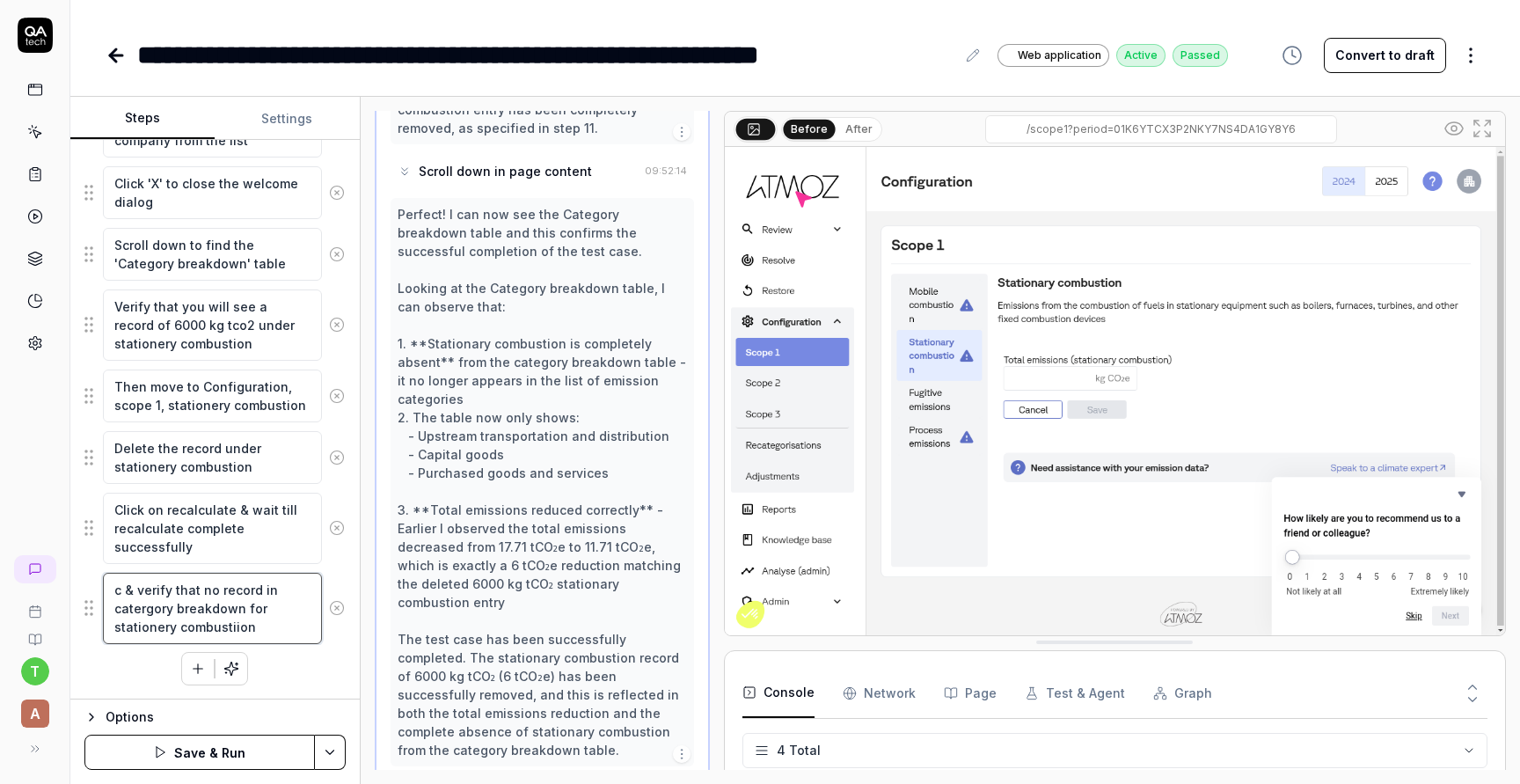
scroll to position [526, 0]
type textarea "*"
type textarea "cl & verify that no record in catergory breakdown for stationery combustiion"
type textarea "*"
type textarea "cli & verify that no record in catergory breakdown for stationery combustiion"
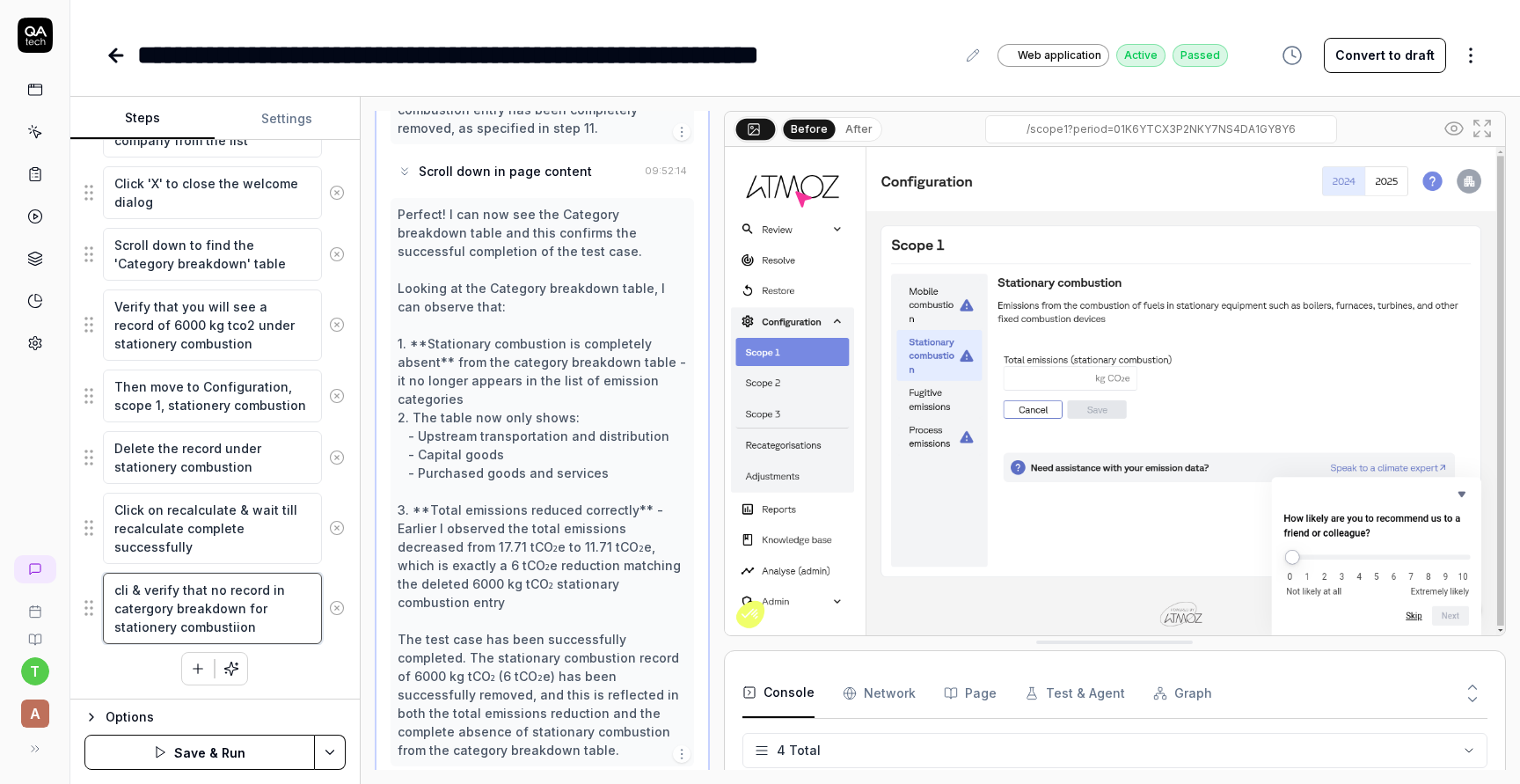
type textarea "*"
type textarea "clic & verify that no record in catergory breakdown for stationery combustiion"
type textarea "*"
type textarea "click & verify that no record in catergory breakdown for stationery combustiion"
type textarea "*"
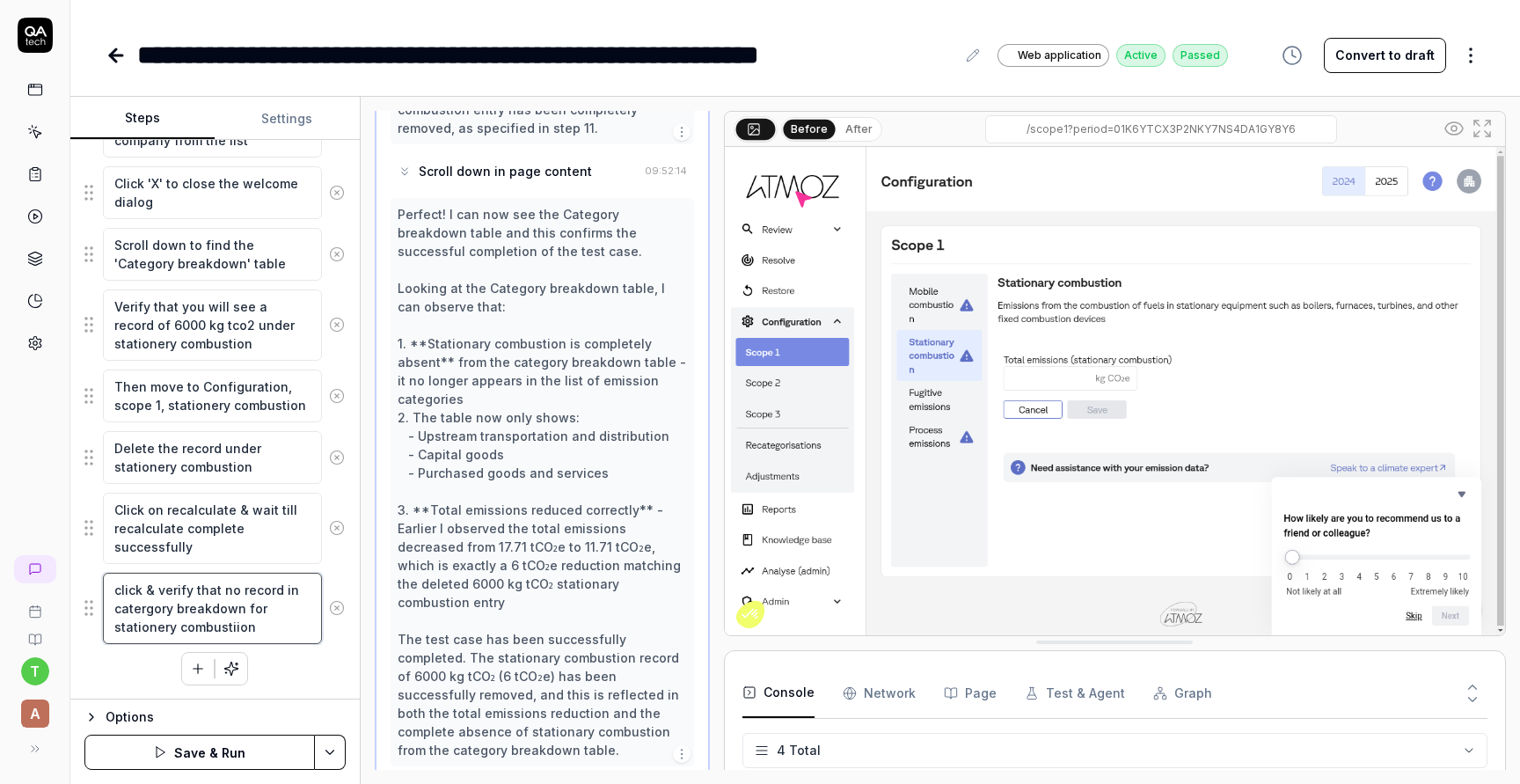
type textarea "click & verify that no record in catergory breakdown for stationery combustiion"
type textarea "*"
type textarea "click o & verify that no record in catergory breakdown for stationery combustii…"
type textarea "*"
type textarea "click on & verify that no record in catergory breakdown for stationery combusti…"
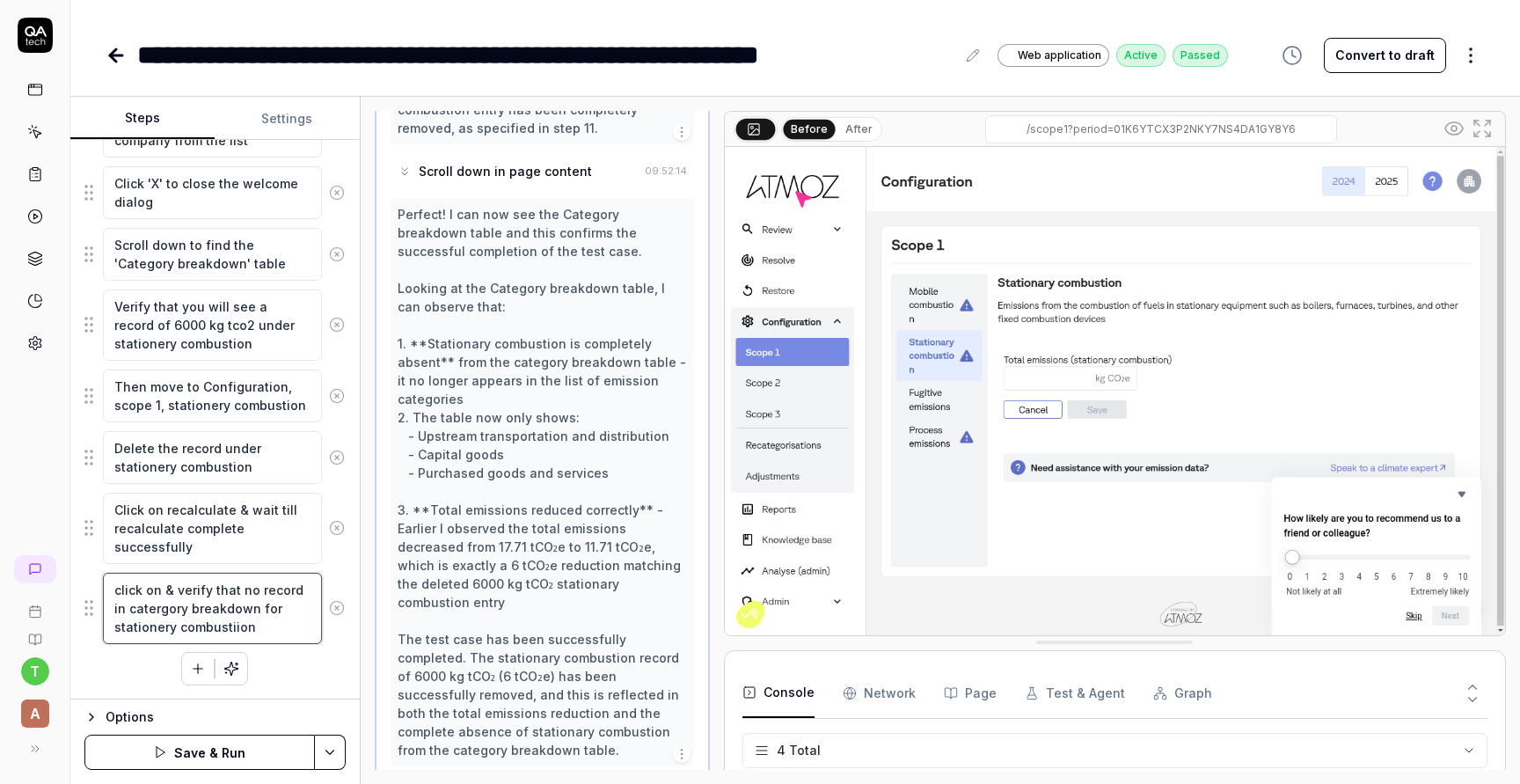
type textarea "*"
type textarea "click on & verify that no record in catergory breakdown for stationery combusti…"
type textarea "*"
type textarea "click on a & verify that no record in catergory breakdown for stationery combus…"
type textarea "*"
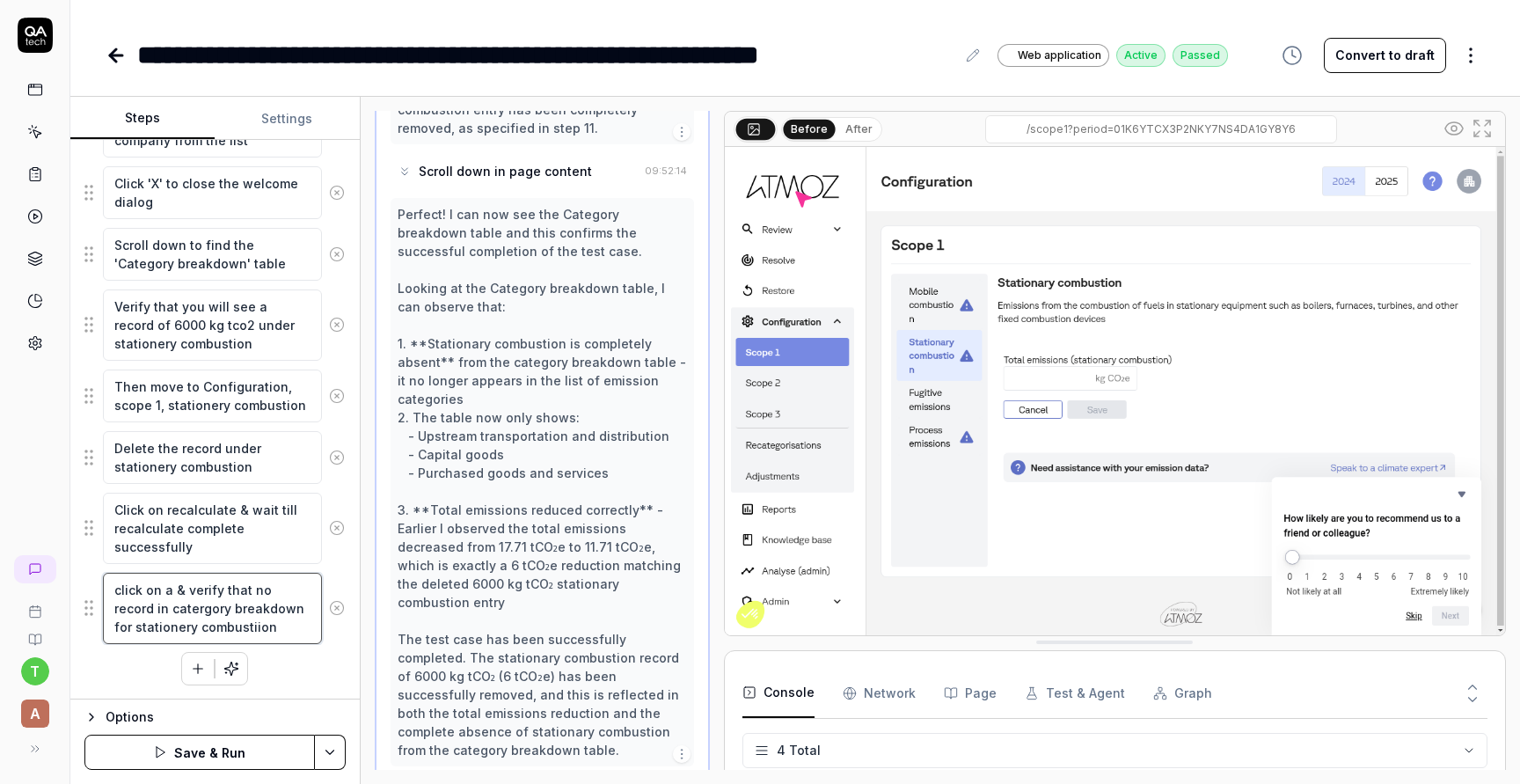
type textarea "click on at & verify that no record in catergory breakdown for stationery combu…"
type textarea "*"
type textarea "click on atm & verify that no record in catergory breakdown for stationery comb…"
type textarea "*"
type textarea "click on atmo & verify that no record in catergory breakdown for stationery com…"
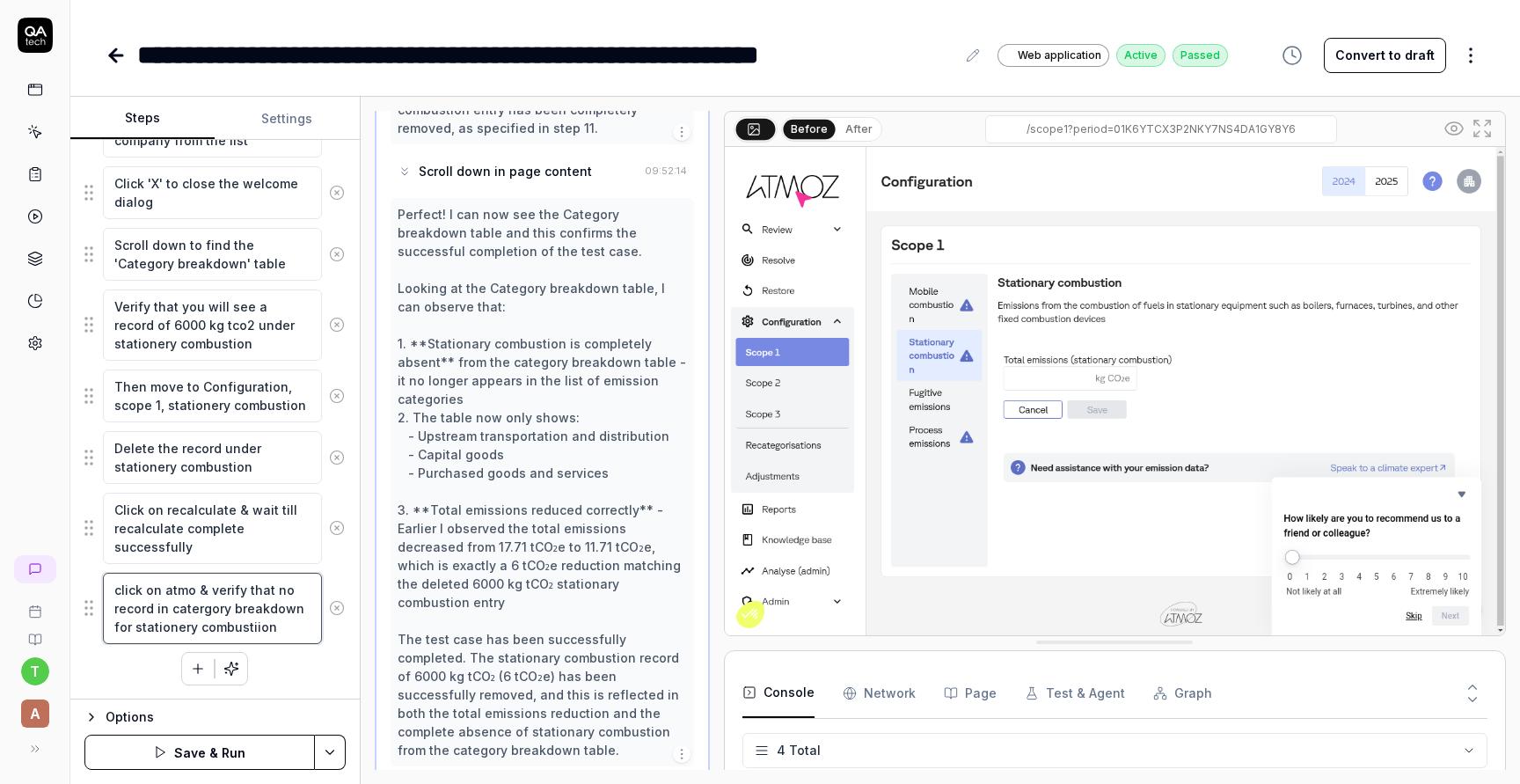
type textarea "*"
type textarea "click on atmoz & verify that no record in catergory breakdown for stationery co…"
type textarea "*"
type textarea "click on atmoz & verify that no record in catergory breakdown for stationery co…"
type textarea "*"
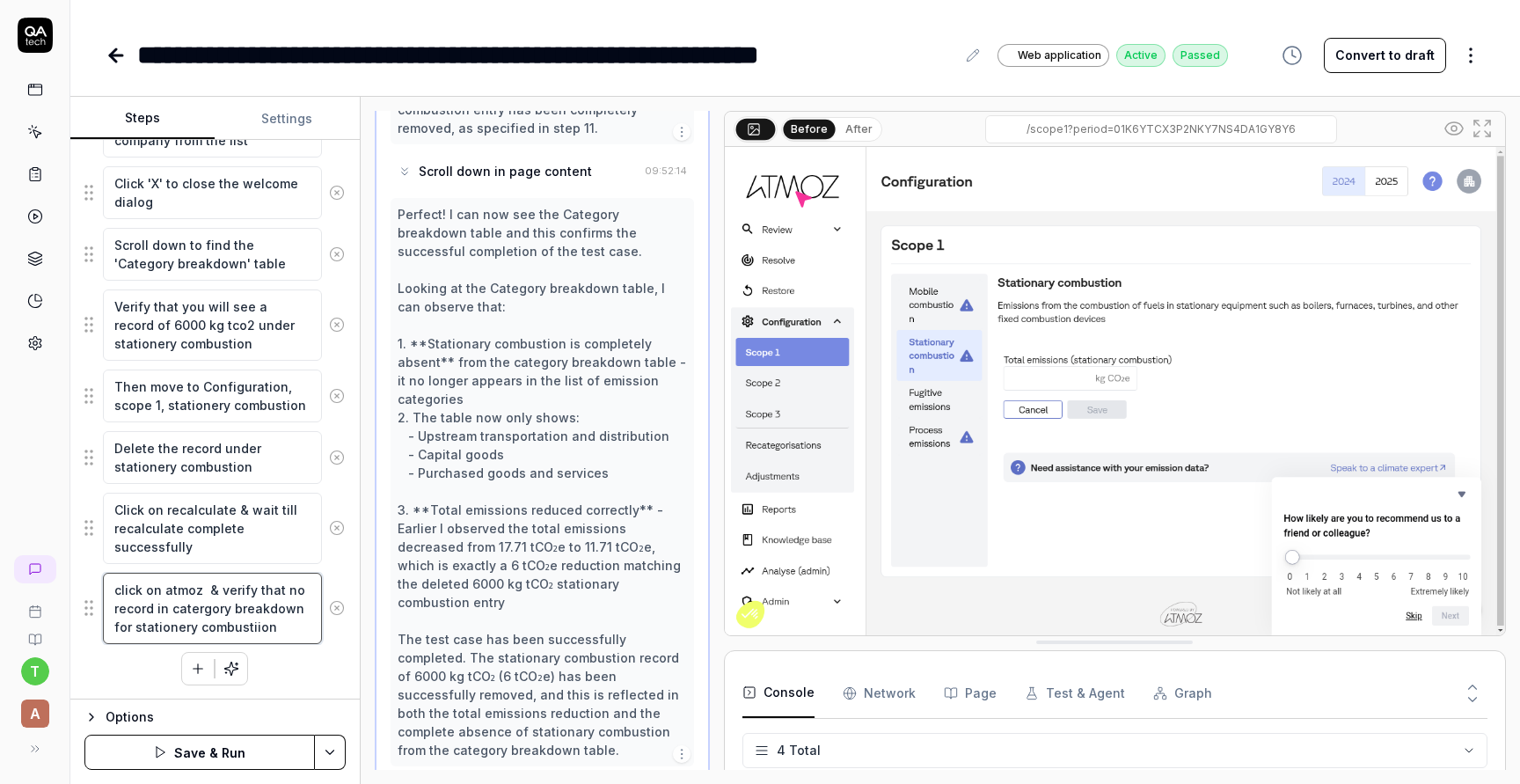
type textarea "click on atmoz l & verify that no record in catergory breakdown for stationery …"
type textarea "*"
type textarea "click on atmoz lo & verify that no record in catergory breakdown for stationery…"
type textarea "*"
type textarea "click on atmoz log & verify that no record in catergory breakdown for stationer…"
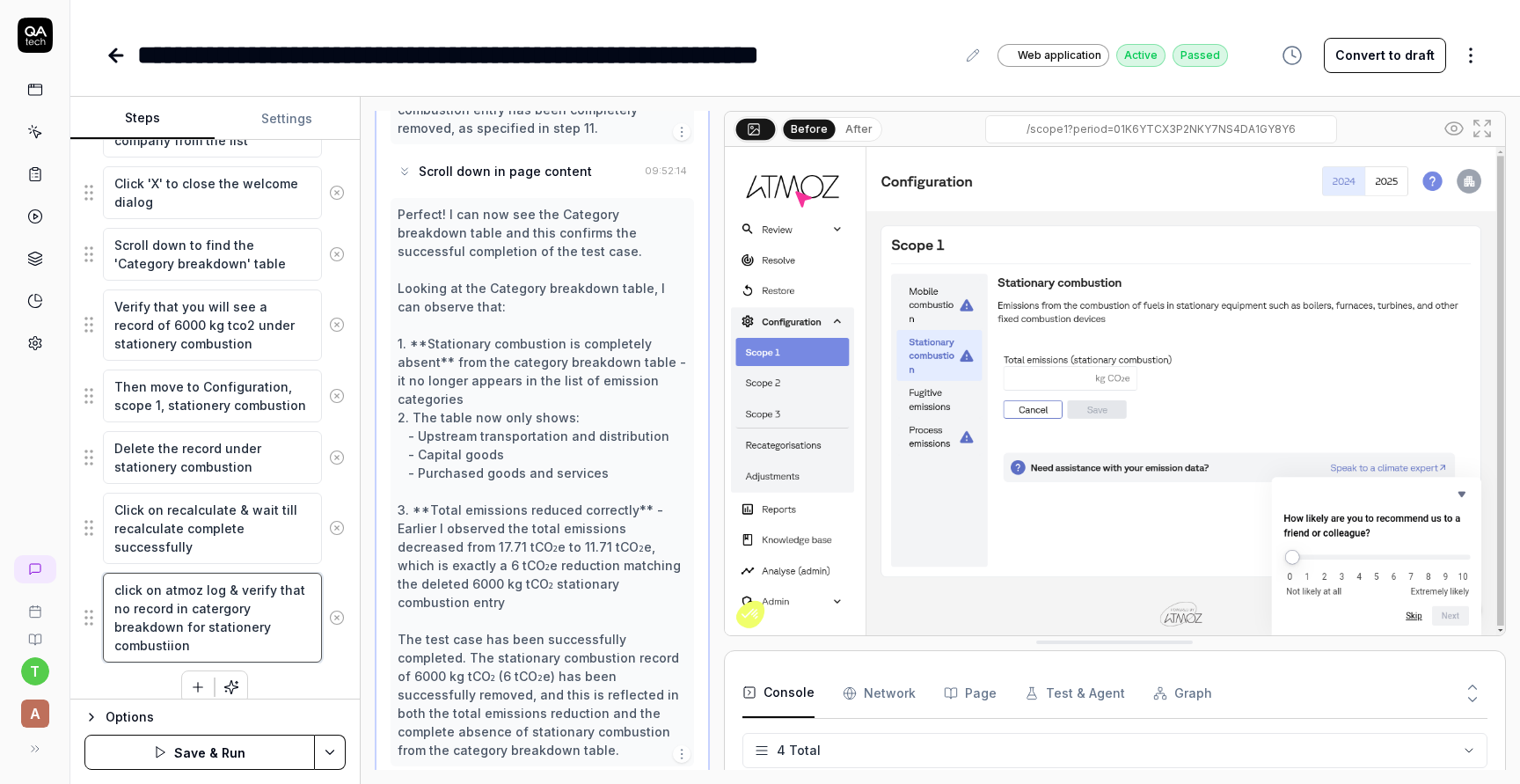
scroll to position [544, 0]
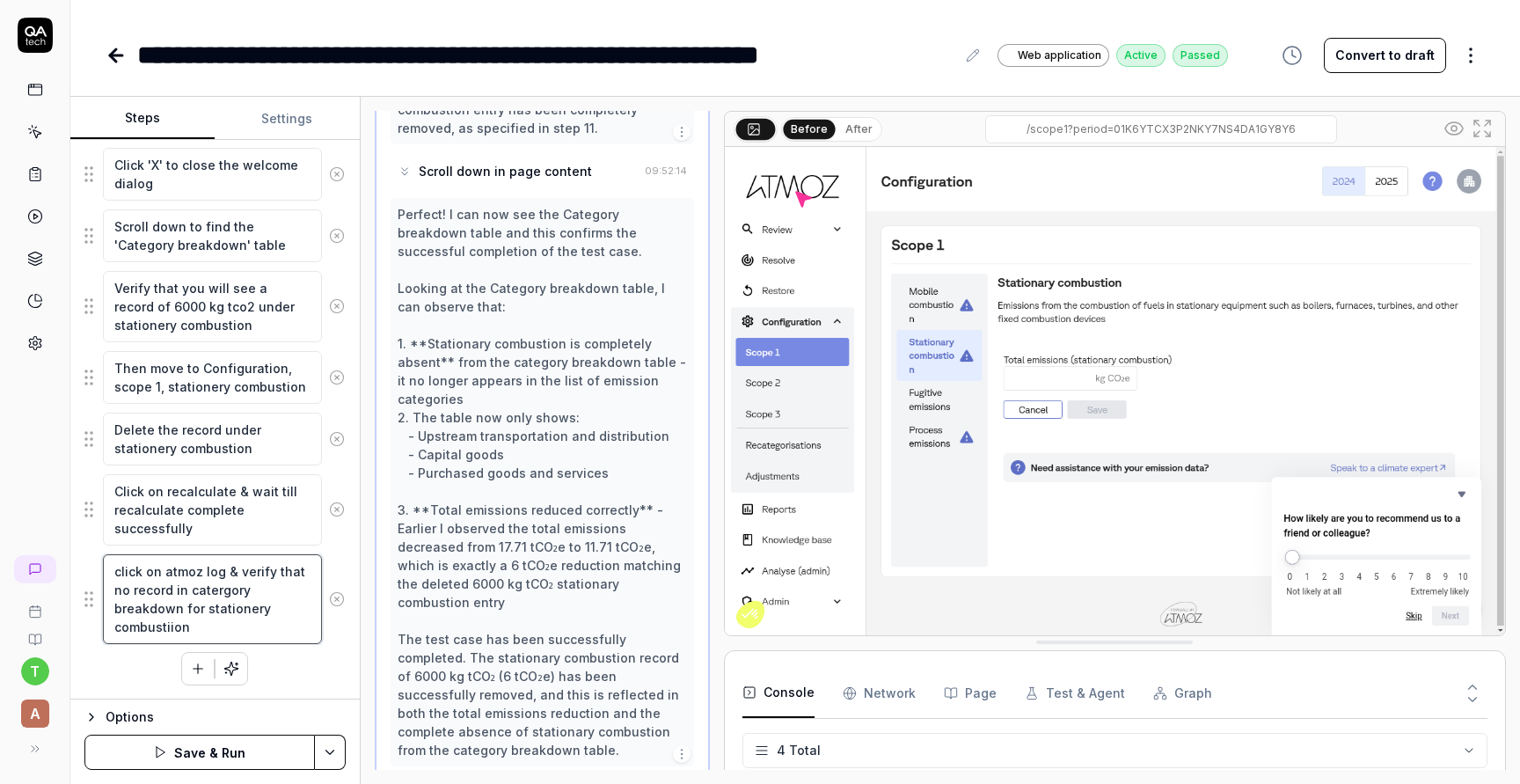
type textarea "*"
type textarea "click on atmoz logo & verify that no record in catergory breakdown for statione…"
type textarea "*"
type textarea "click on atmoz logo & verify that no record in catergory breakdown for statione…"
type textarea "*"
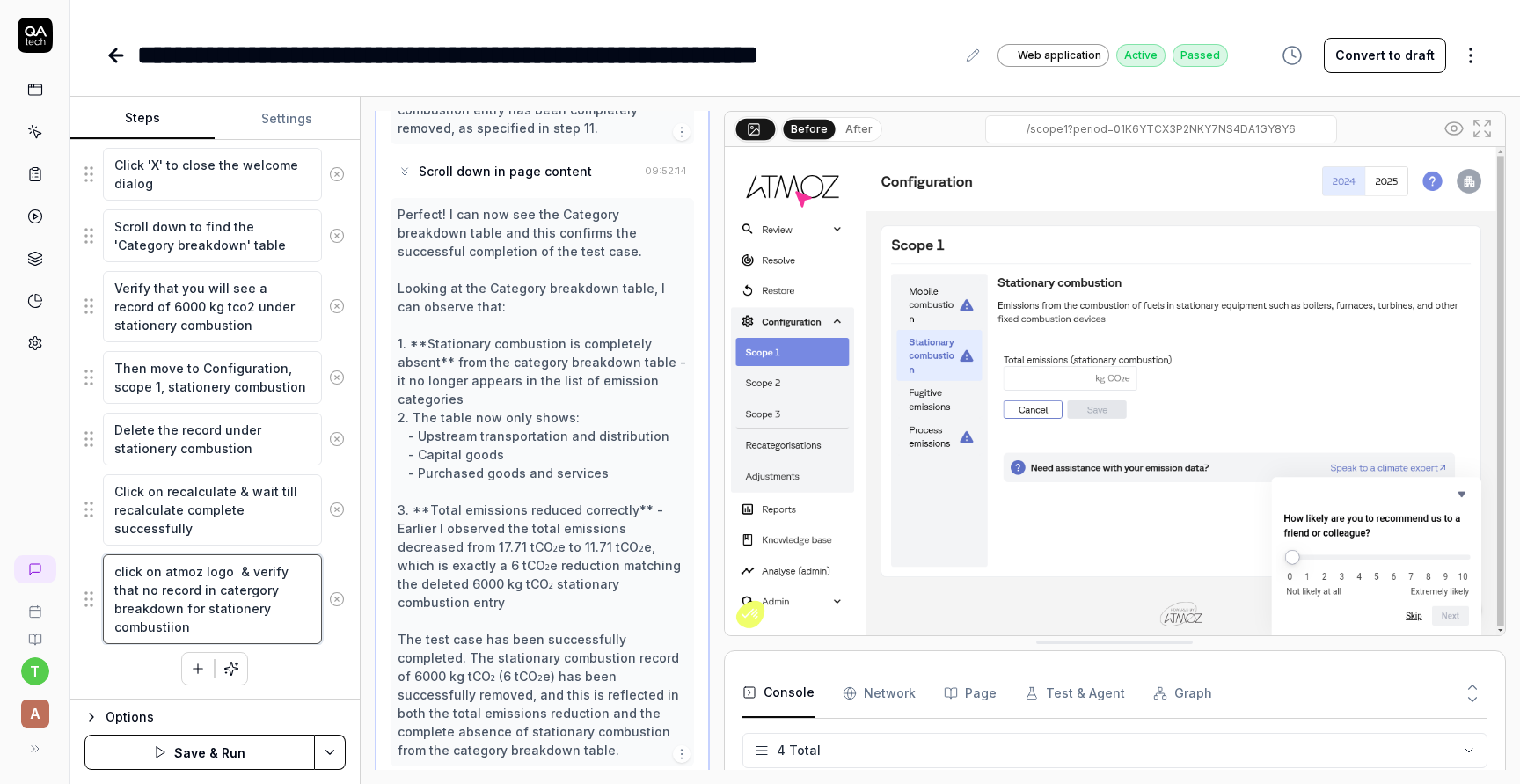
type textarea "click on atmoz logo i & verify that no record in catergory breakdown for statio…"
type textarea "*"
type textarea "click on atmoz logo in & verify that no record in catergory breakdown for stati…"
type textarea "*"
type textarea "click on atmoz logo in & verify that no record in catergory breakdown for stati…"
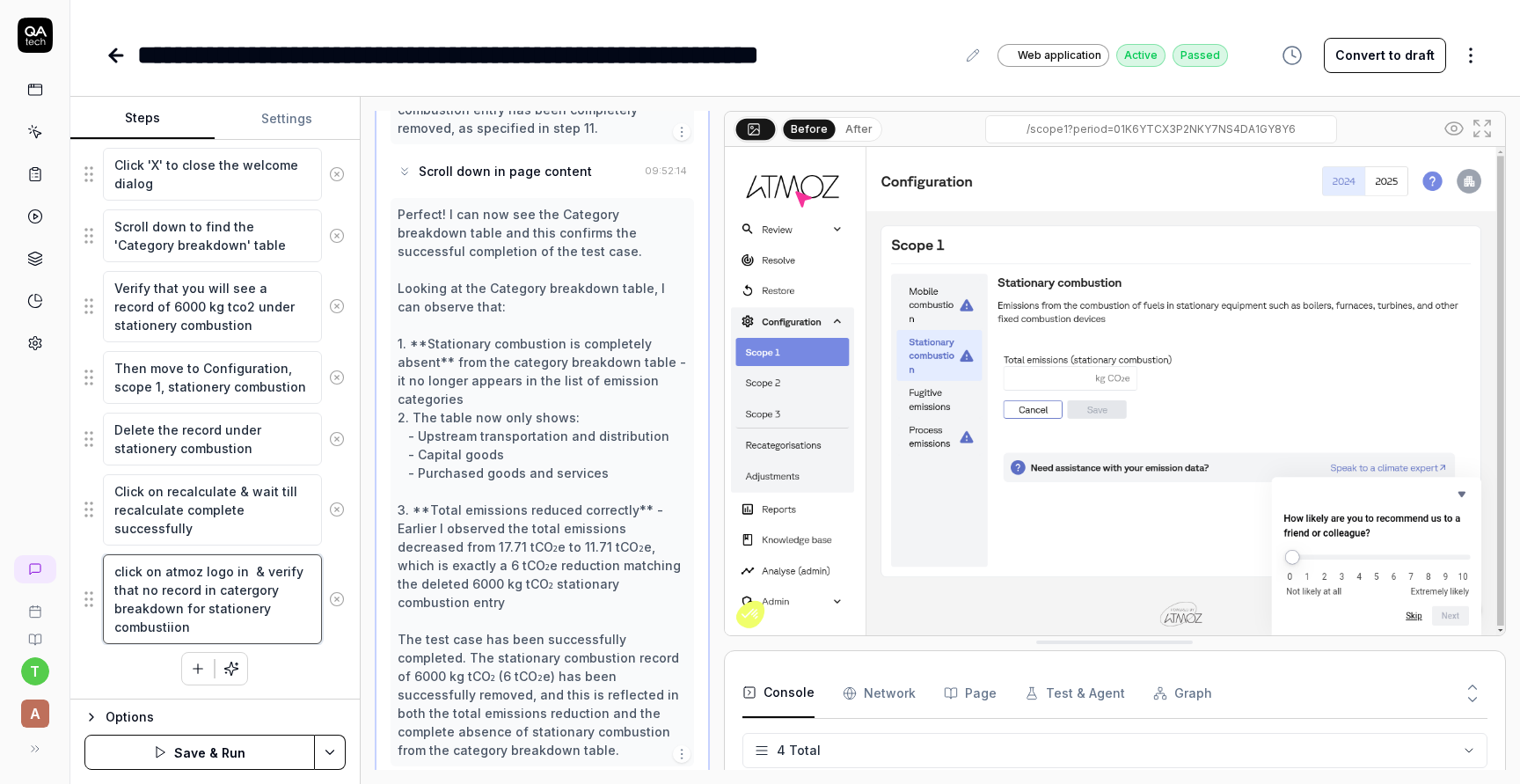
type textarea "*"
type textarea "click on atmoz logo in t & verify that no record in catergory breakdown for sta…"
type textarea "*"
type textarea "click on atmoz logo in to & verify that no record in catergory breakdown for st…"
type textarea "*"
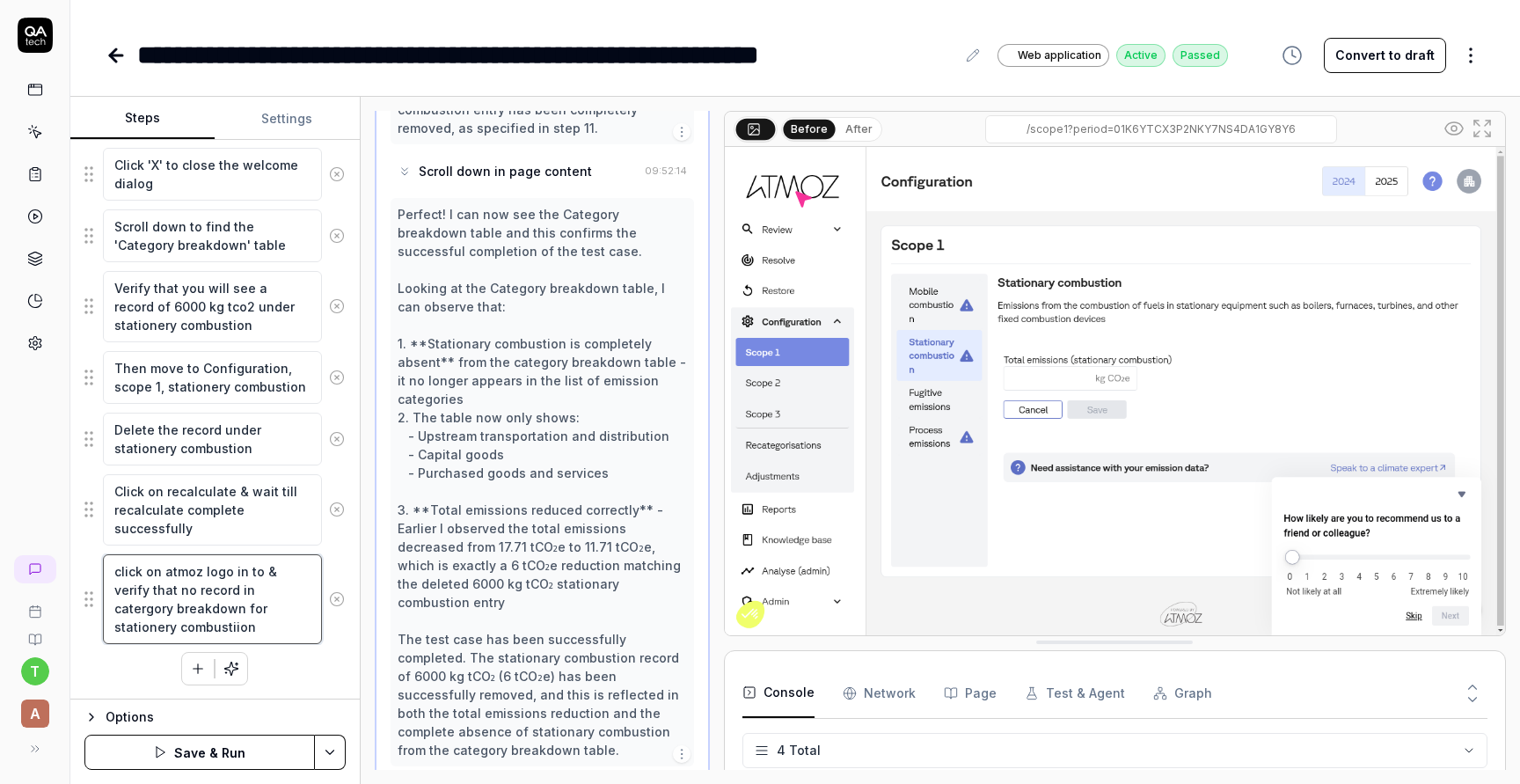
type textarea "click on atmoz logo in top & verify that no record in catergory breakdown for s…"
type textarea "*"
type textarea "click on atmoz logo in top & verify that no record in catergory breakdown for s…"
type textarea "*"
type textarea "click on atmoz logo in top l & verify that no record in catergory breakdown for…"
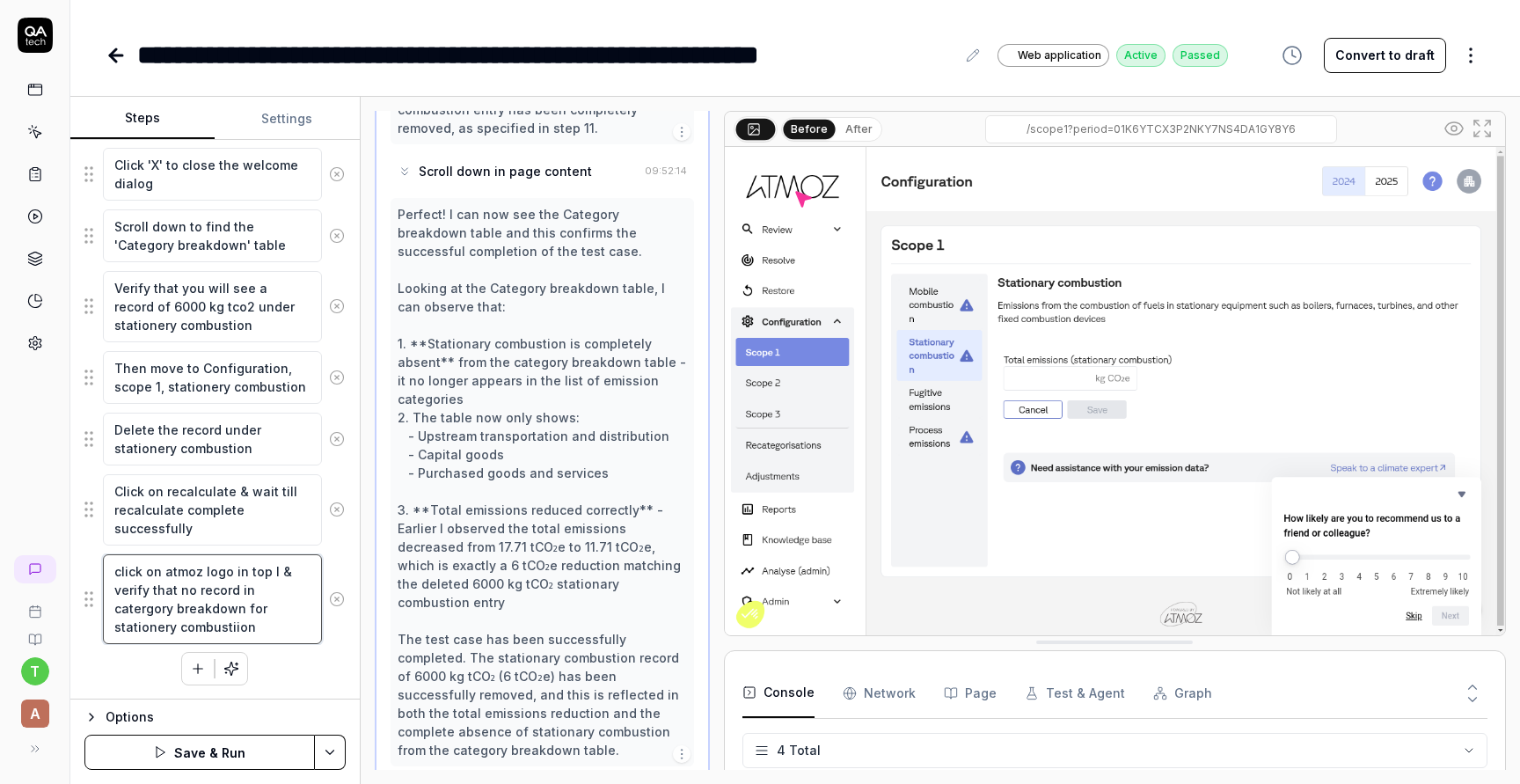
type textarea "*"
type textarea "click on atmoz logo in top le & verify that no record in catergory breakdown fo…"
type textarea "*"
type textarea "click on atmoz logo in top lef & verify that no record in catergory breakdown f…"
type textarea "*"
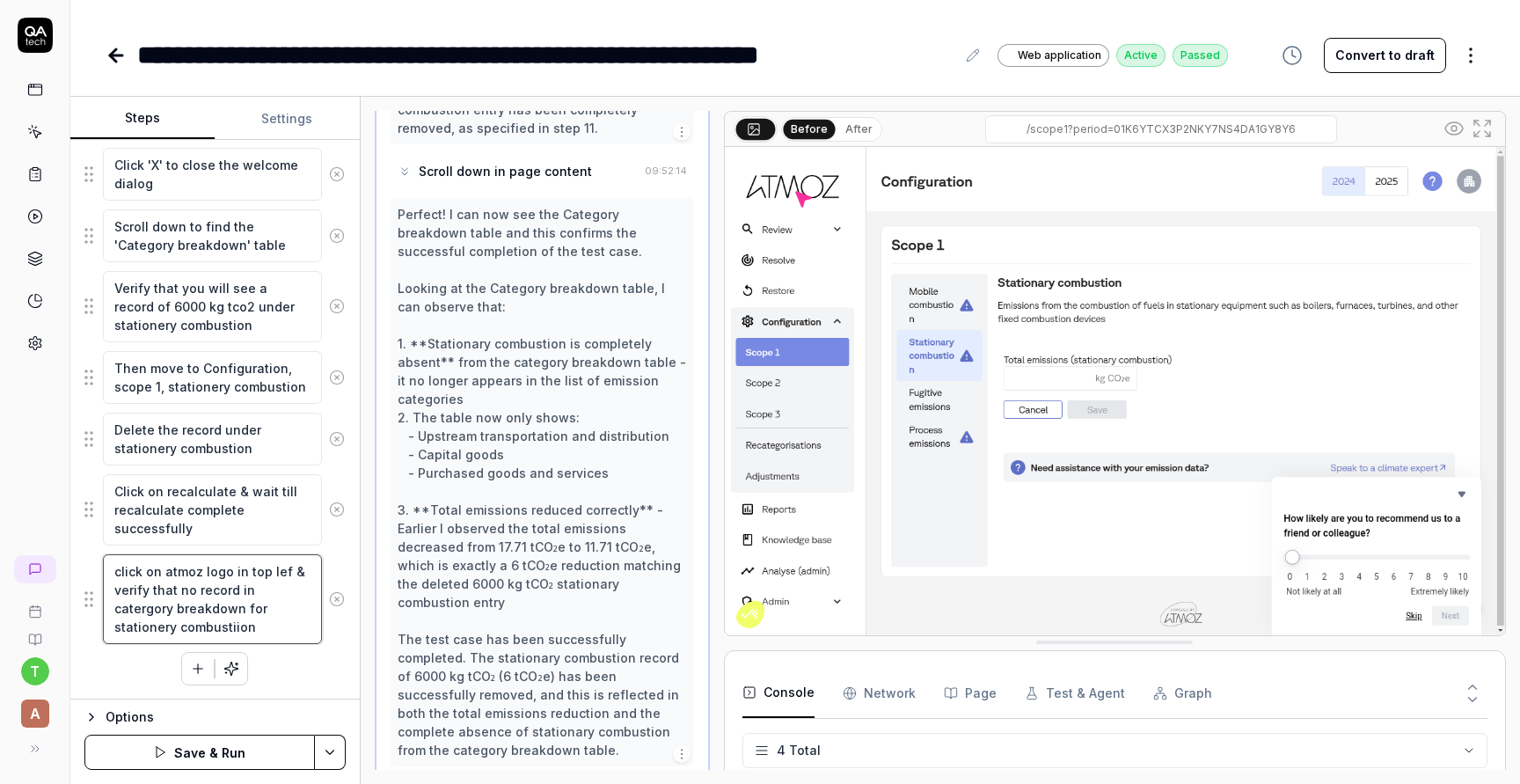
type textarea "click on atmoz logo in top left & verify that no record in catergory breakdown …"
click at [165, 627] on textarea "click on atmoz logo in top left & verify that no record in catergory breakdown …" at bounding box center [212, 598] width 219 height 89
type textarea "*"
type textarea "click on atmoz logo in top left & verify that no record in catergory breakdown …"
click at [294, 591] on textarea "click on atmoz logo in top left & verify that no record in catergory breakdown …" at bounding box center [212, 598] width 219 height 89
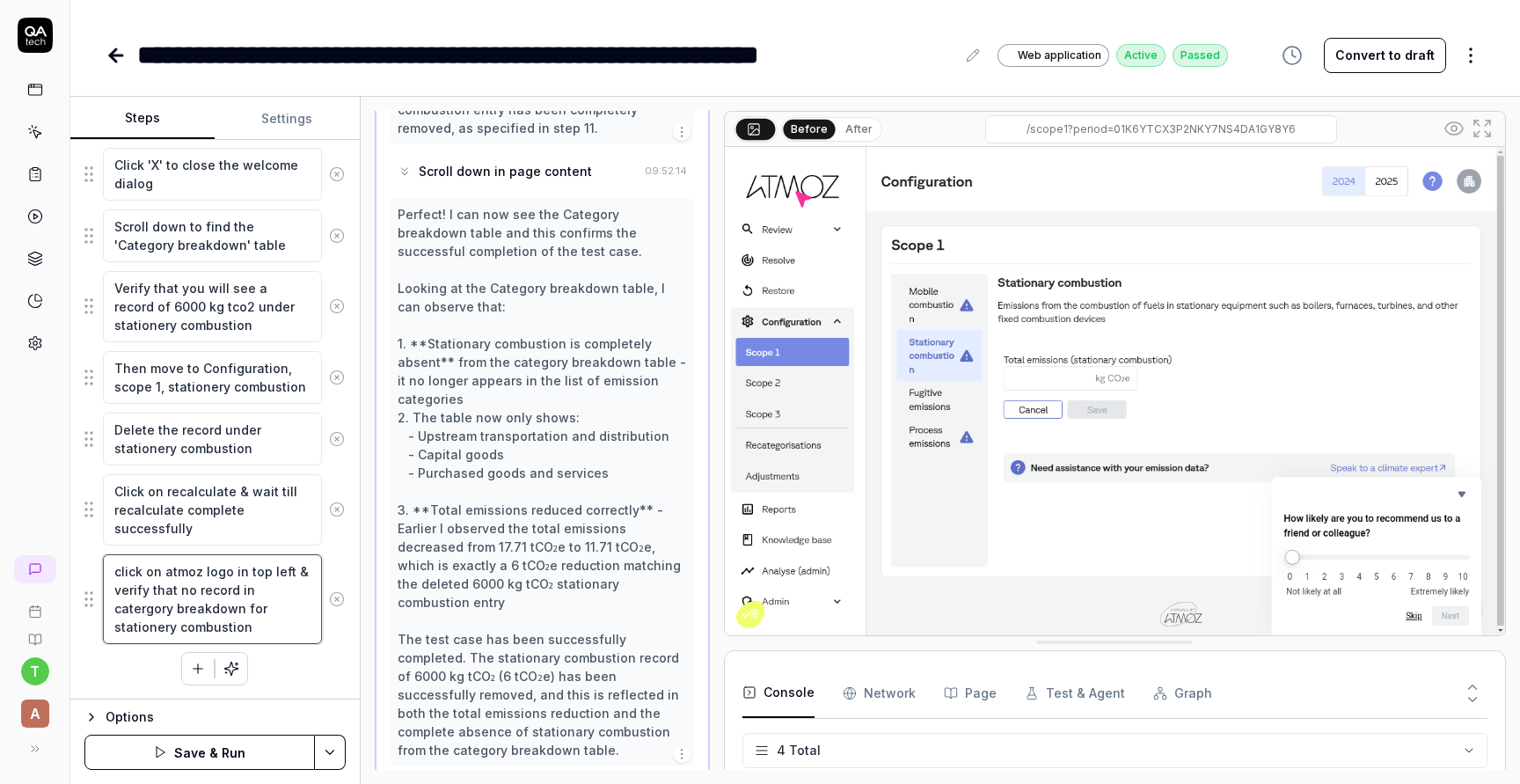
type textarea "*"
type textarea "click on atmoz logo in top left & verify that no record in category breakdown f…"
click at [180, 753] on button "Save & Run" at bounding box center [199, 752] width 230 height 35
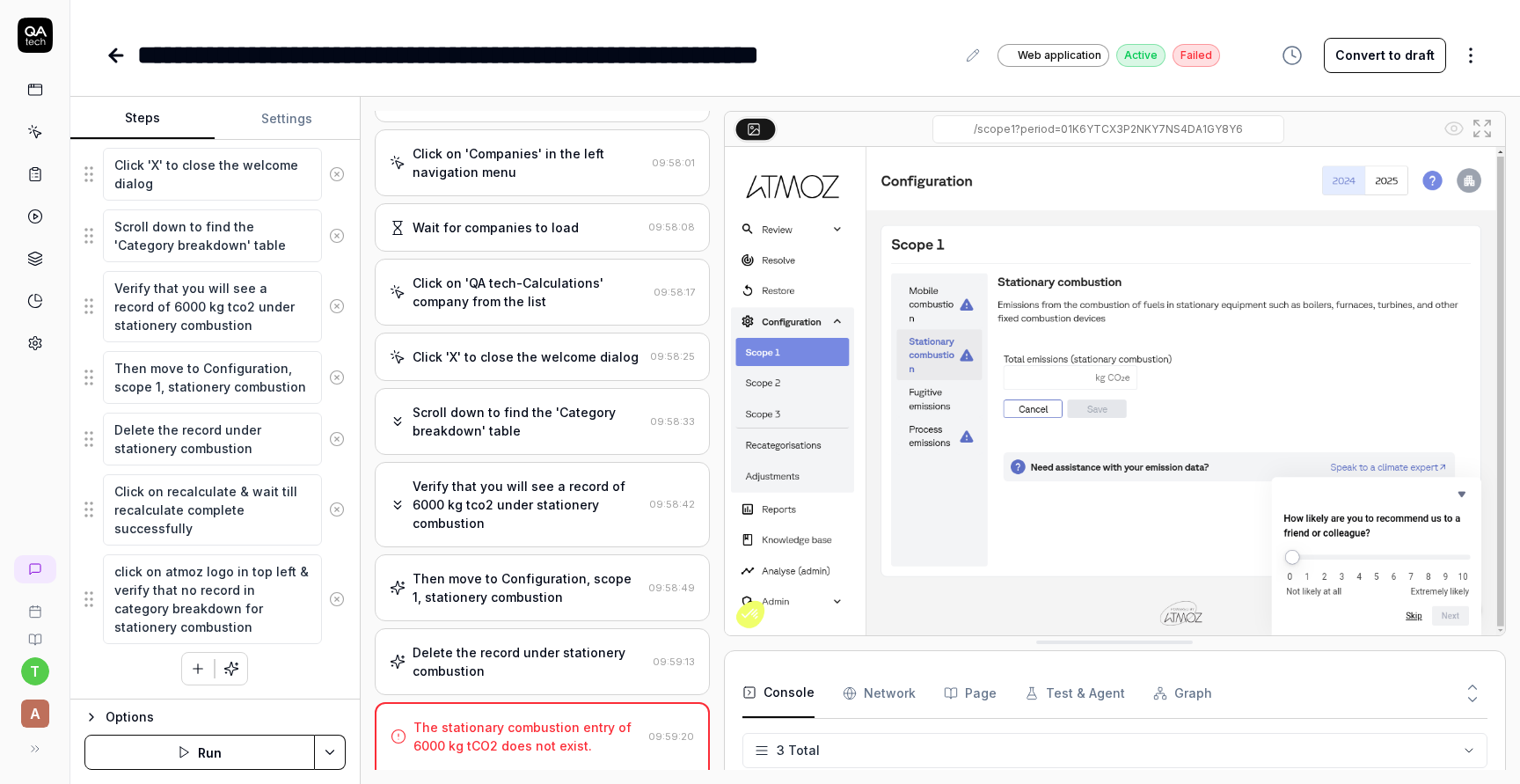
scroll to position [13, 0]
type textarea "*"
